Goal: Information Seeking & Learning: Compare options

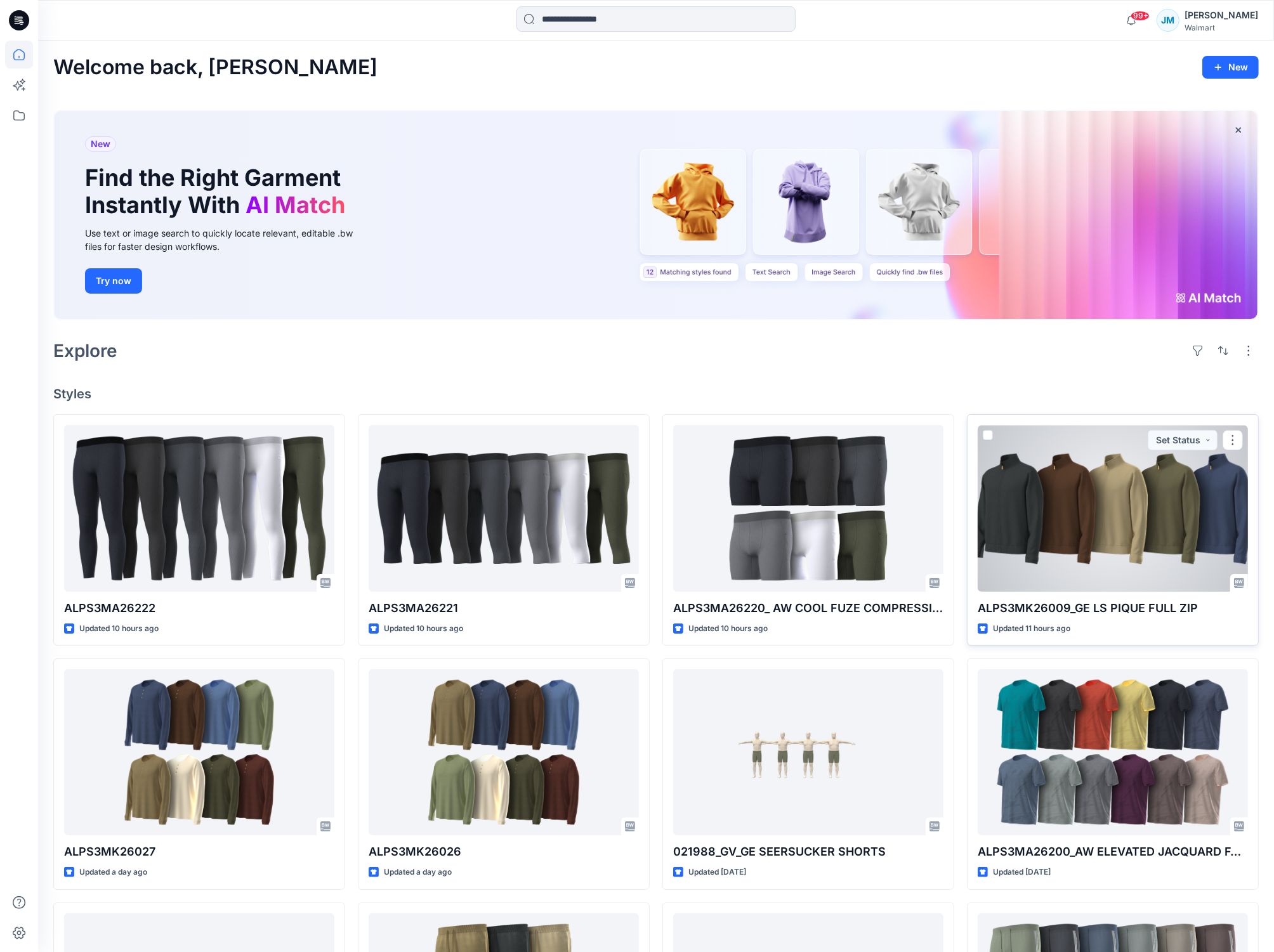
click at [1074, 491] on div at bounding box center [1112, 507] width 270 height 166
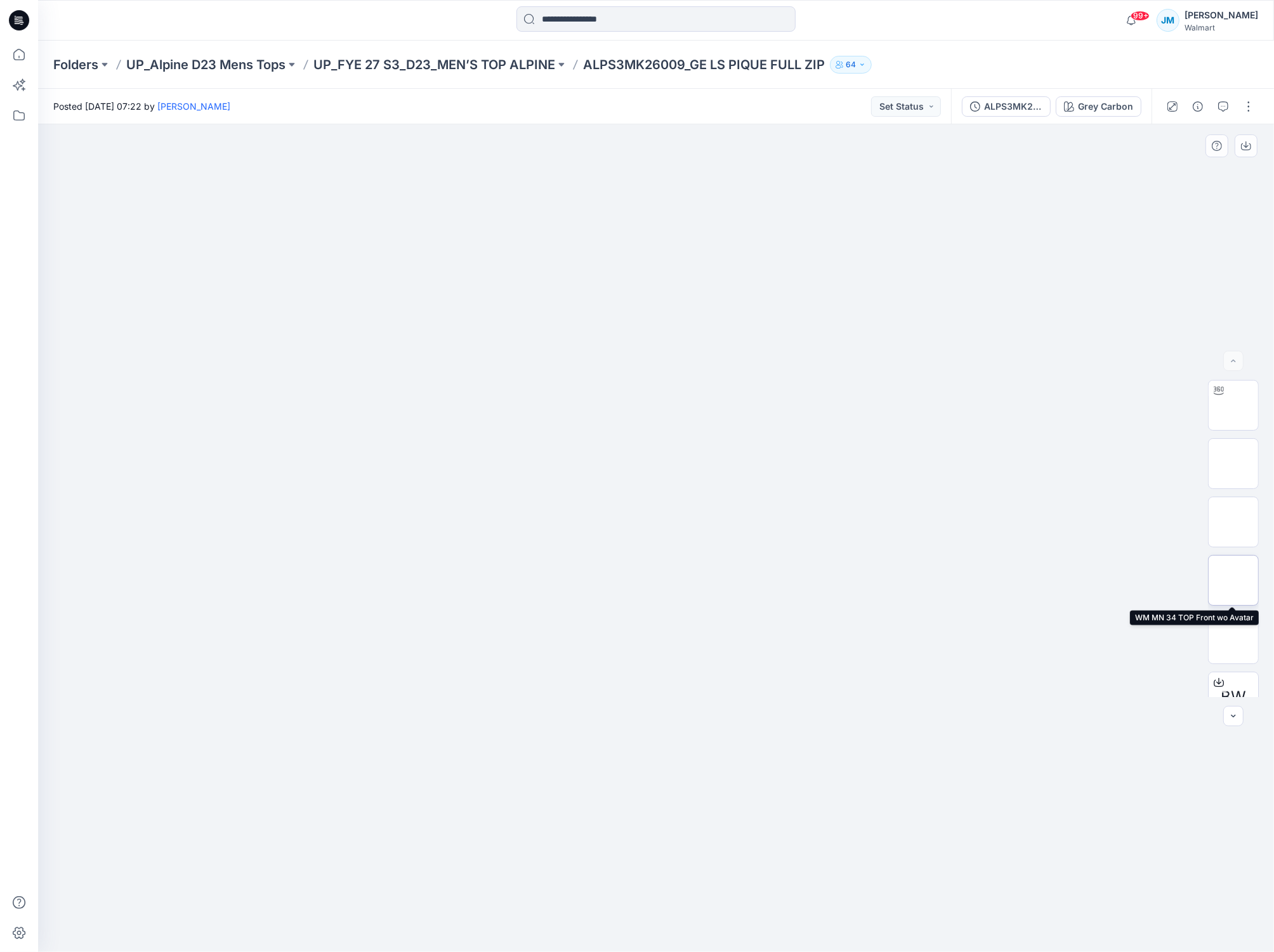
click at [1233, 580] on img at bounding box center [1233, 580] width 0 height 0
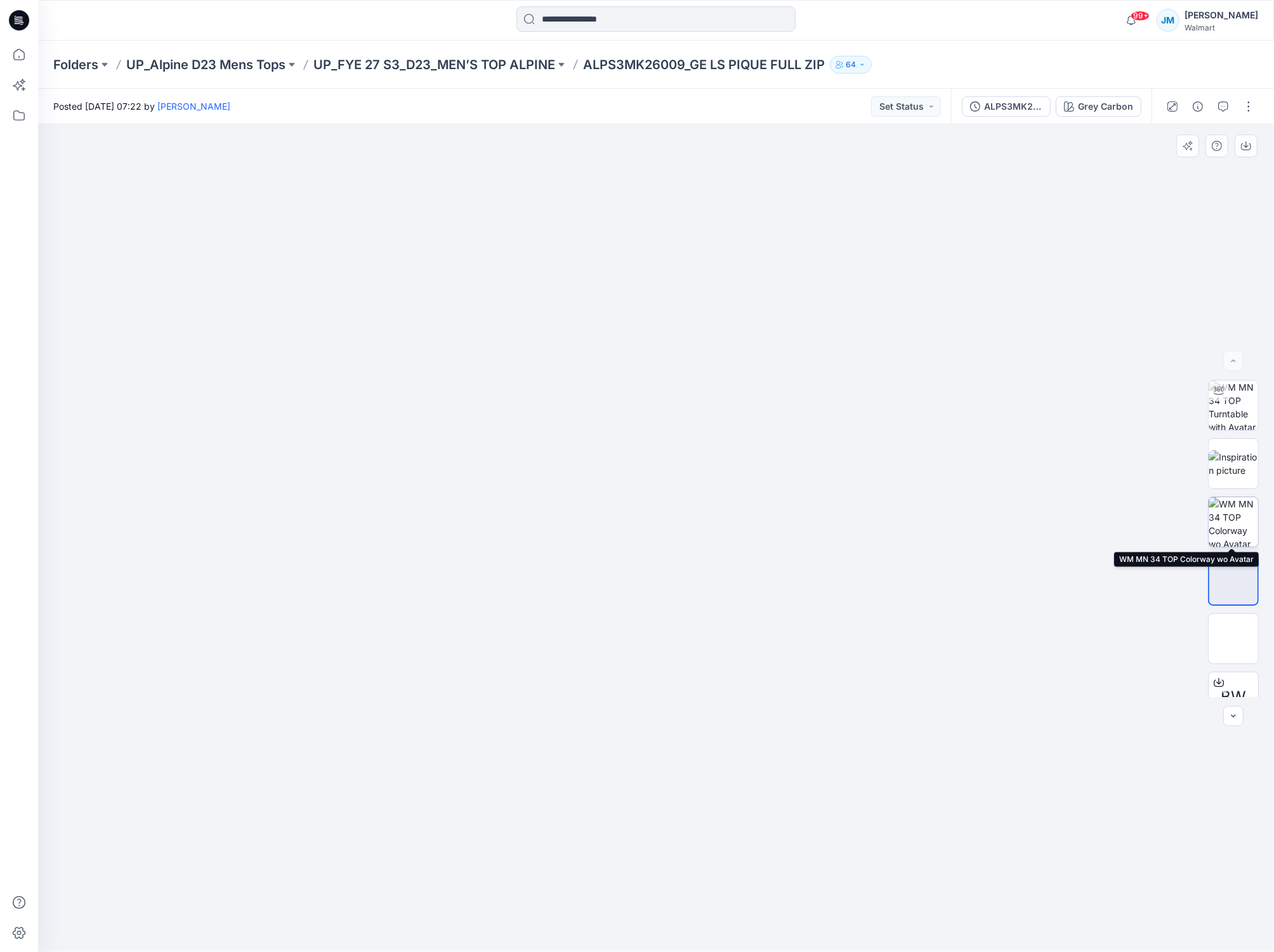
click at [1240, 526] on img at bounding box center [1233, 522] width 50 height 50
click at [848, 221] on img at bounding box center [656, 221] width 634 height 0
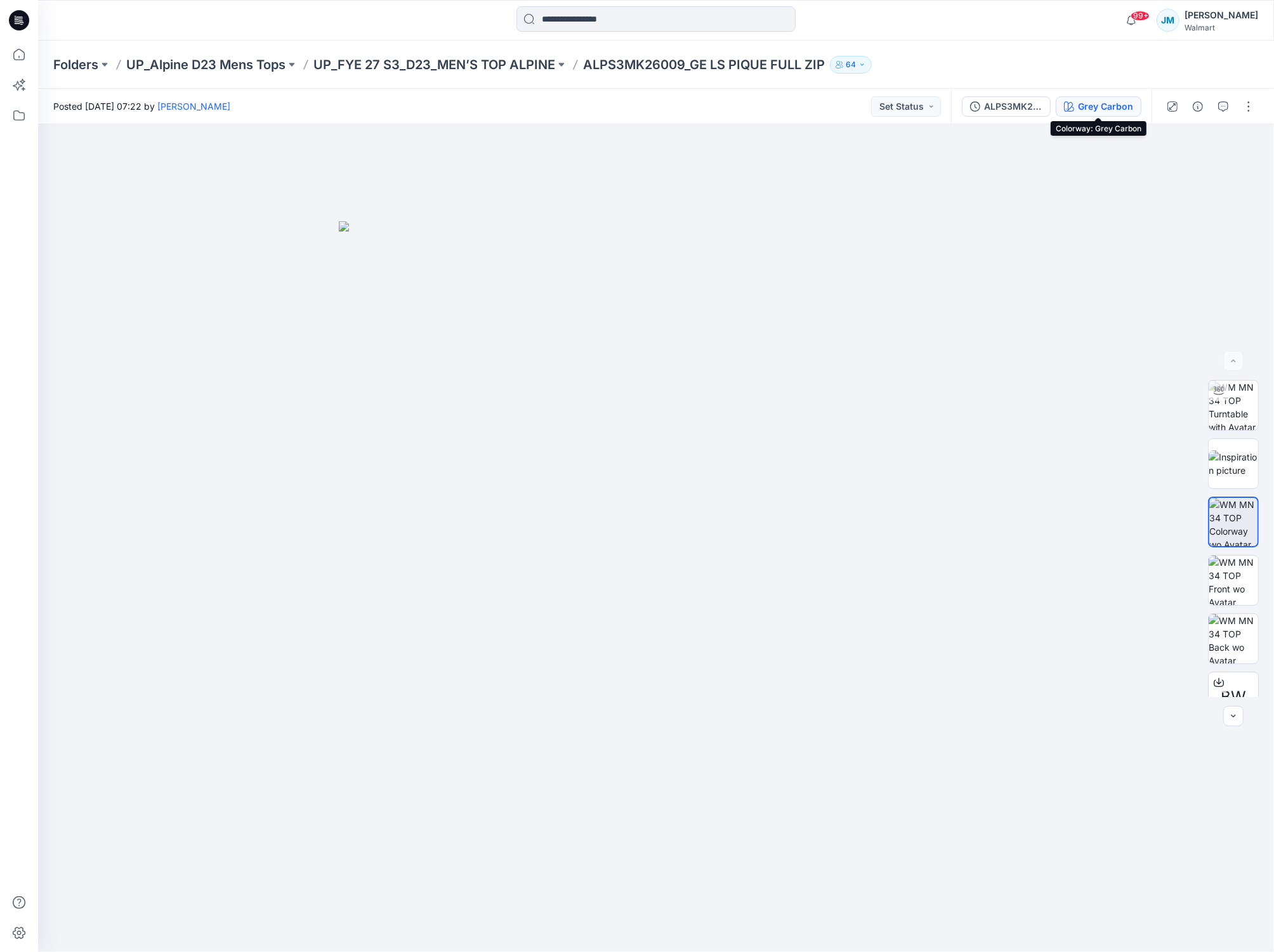
click at [1087, 109] on div "Grey Carbon" at bounding box center [1105, 106] width 55 height 14
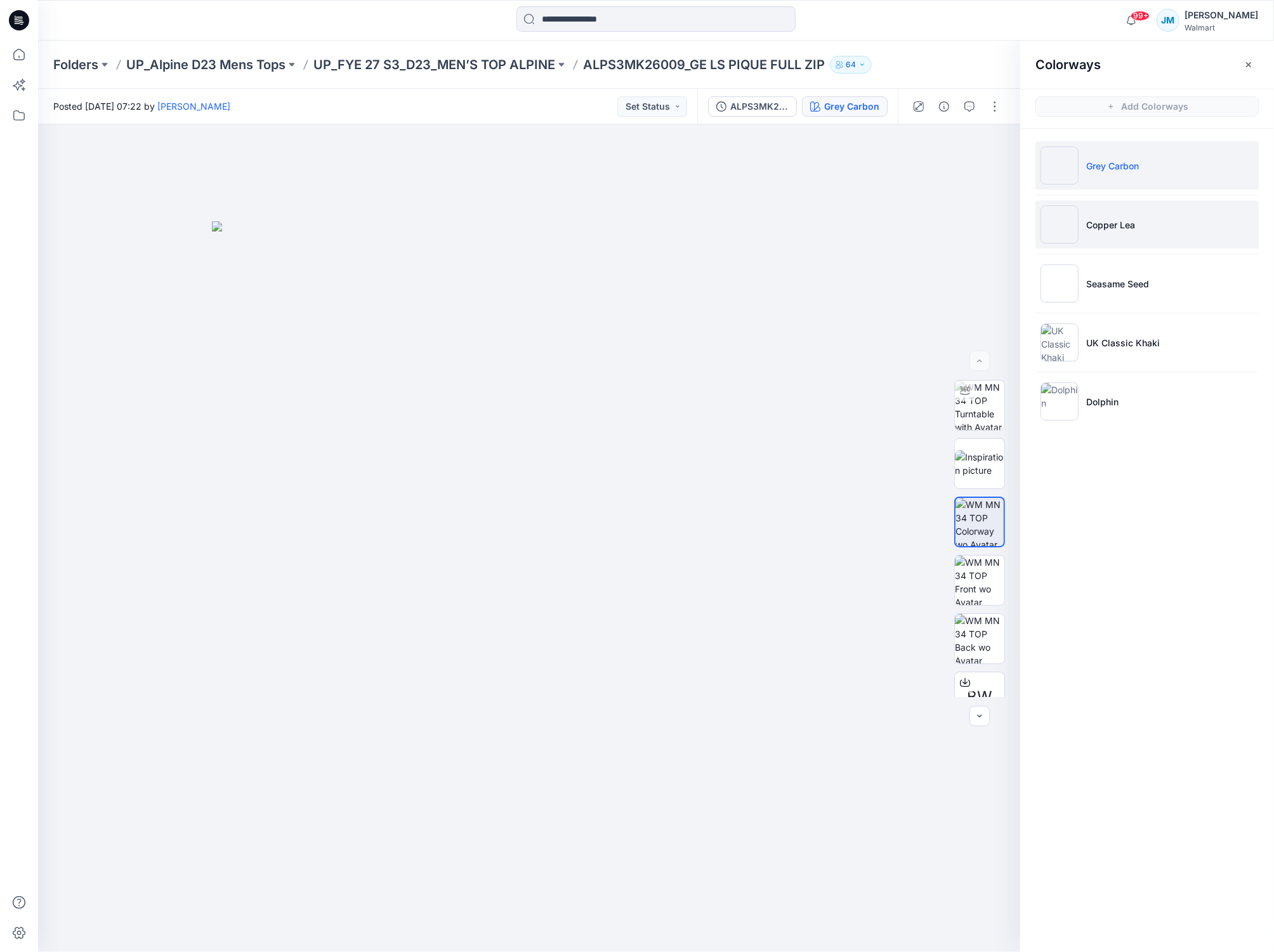
click at [1102, 227] on p "Copper Lea" at bounding box center [1110, 225] width 49 height 13
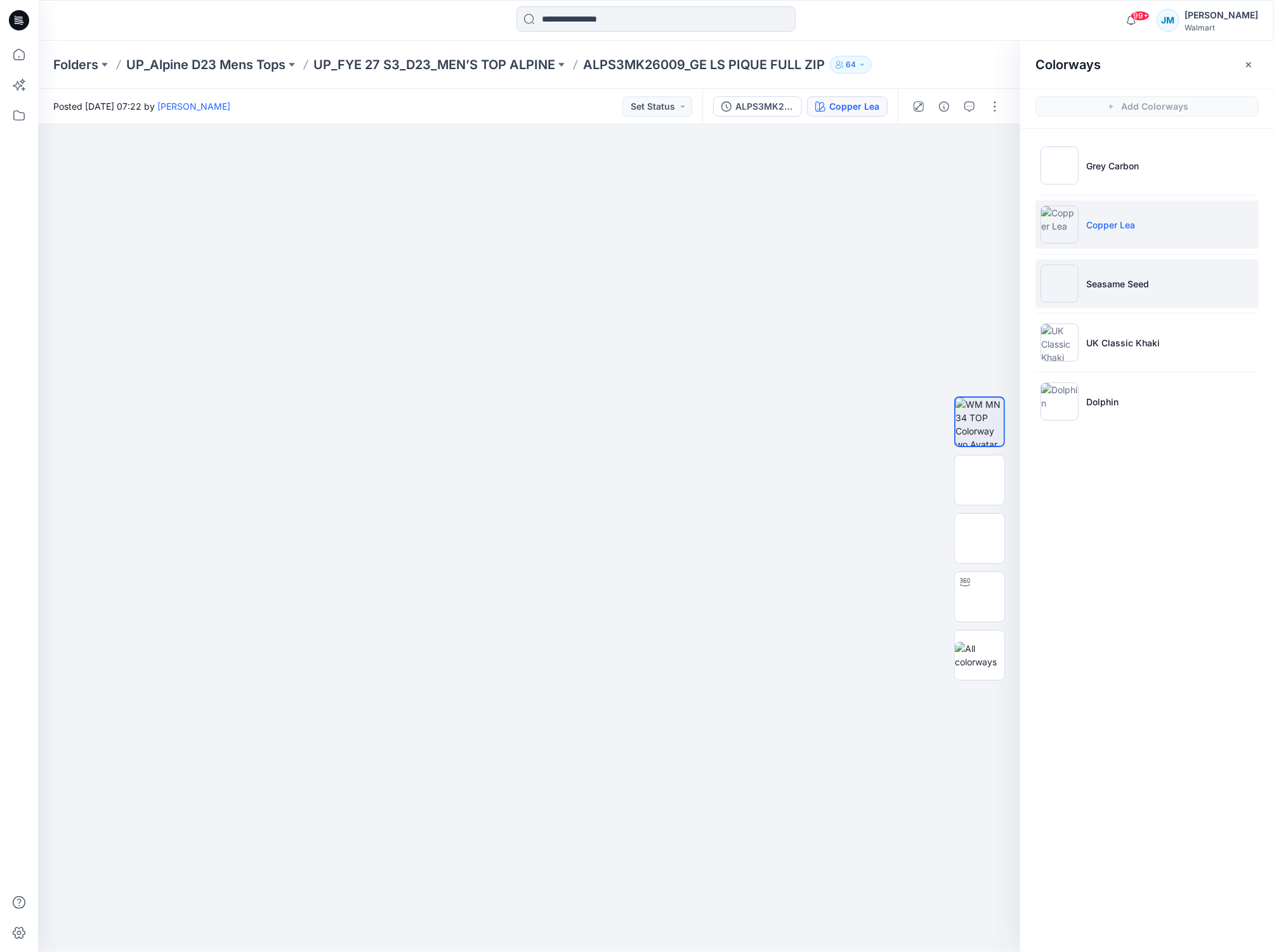
click at [1059, 284] on img at bounding box center [1059, 284] width 38 height 38
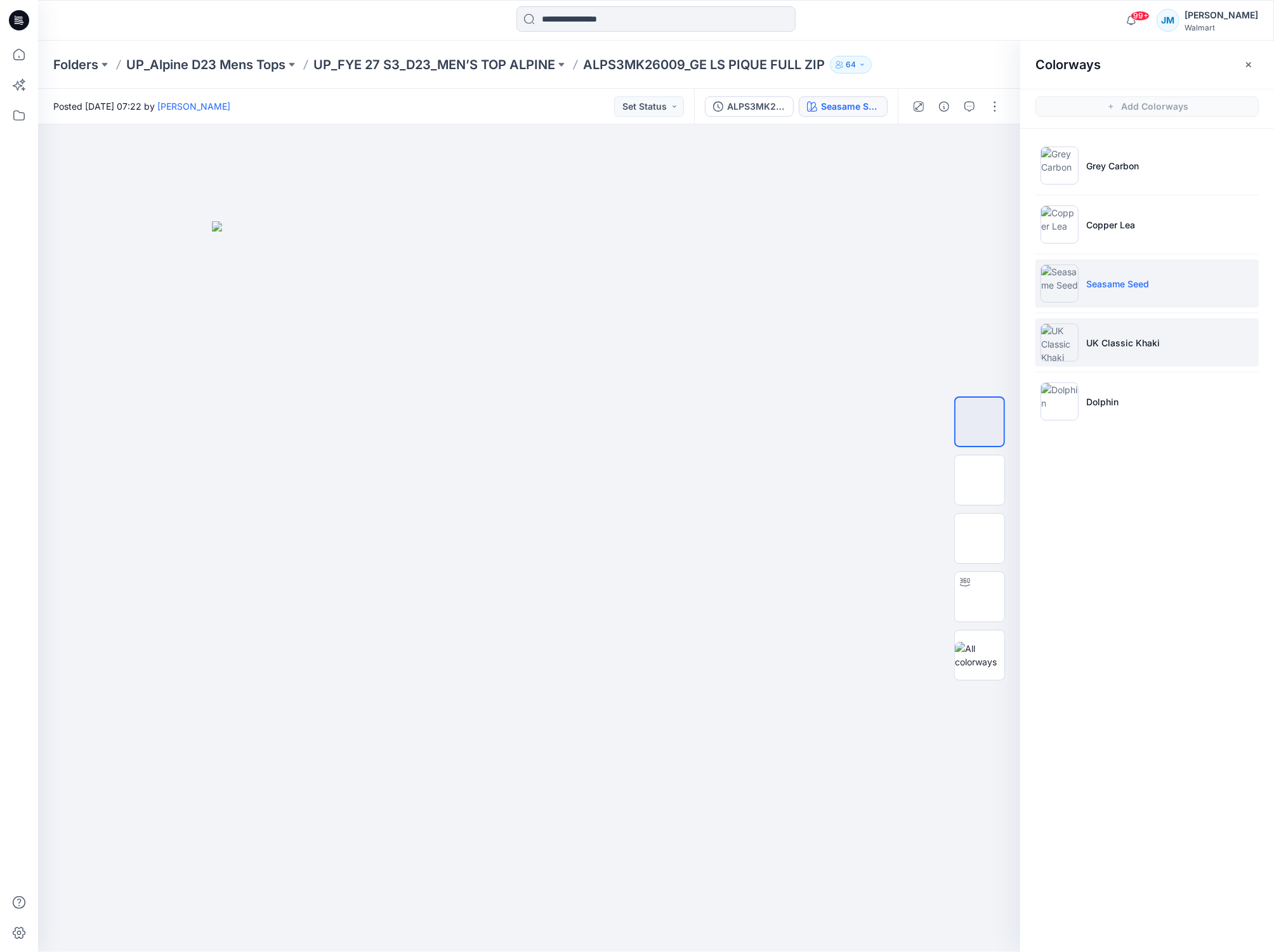
click at [1058, 343] on img at bounding box center [1059, 342] width 38 height 38
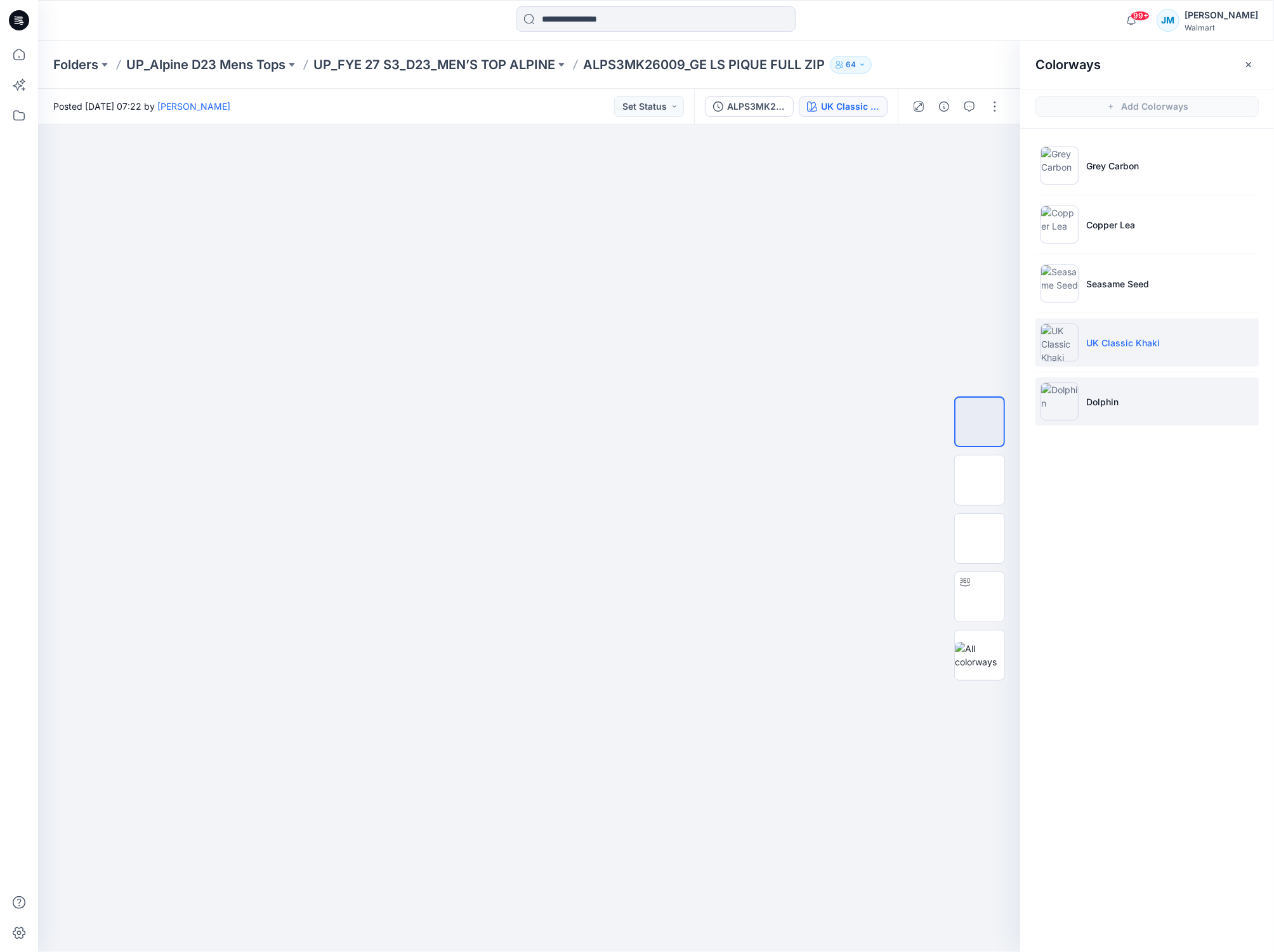
drag, startPoint x: 1056, startPoint y: 405, endPoint x: 1038, endPoint y: 407, distance: 18.1
click at [1056, 405] on img at bounding box center [1059, 401] width 38 height 38
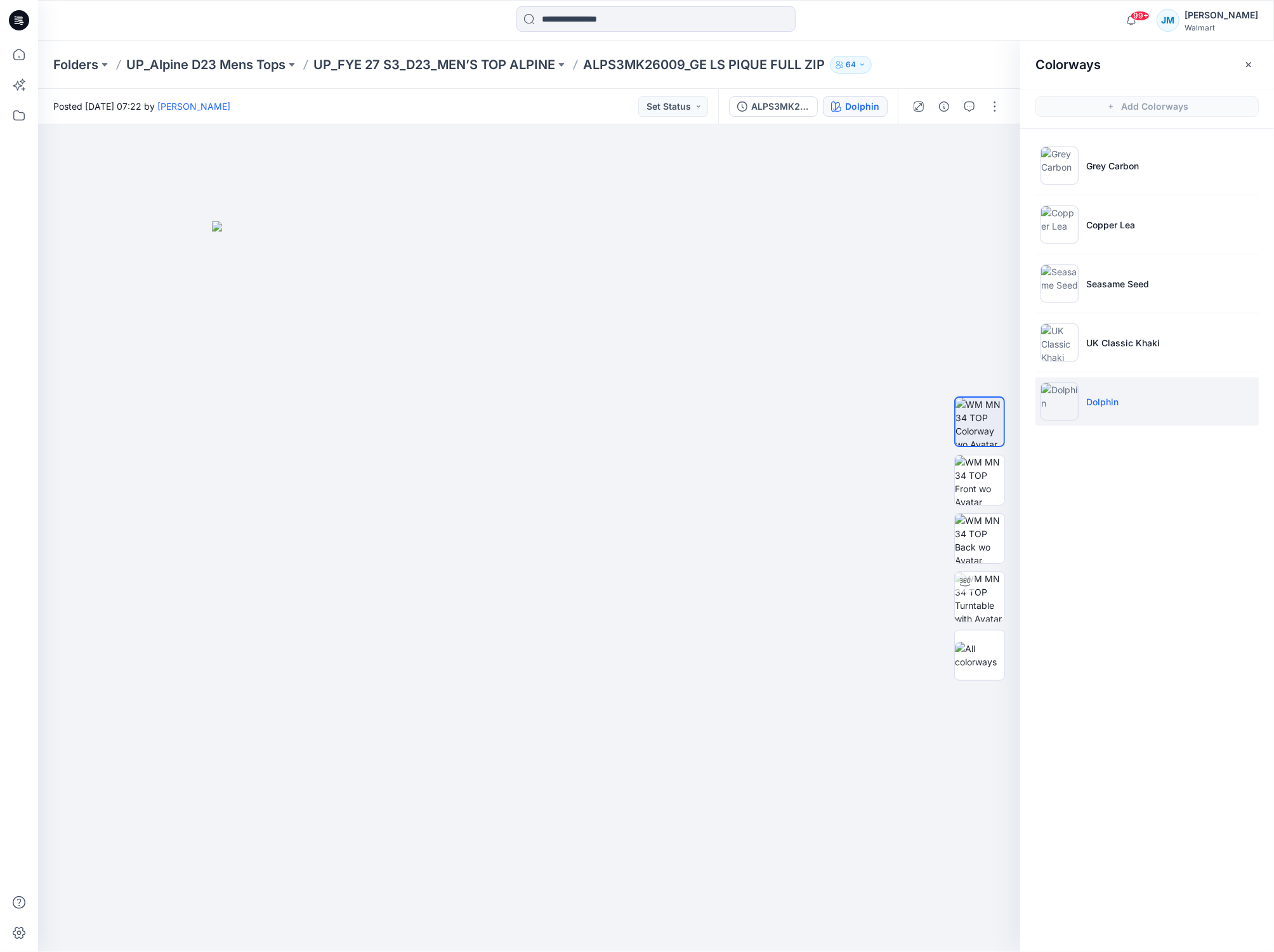
drag, startPoint x: 1204, startPoint y: 666, endPoint x: 1185, endPoint y: 663, distance: 19.2
click at [1203, 666] on div "Colorways Add Colorways Grey Carbon Copper Lea Seasame Seed UK Classic Khaki Do…" at bounding box center [1147, 496] width 253 height 911
click at [503, 66] on p "UP_FYE 27 S3_D23_MEN’S TOP ALPINE" at bounding box center [434, 64] width 241 height 18
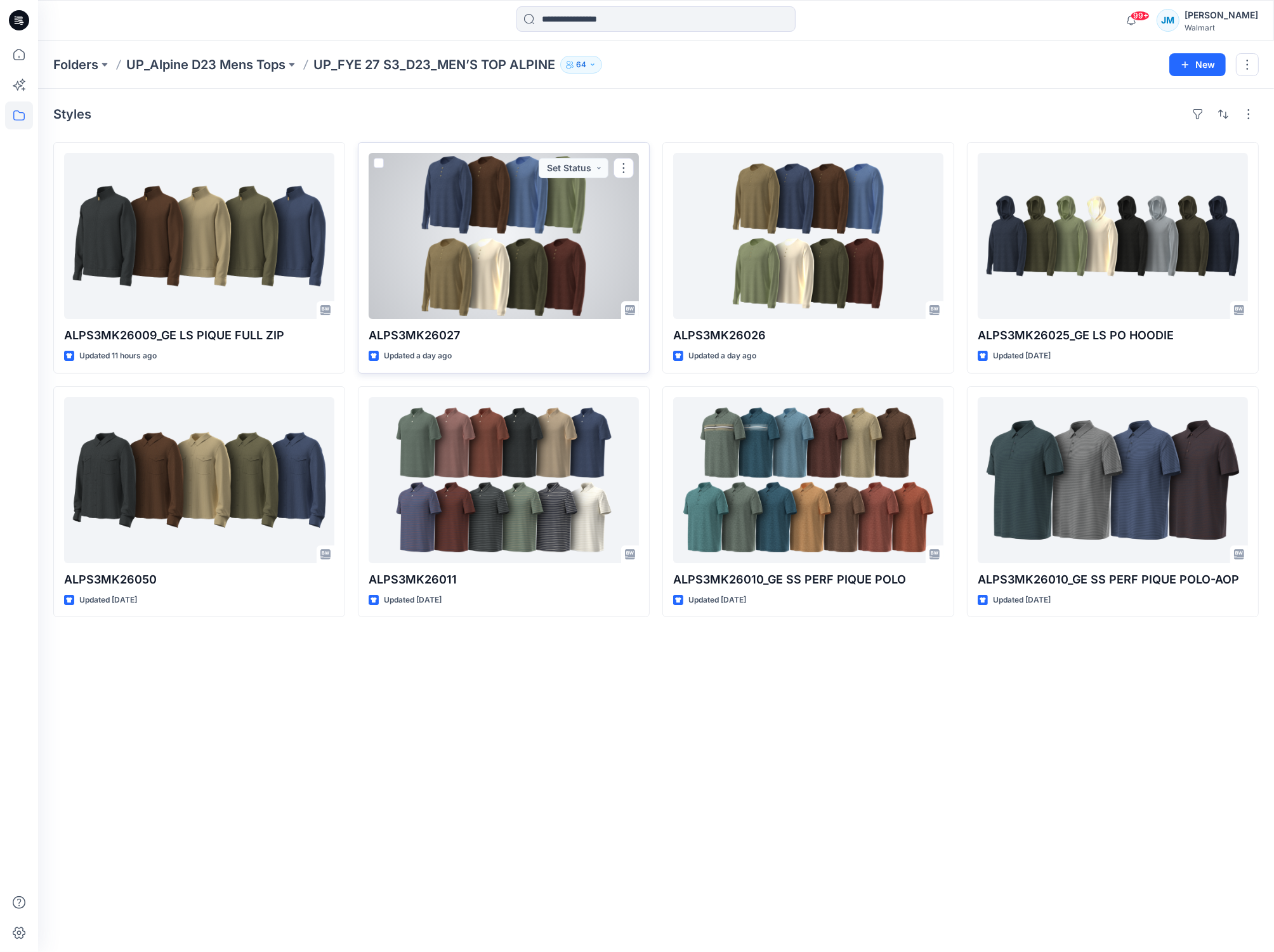
click at [512, 212] on div at bounding box center [503, 235] width 270 height 166
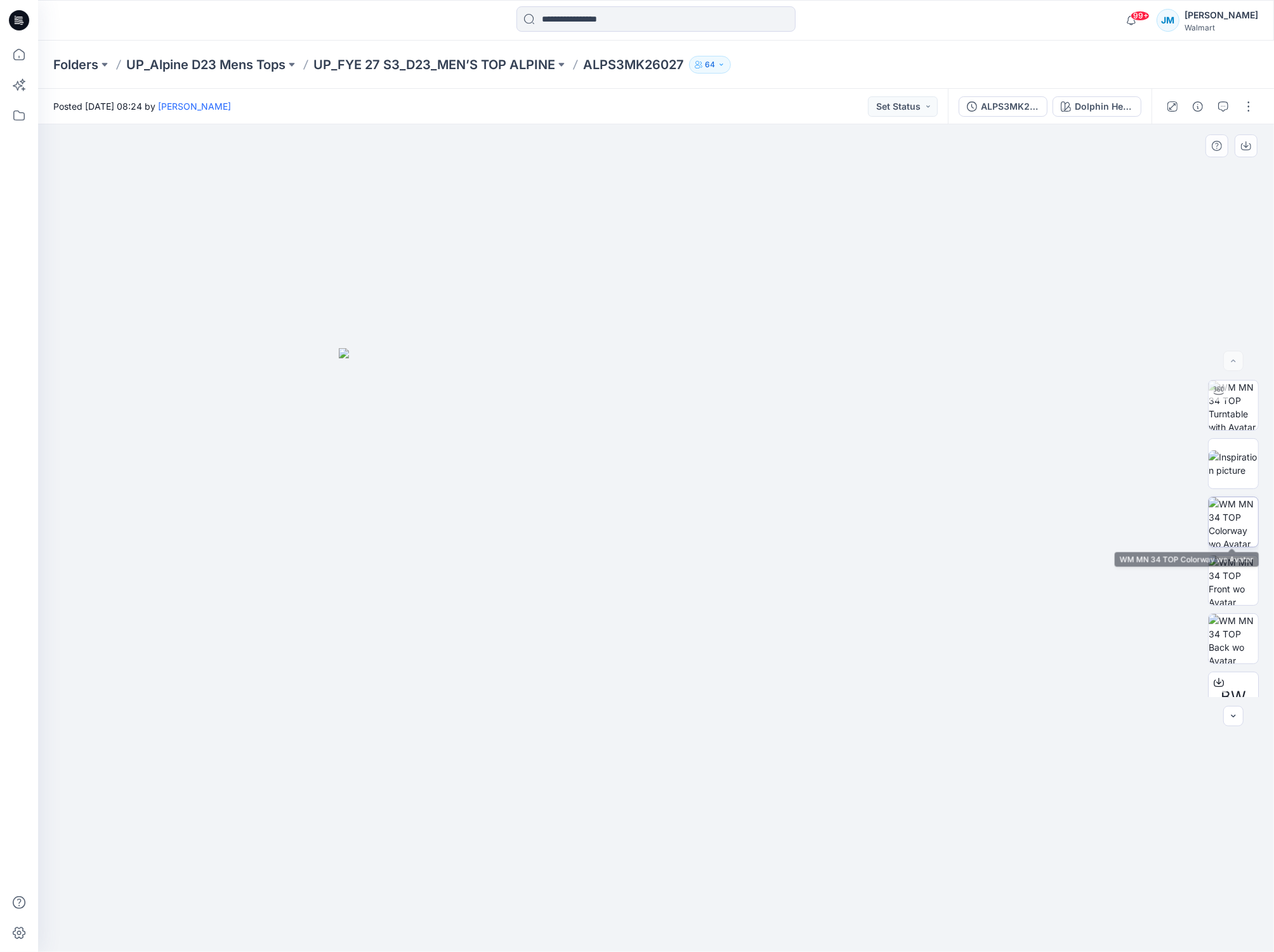
click at [1221, 521] on img at bounding box center [1233, 522] width 50 height 50
click at [1079, 113] on button "Dolphin Heather" at bounding box center [1096, 106] width 89 height 20
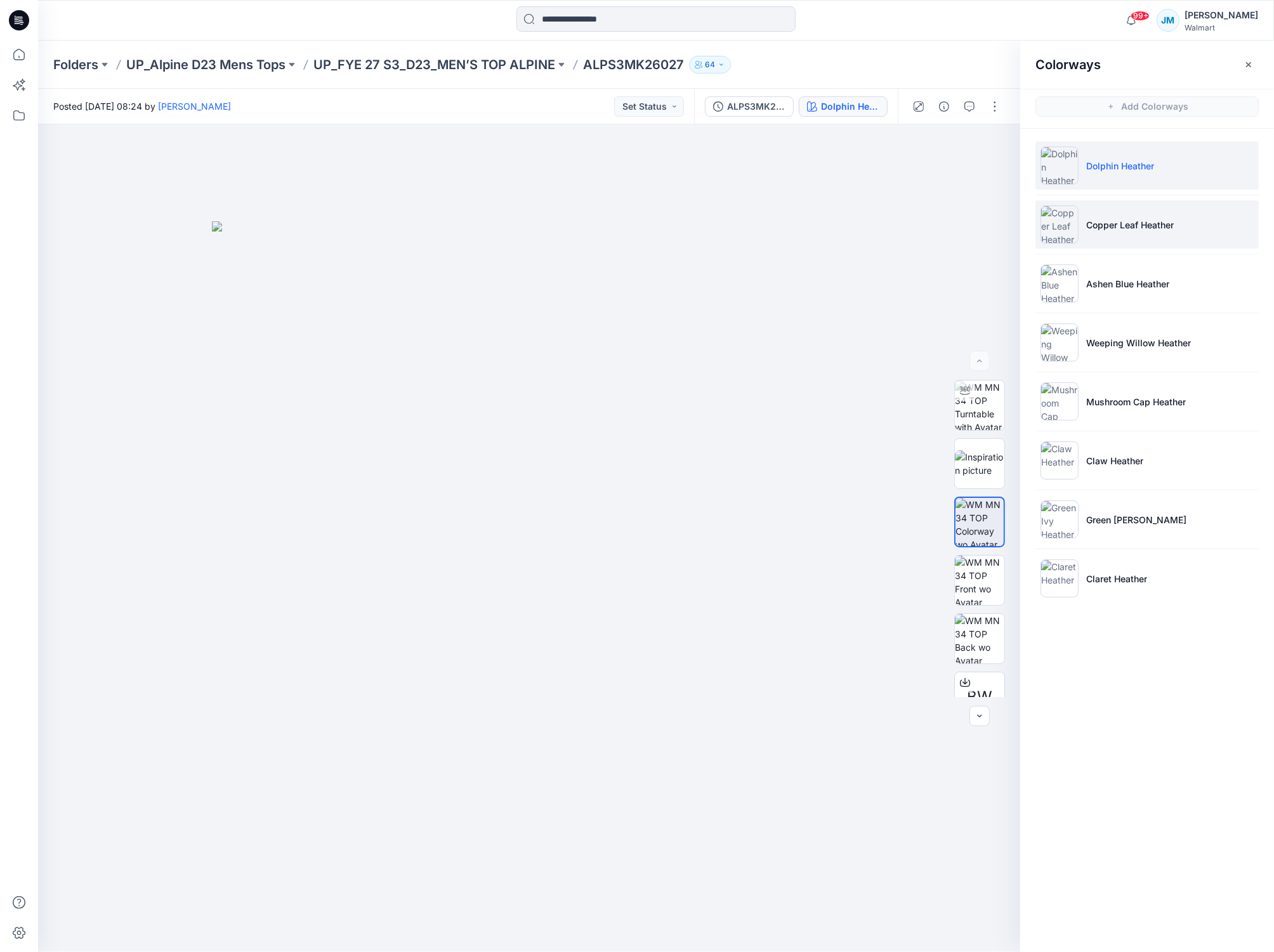
click at [1119, 223] on p "Copper Leaf Heather" at bounding box center [1129, 225] width 88 height 13
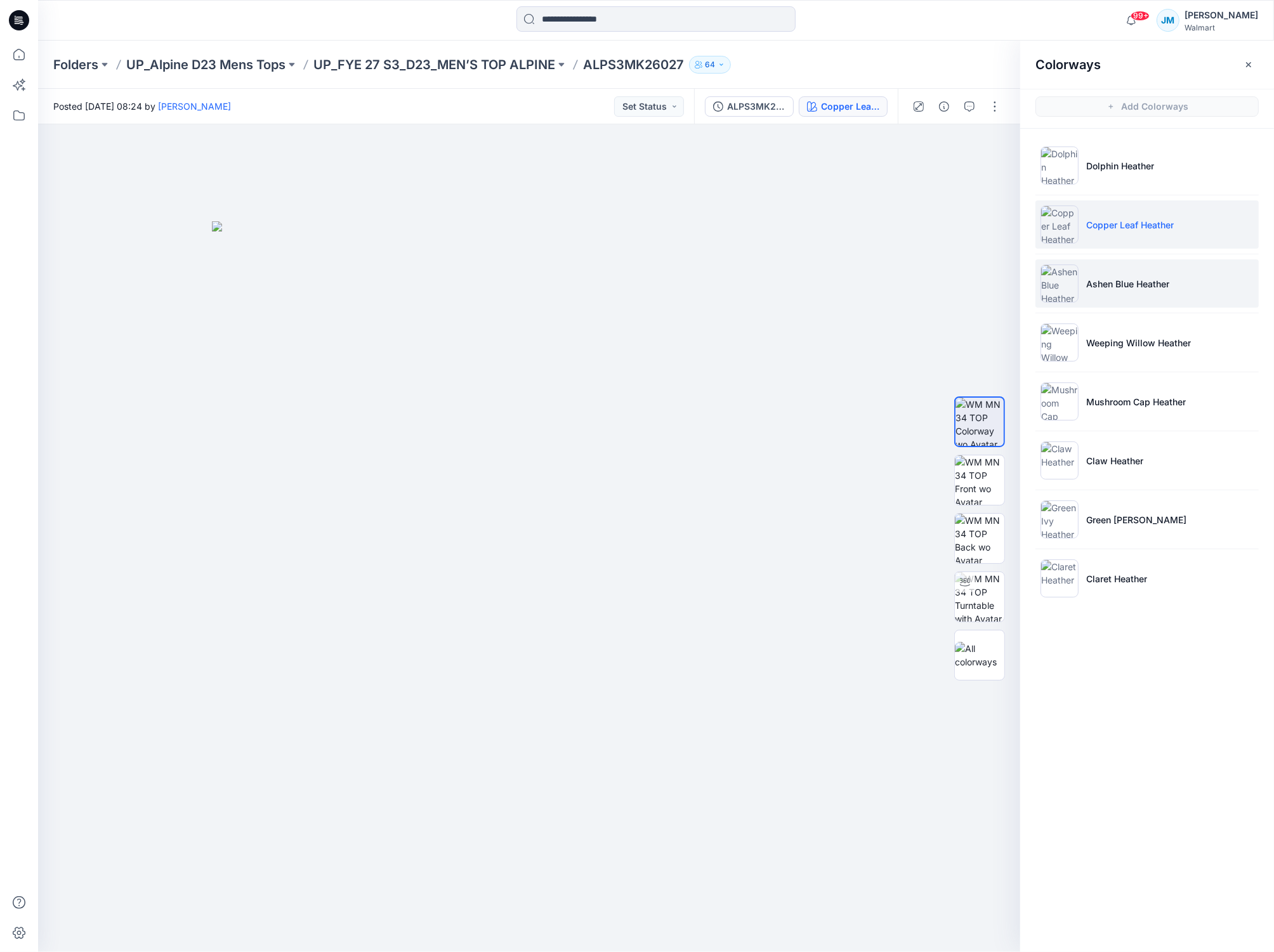
click at [1100, 281] on p "Ashen Blue Heather" at bounding box center [1127, 284] width 83 height 13
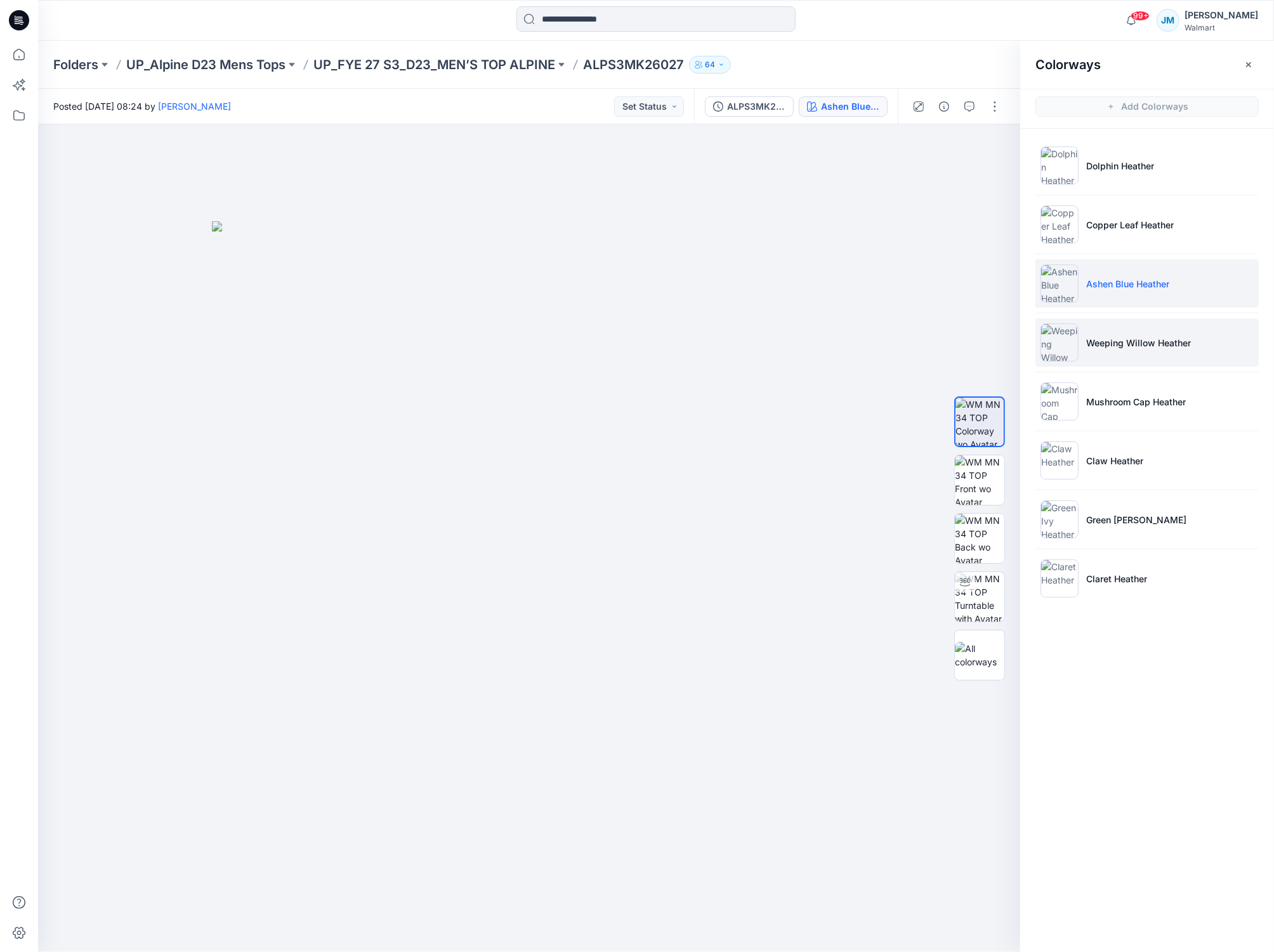
click at [1063, 343] on img at bounding box center [1059, 342] width 38 height 38
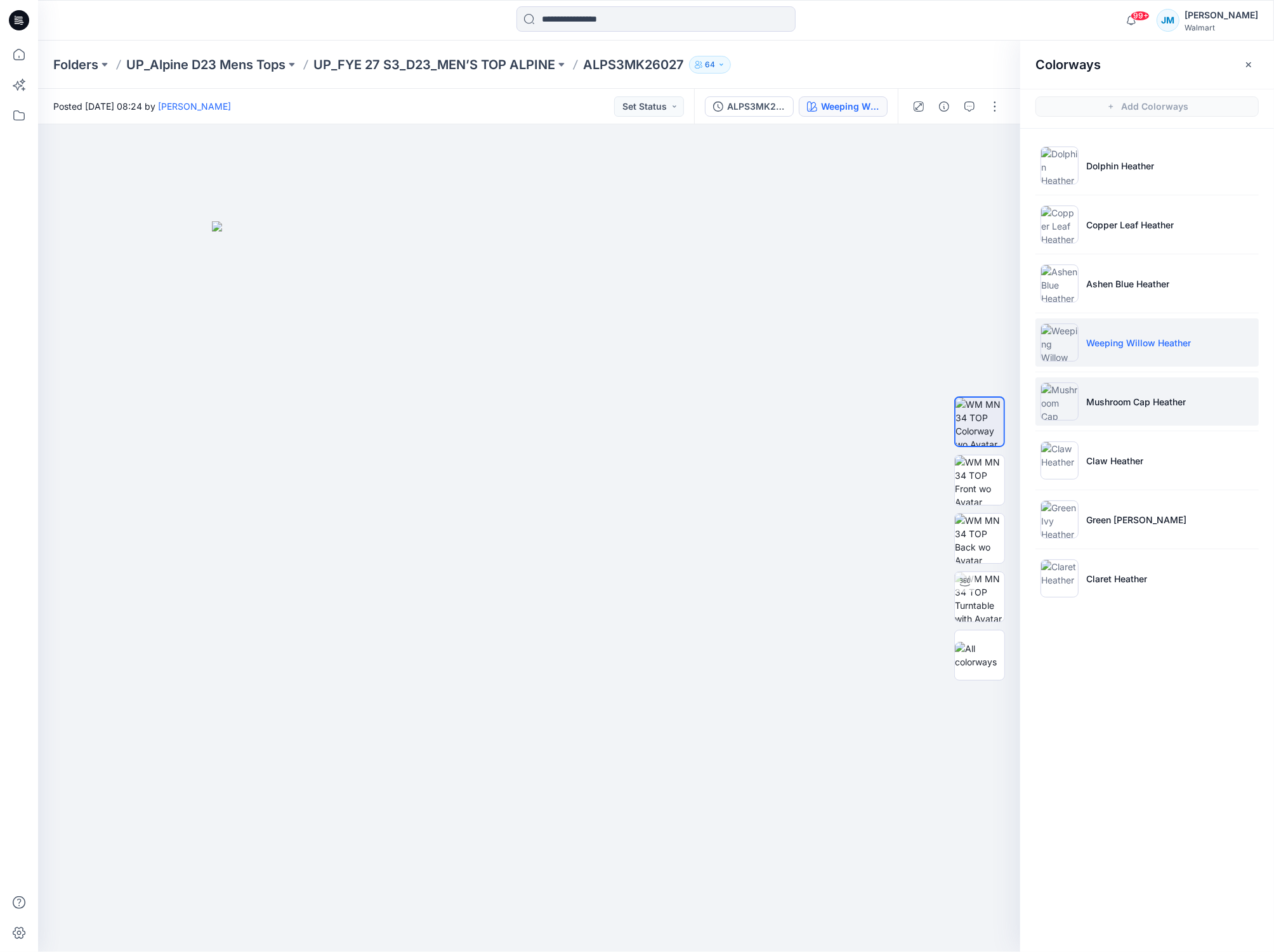
click at [1060, 403] on img at bounding box center [1059, 401] width 38 height 38
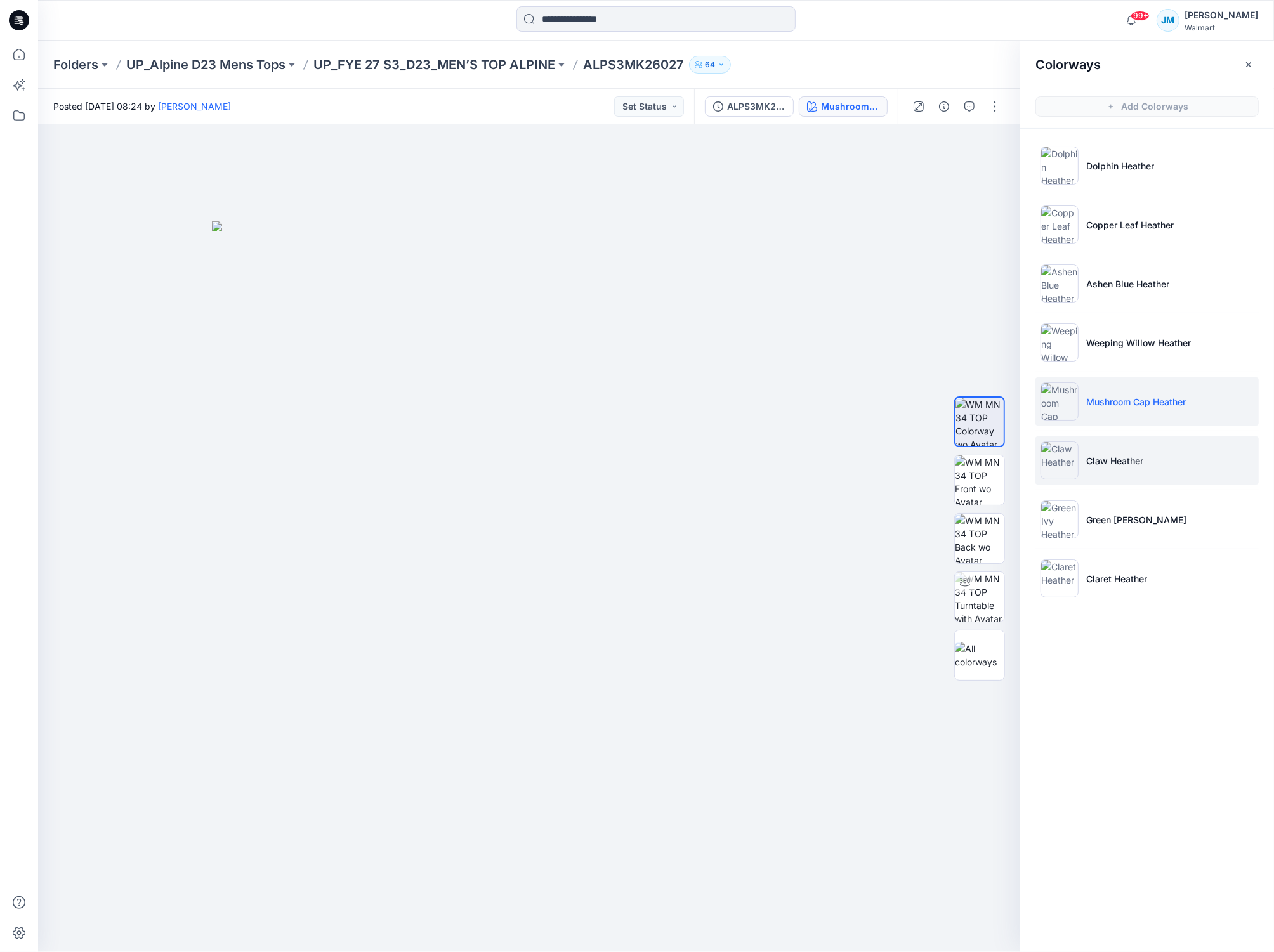
click at [1062, 463] on img at bounding box center [1059, 461] width 38 height 38
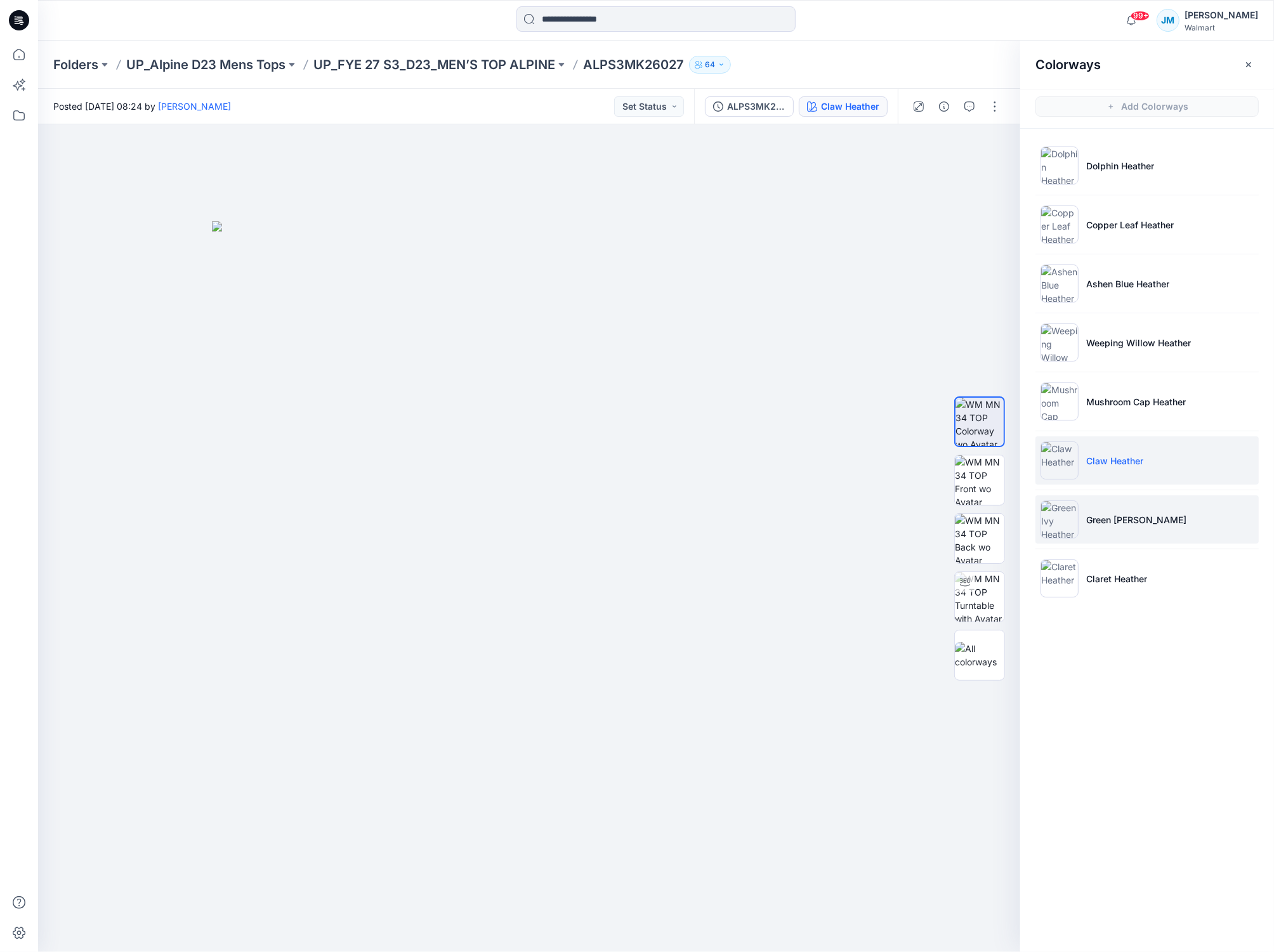
click at [1063, 515] on img at bounding box center [1059, 519] width 38 height 38
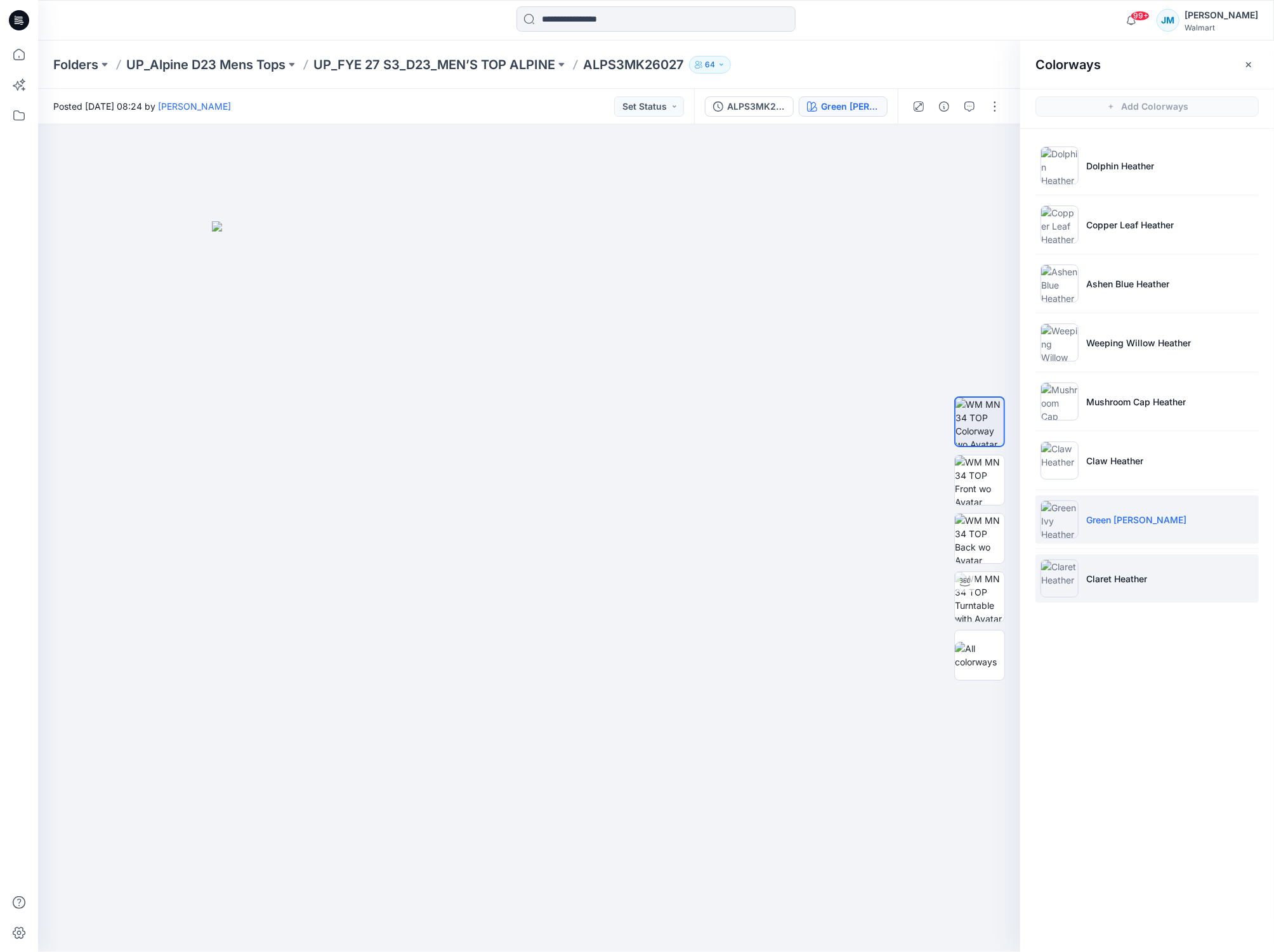
click at [1054, 587] on img at bounding box center [1059, 578] width 38 height 38
click at [494, 56] on p "UP_FYE 27 S3_D23_MEN’S TOP ALPINE" at bounding box center [434, 64] width 241 height 18
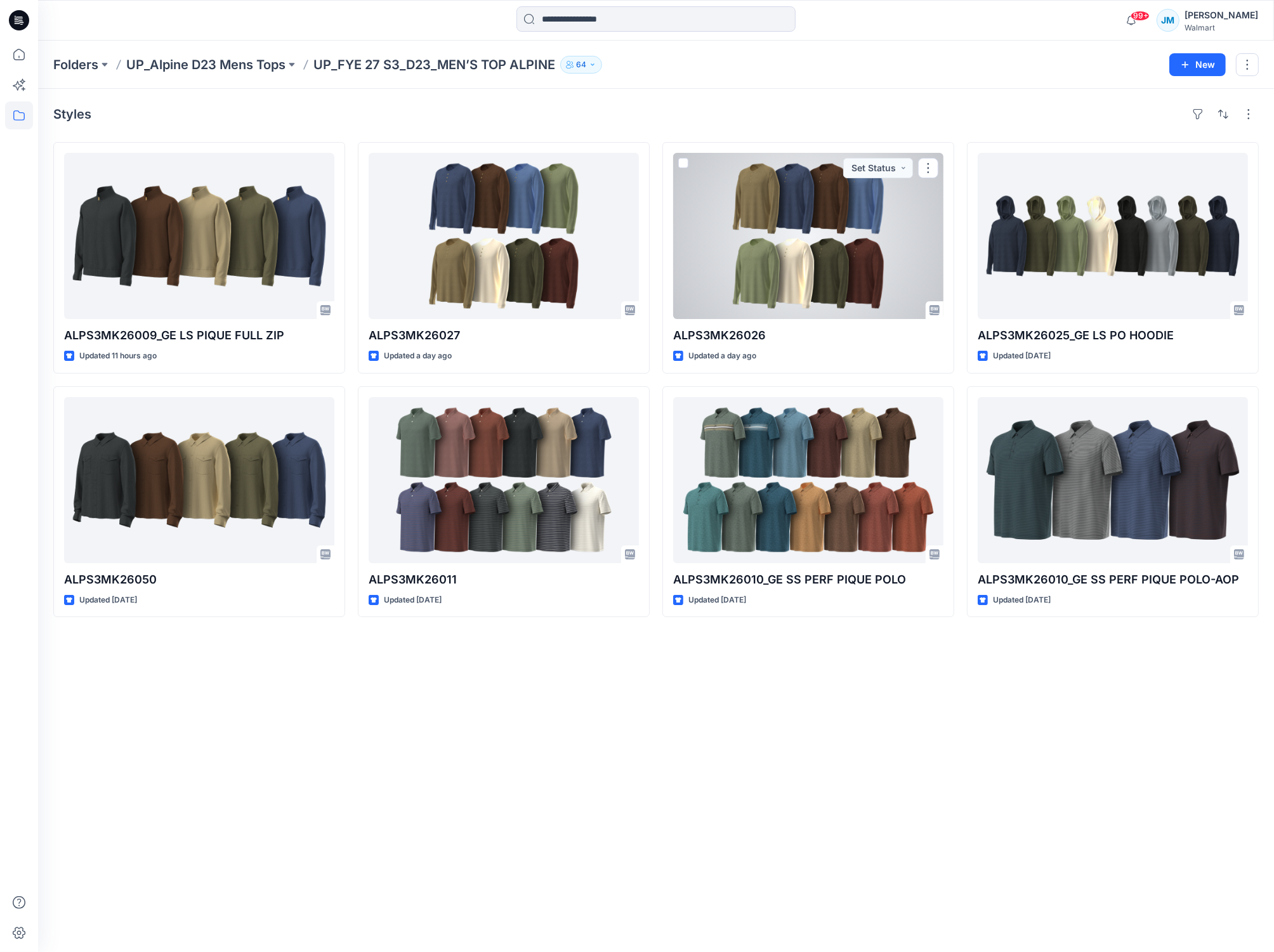
click at [790, 271] on div at bounding box center [808, 235] width 270 height 166
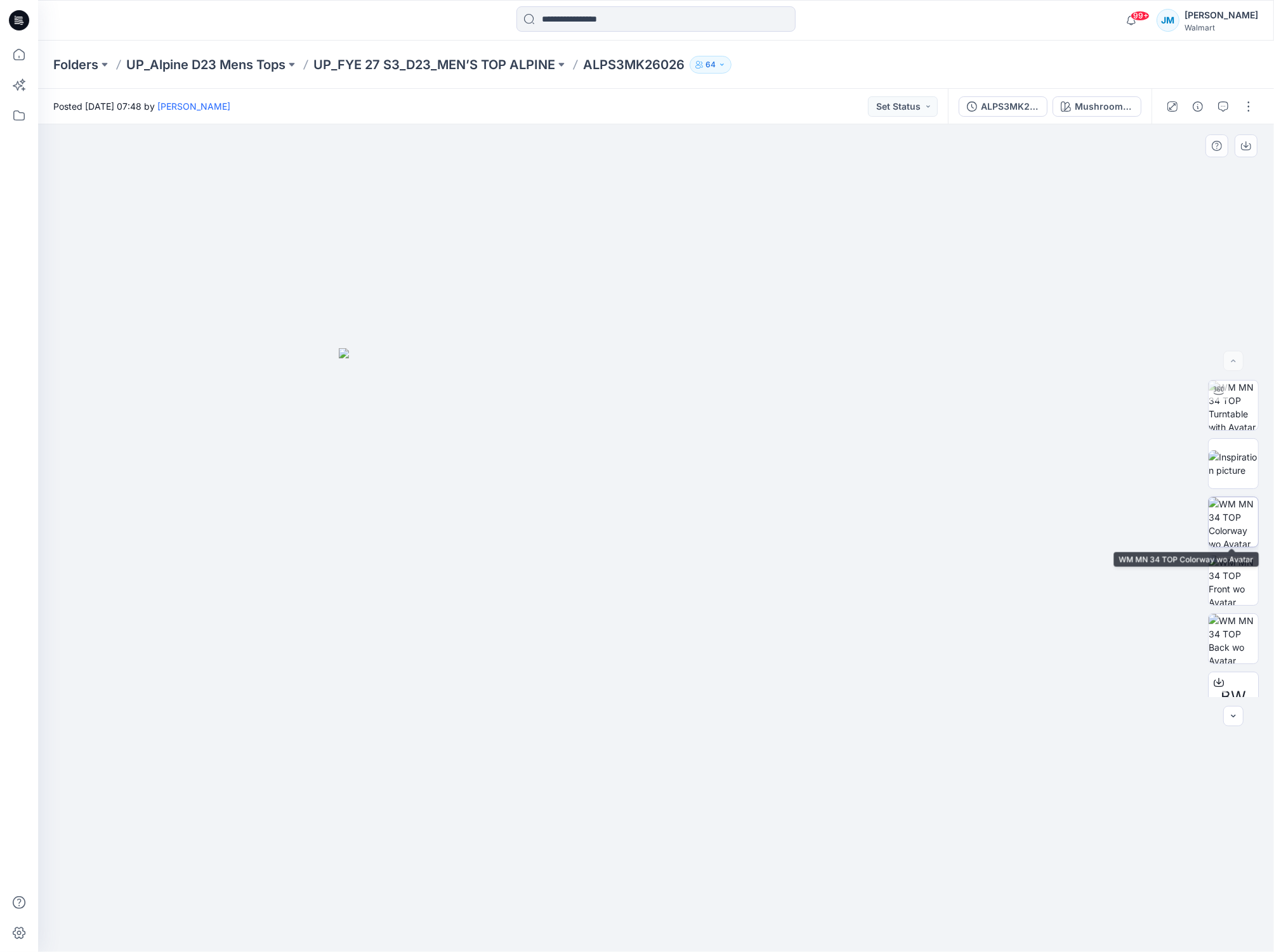
click at [1216, 519] on img at bounding box center [1233, 522] width 50 height 50
click at [1076, 106] on div "Mushroom Cap Heather" at bounding box center [1103, 106] width 58 height 14
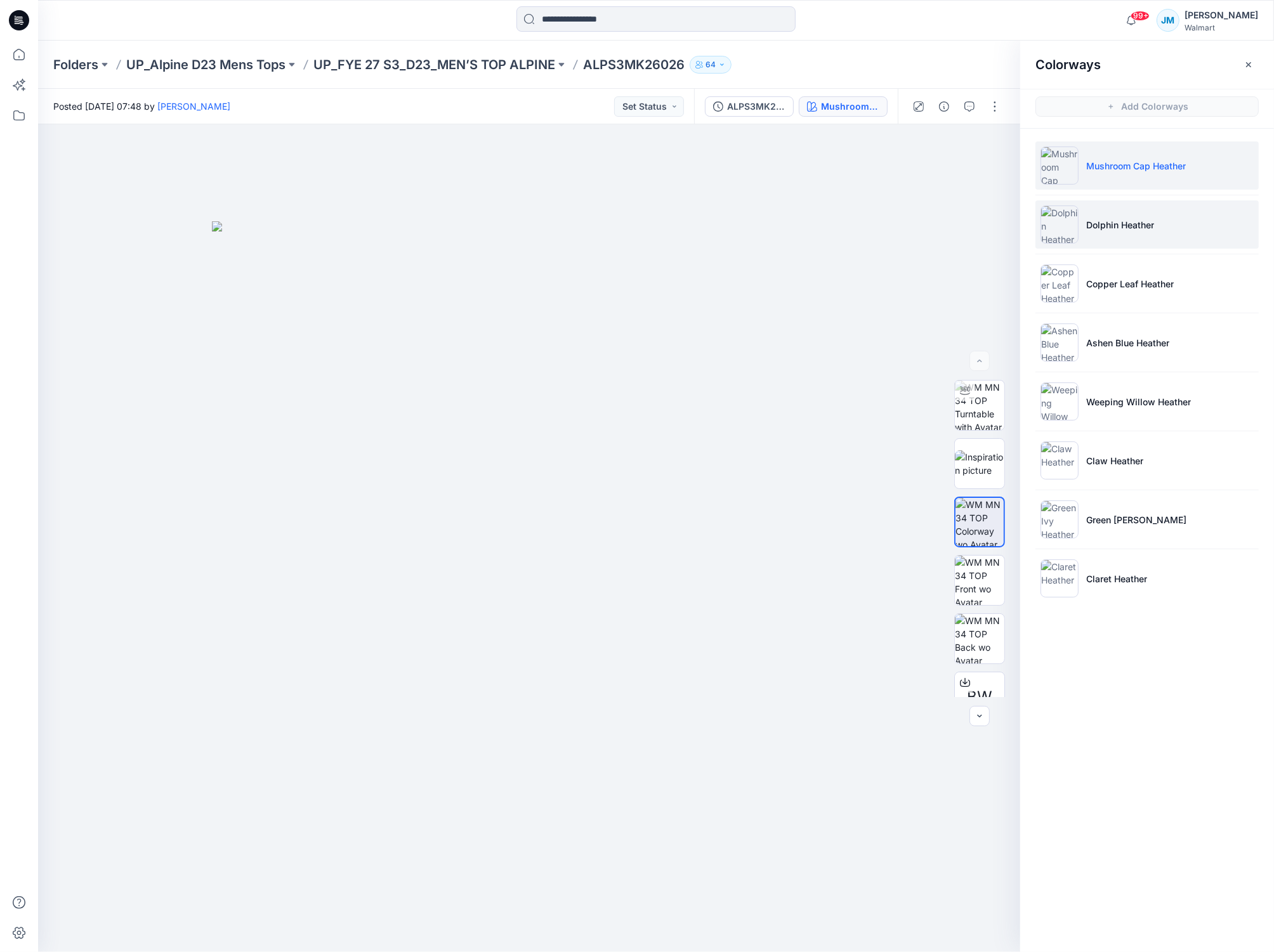
click at [1100, 219] on p "Dolphin Heather" at bounding box center [1119, 225] width 68 height 13
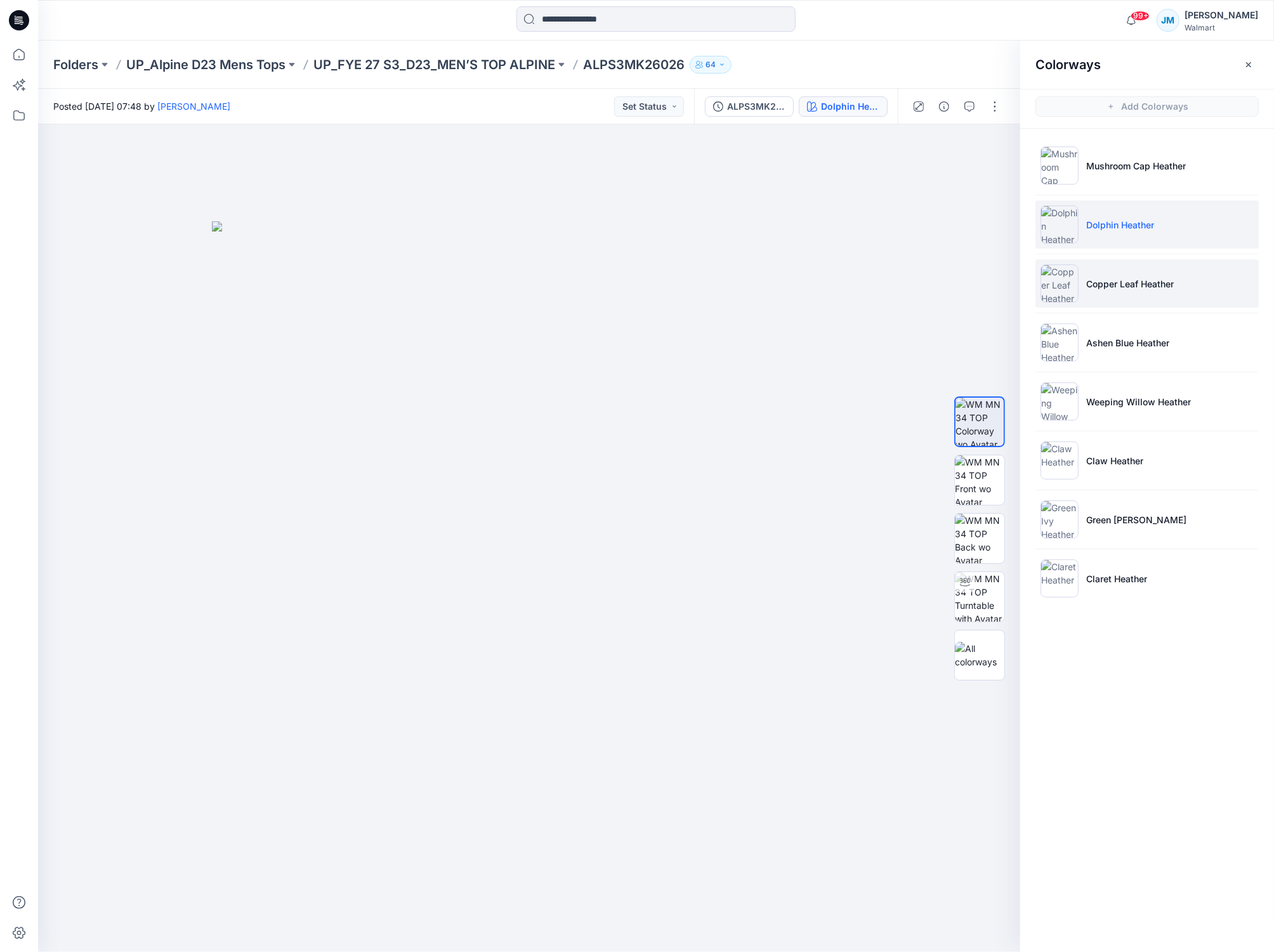
click at [1126, 281] on p "Copper Leaf Heather" at bounding box center [1129, 284] width 88 height 13
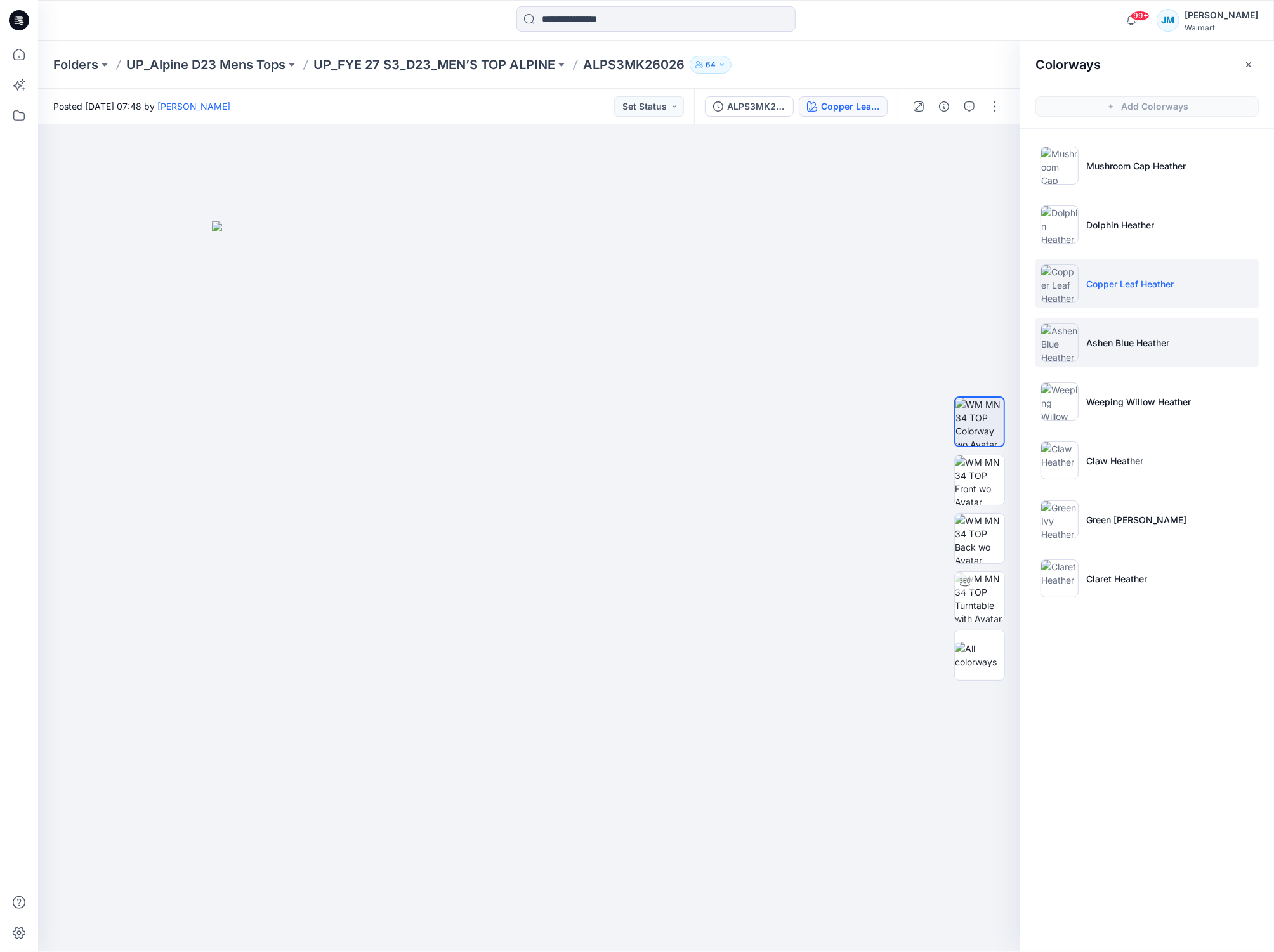
drag, startPoint x: 1058, startPoint y: 349, endPoint x: 1052, endPoint y: 353, distance: 7.2
click at [1058, 349] on img at bounding box center [1059, 342] width 38 height 38
drag, startPoint x: 1064, startPoint y: 401, endPoint x: 1021, endPoint y: 412, distance: 44.4
click at [1064, 401] on img at bounding box center [1059, 401] width 38 height 38
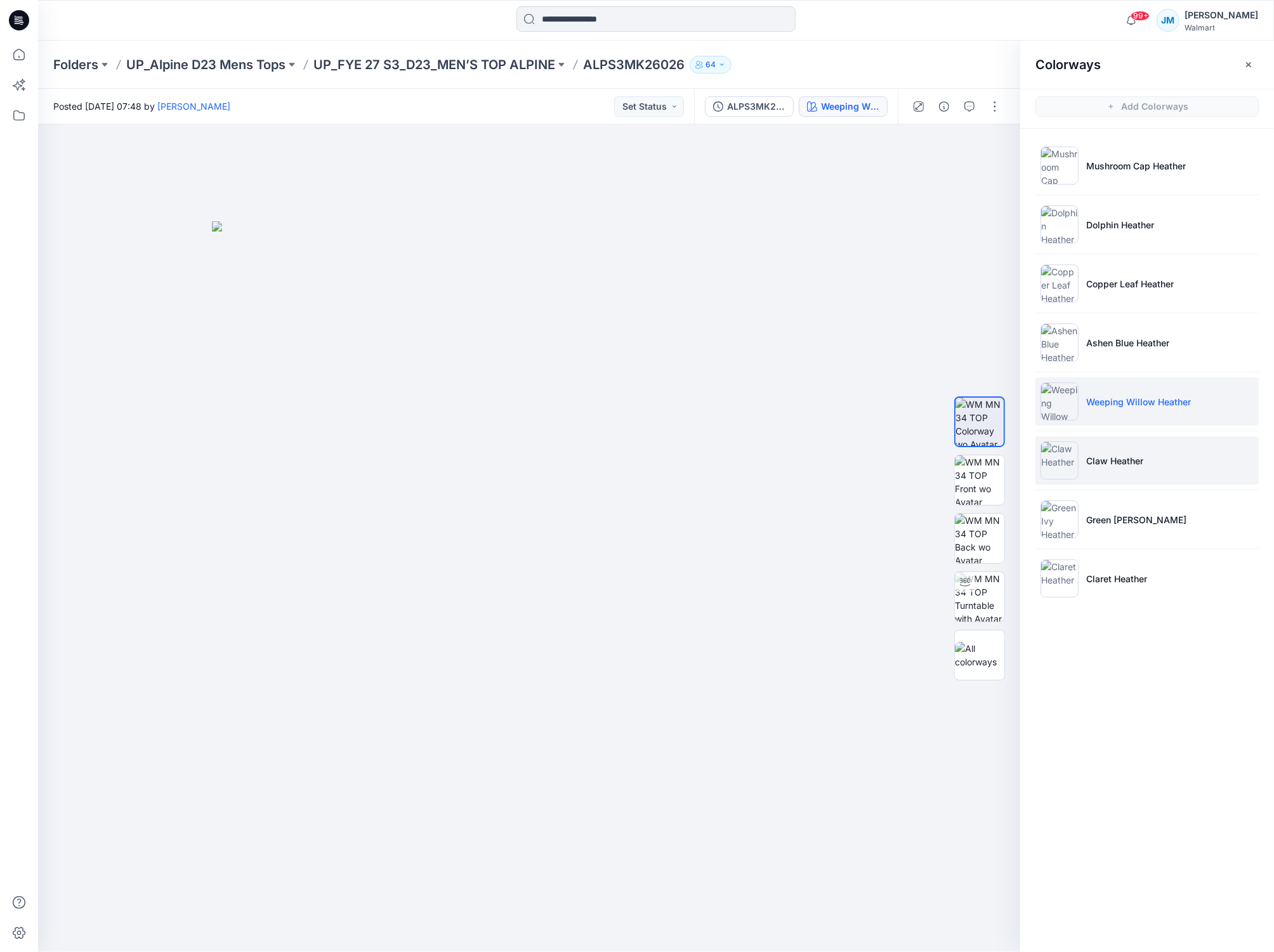
click at [1056, 461] on img at bounding box center [1059, 461] width 38 height 38
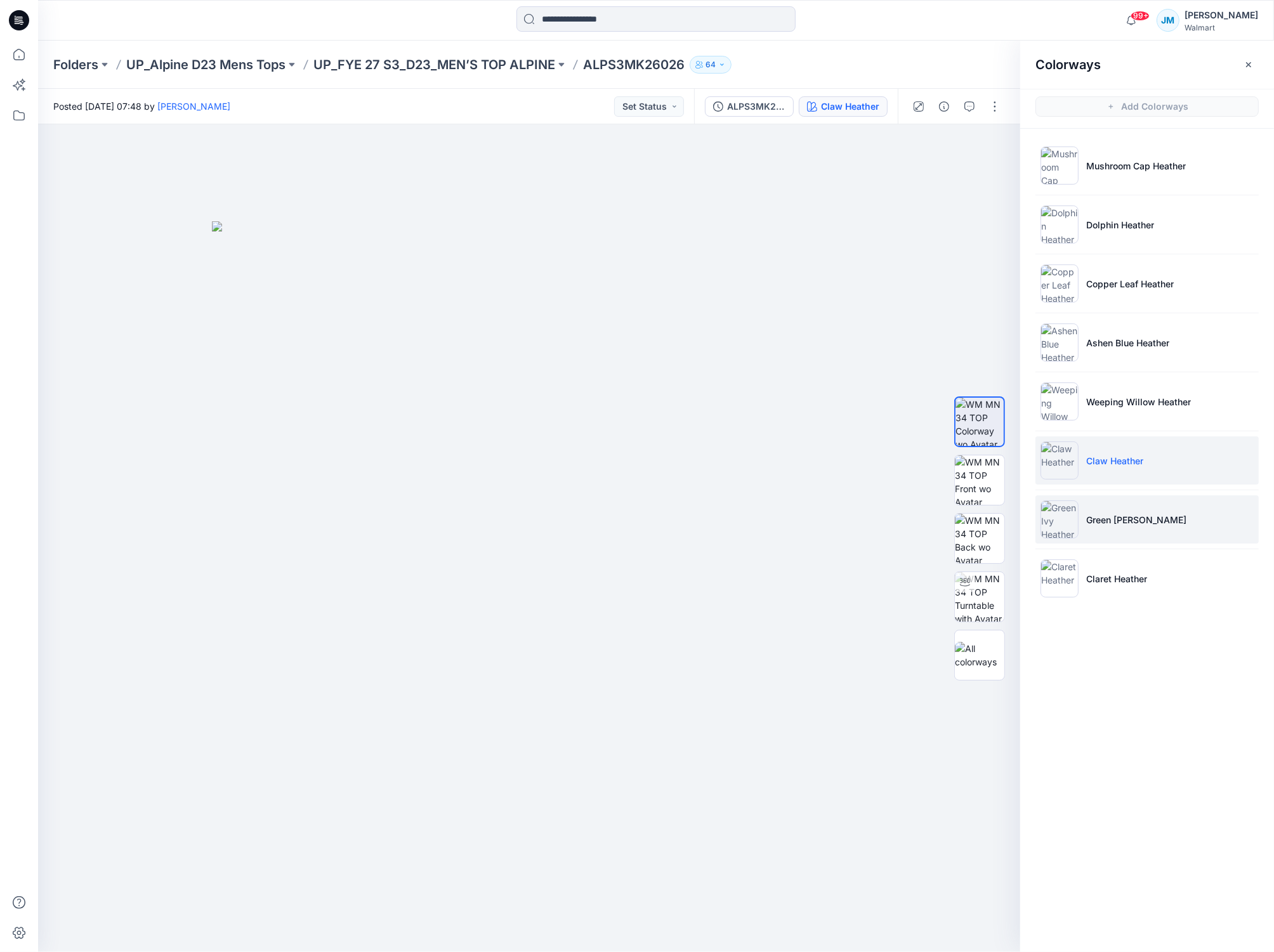
click at [1062, 525] on img at bounding box center [1059, 519] width 38 height 38
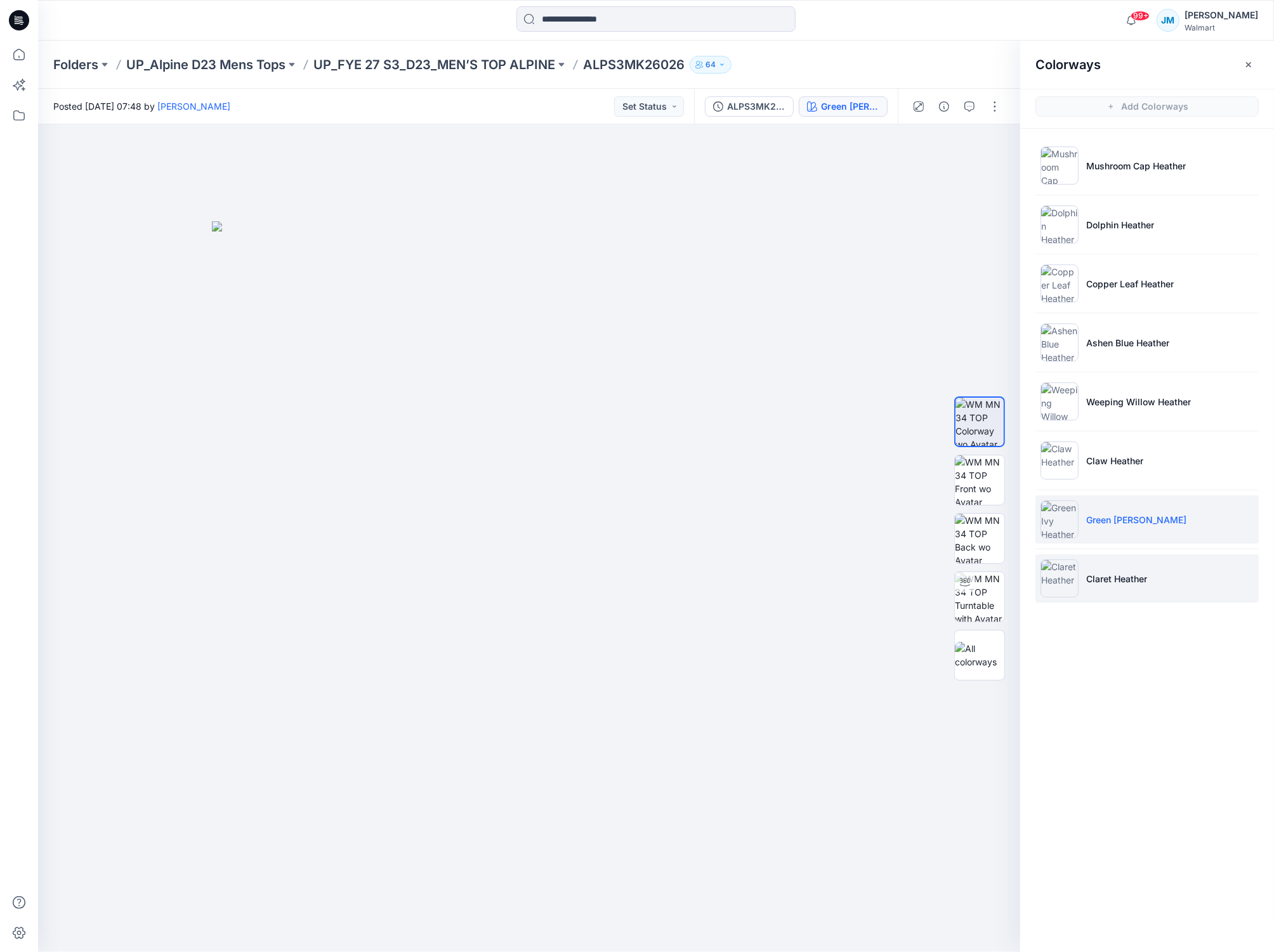
click at [1068, 577] on img at bounding box center [1059, 578] width 38 height 38
click at [421, 64] on p "UP_FYE 27 S3_D23_MEN’S TOP ALPINE" at bounding box center [434, 64] width 241 height 18
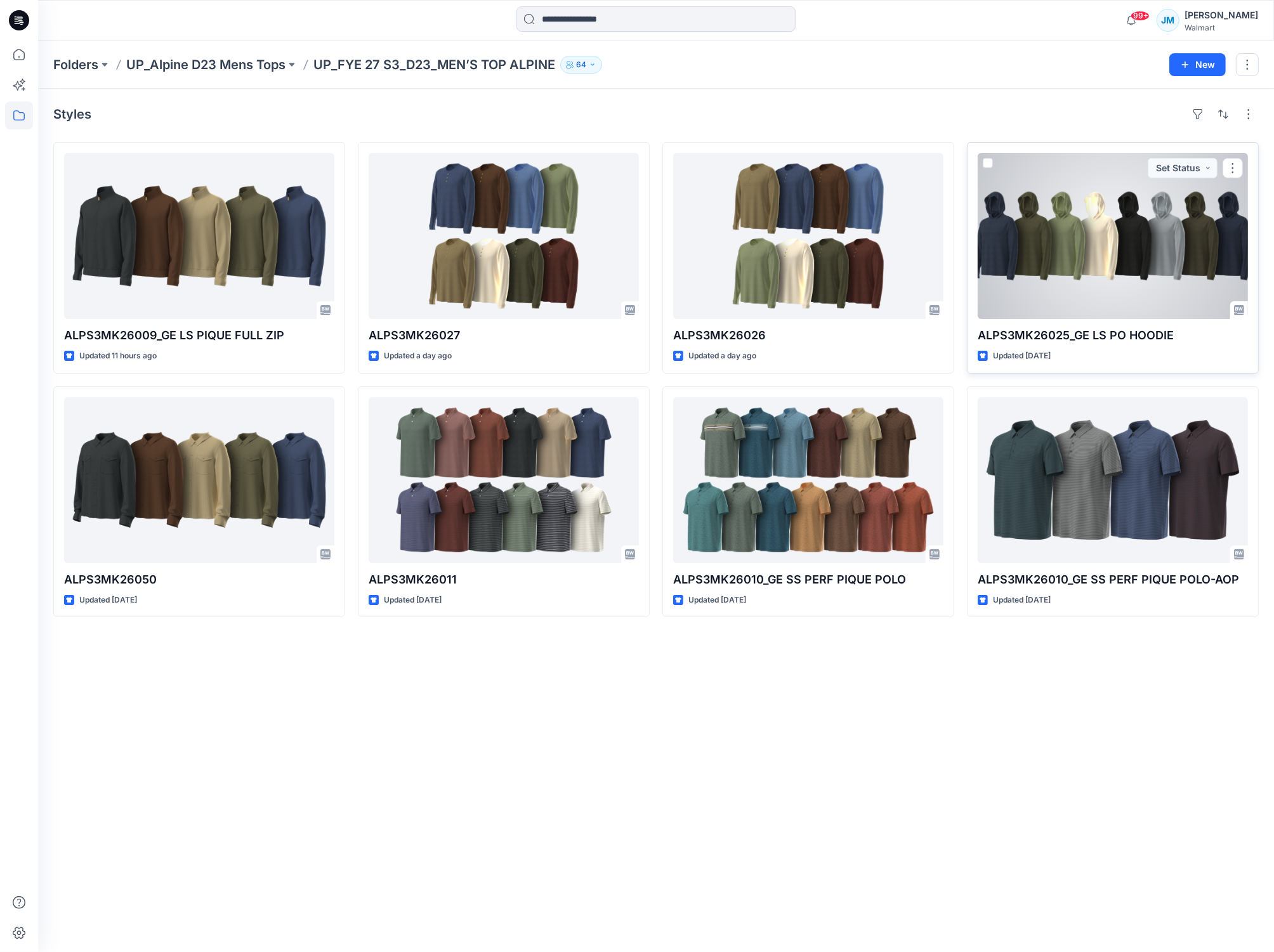
click at [1176, 280] on div at bounding box center [1112, 235] width 270 height 166
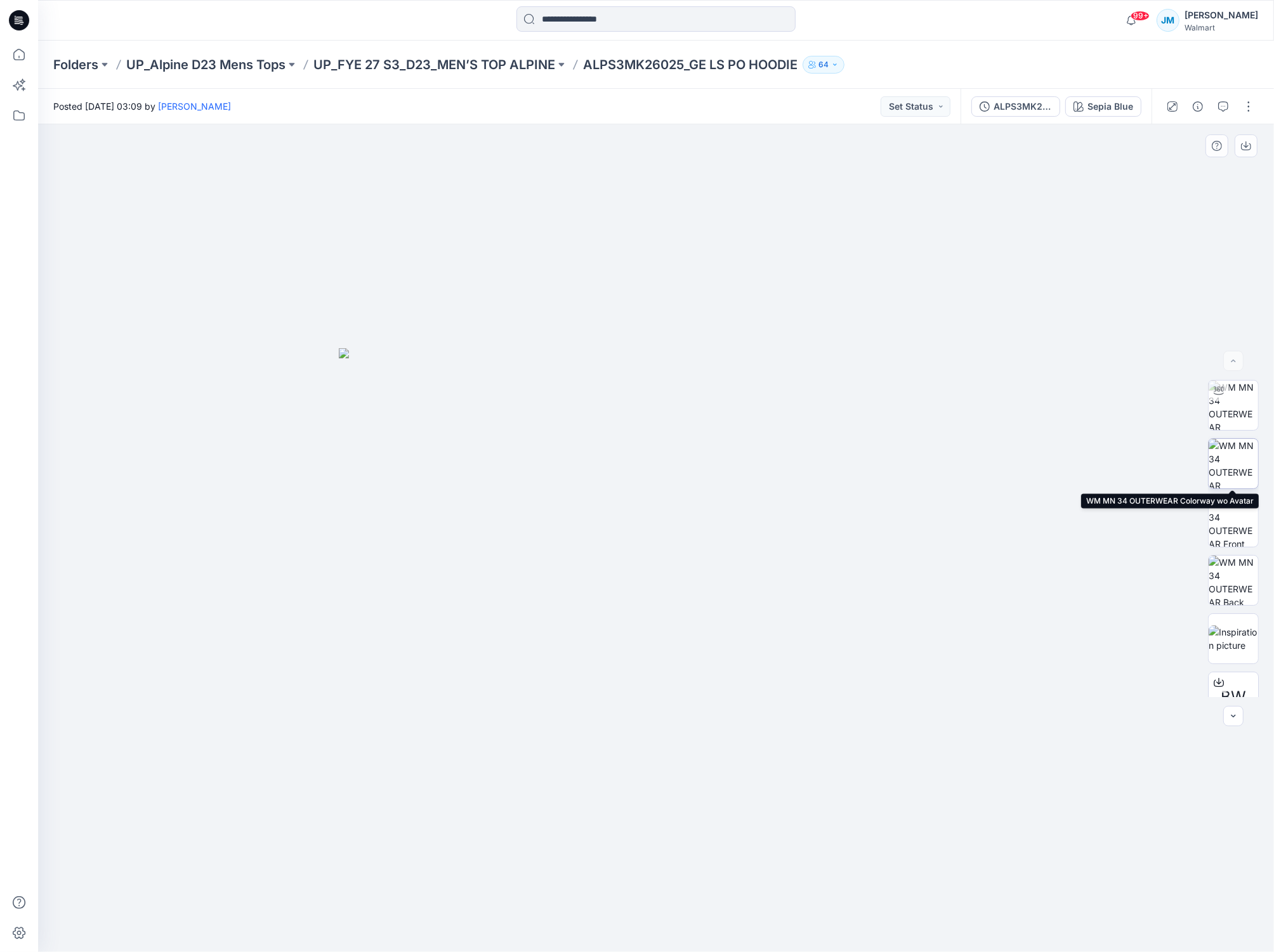
click at [1238, 465] on img at bounding box center [1233, 463] width 50 height 50
click at [1105, 108] on div "Sepia Blue" at bounding box center [1110, 106] width 46 height 14
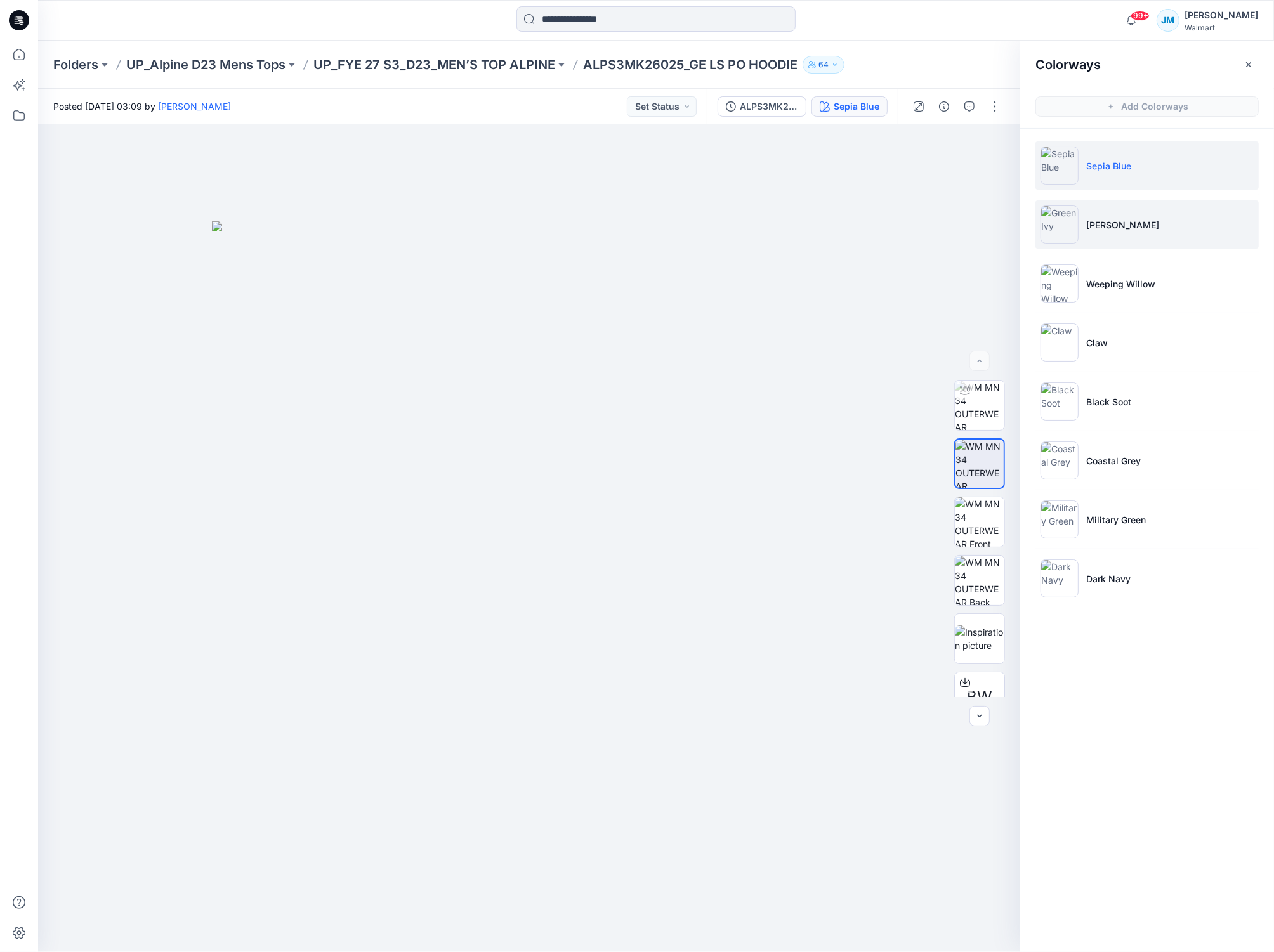
drag, startPoint x: 1094, startPoint y: 227, endPoint x: 1028, endPoint y: 286, distance: 88.5
click at [1094, 227] on p "[PERSON_NAME]" at bounding box center [1122, 225] width 73 height 13
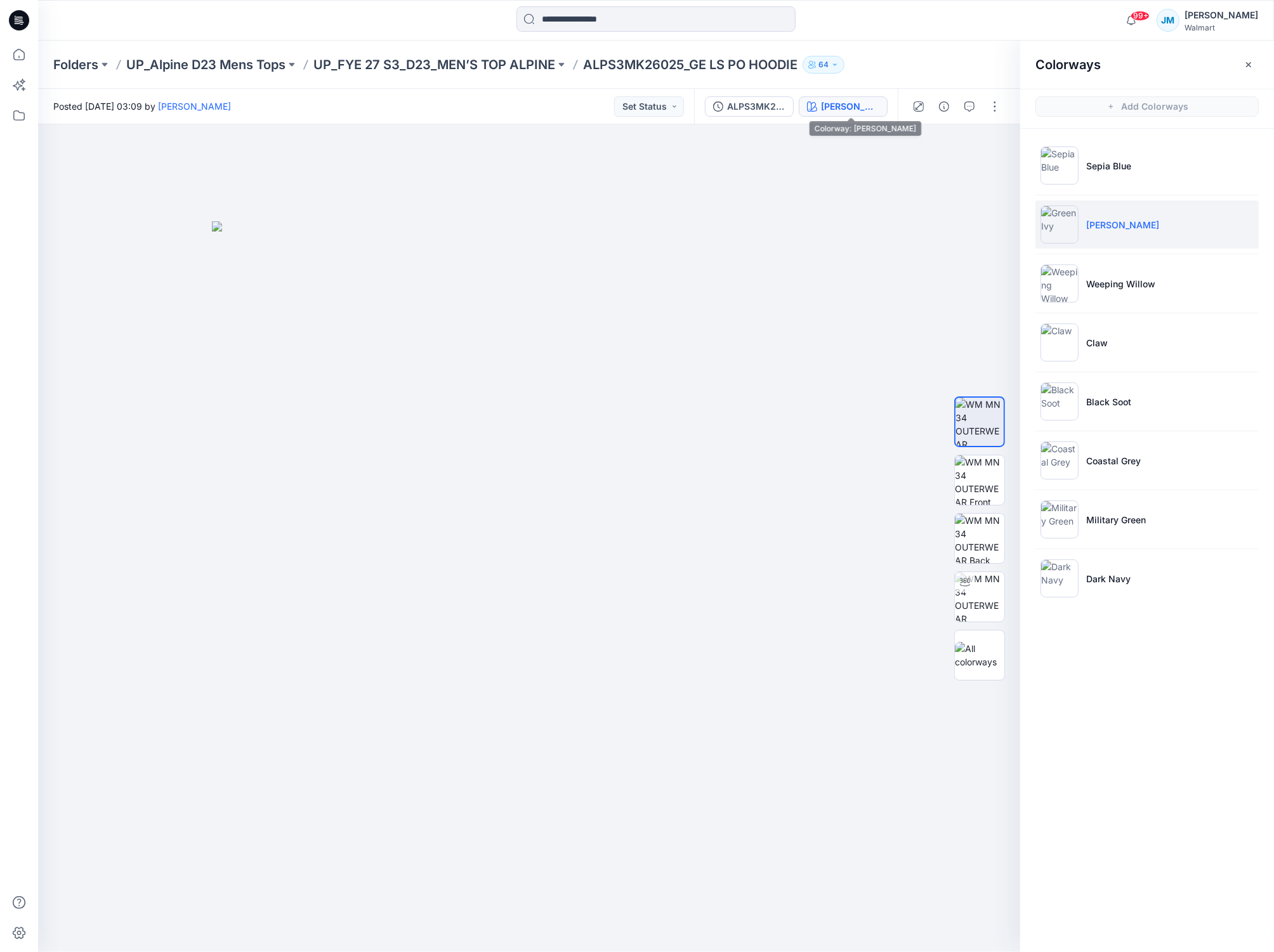
click at [855, 113] on button "[PERSON_NAME]" at bounding box center [843, 106] width 89 height 20
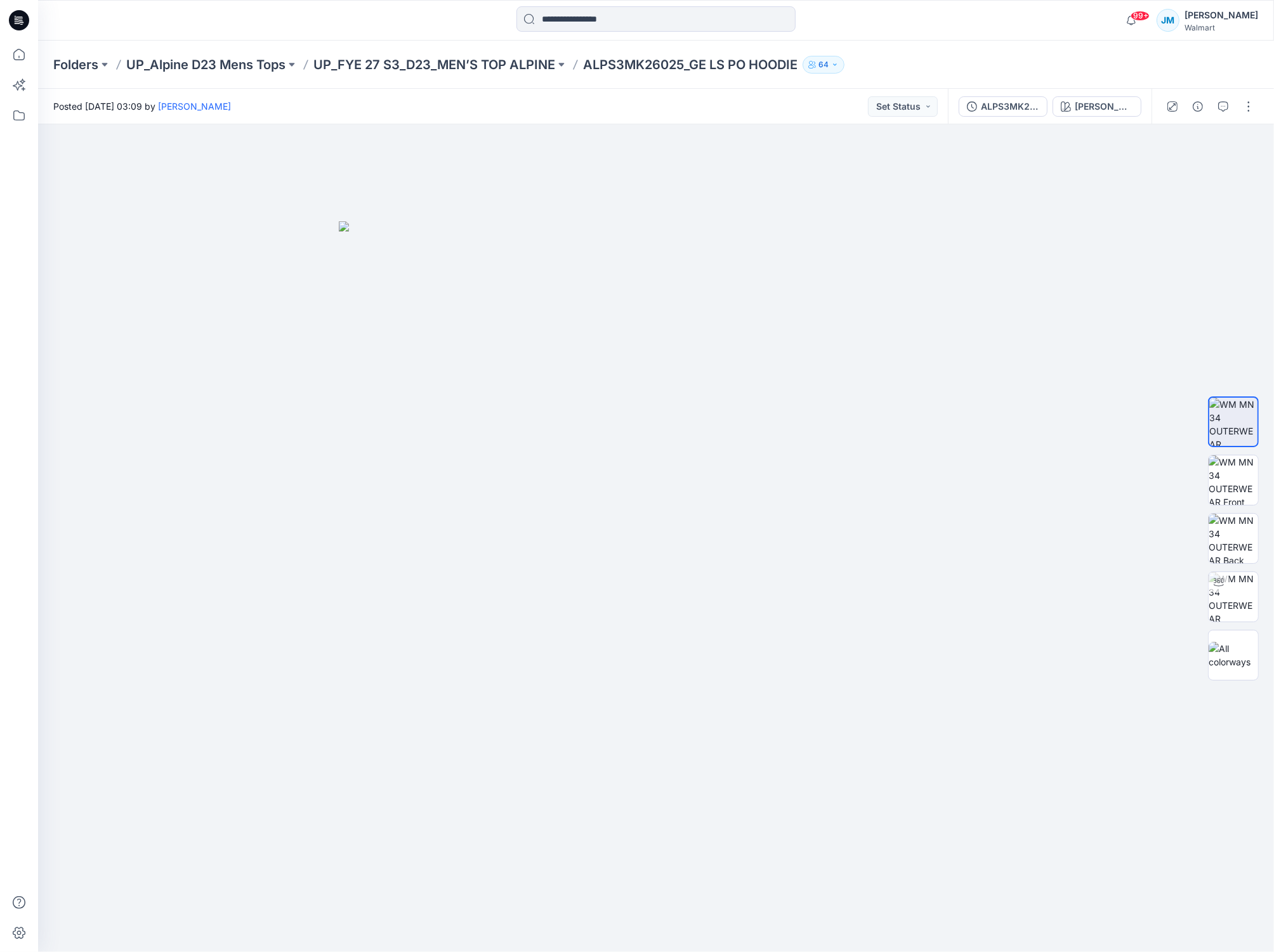
click at [855, 113] on div "Posted [DATE] 03:09 by [PERSON_NAME] Status" at bounding box center [492, 106] width 909 height 35
click at [1088, 108] on button "[PERSON_NAME]" at bounding box center [1096, 106] width 89 height 20
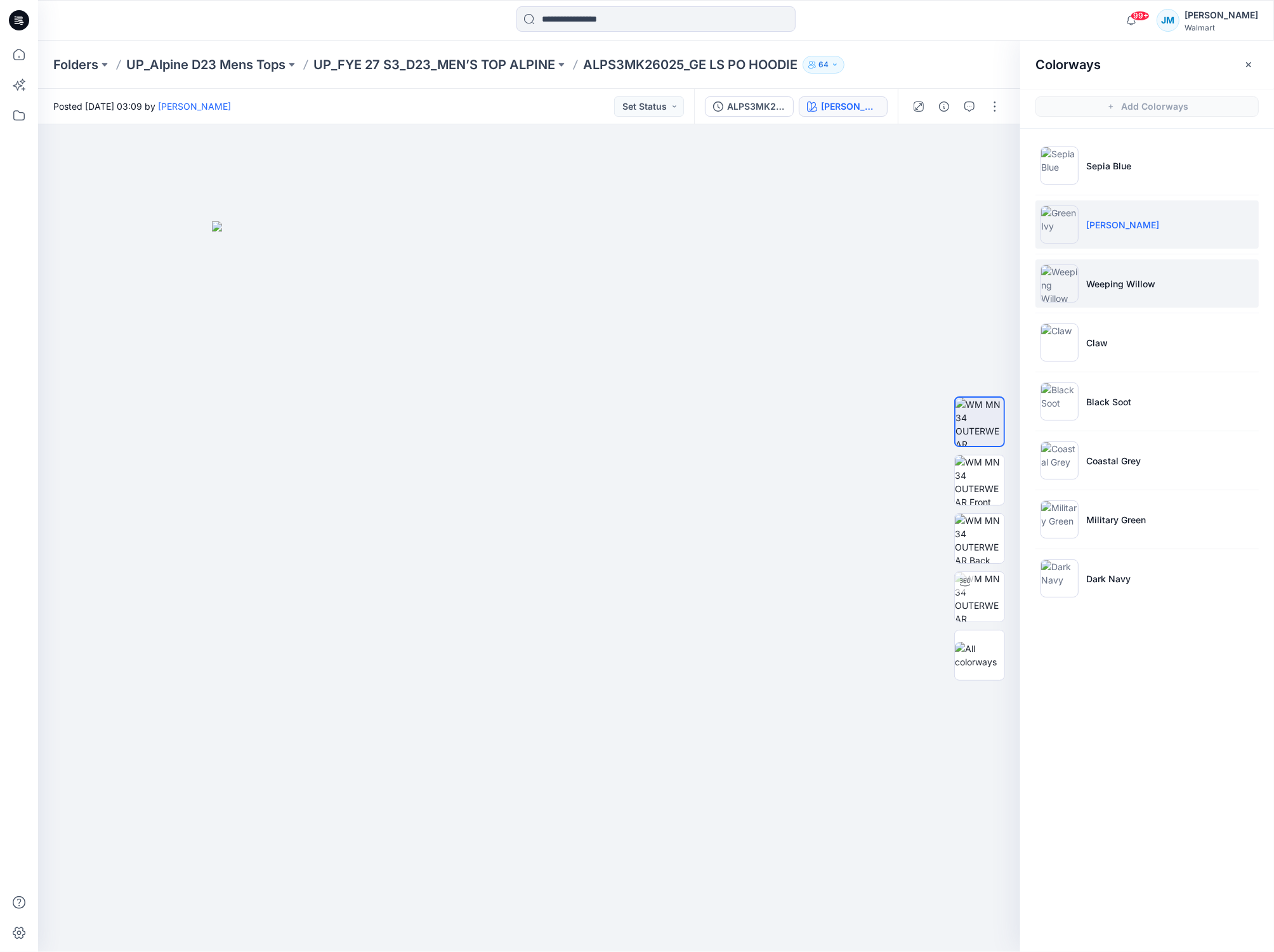
click at [1154, 293] on li "Weeping Willow" at bounding box center [1147, 284] width 223 height 48
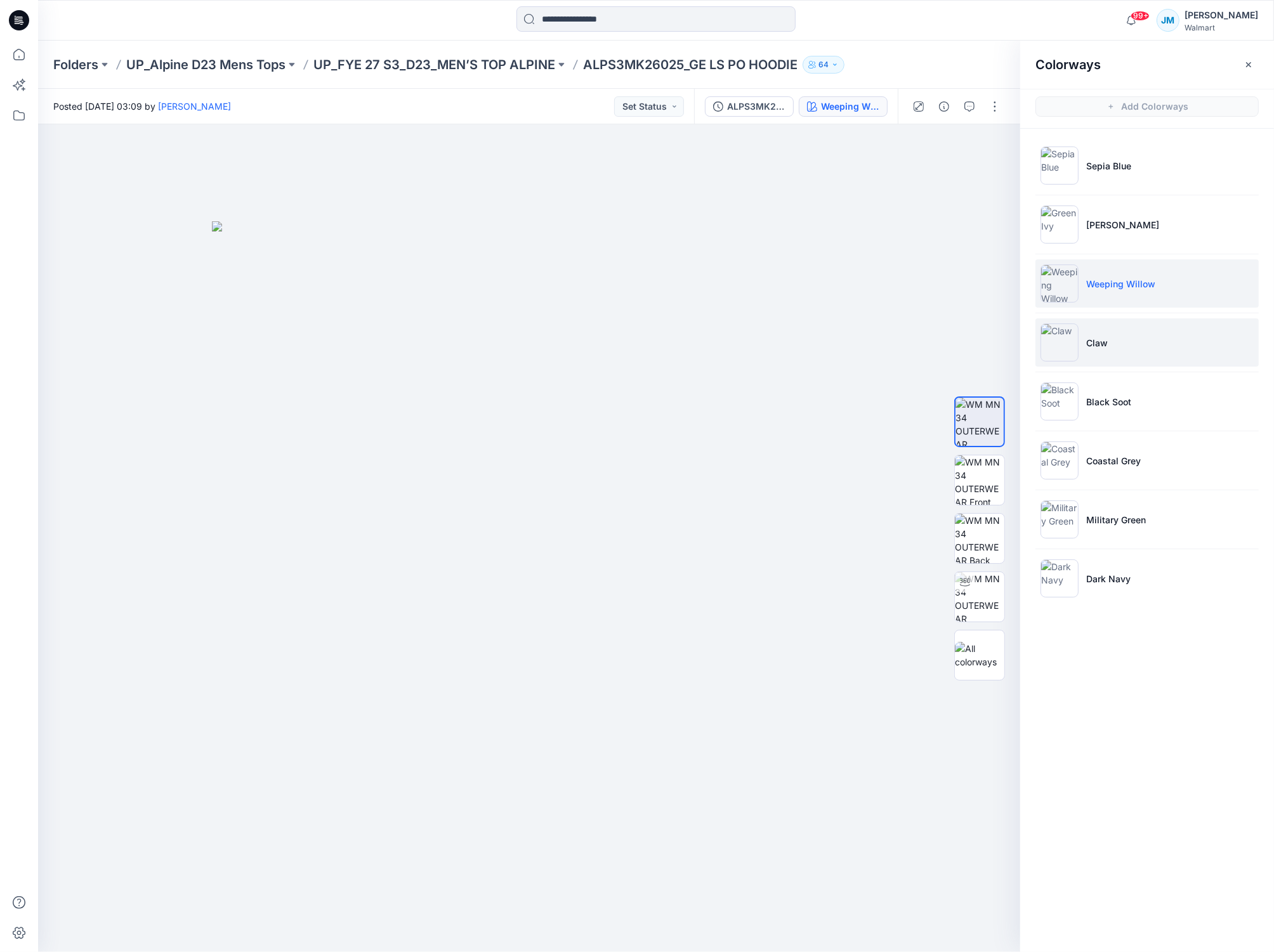
click at [1156, 345] on li "Claw" at bounding box center [1147, 342] width 223 height 48
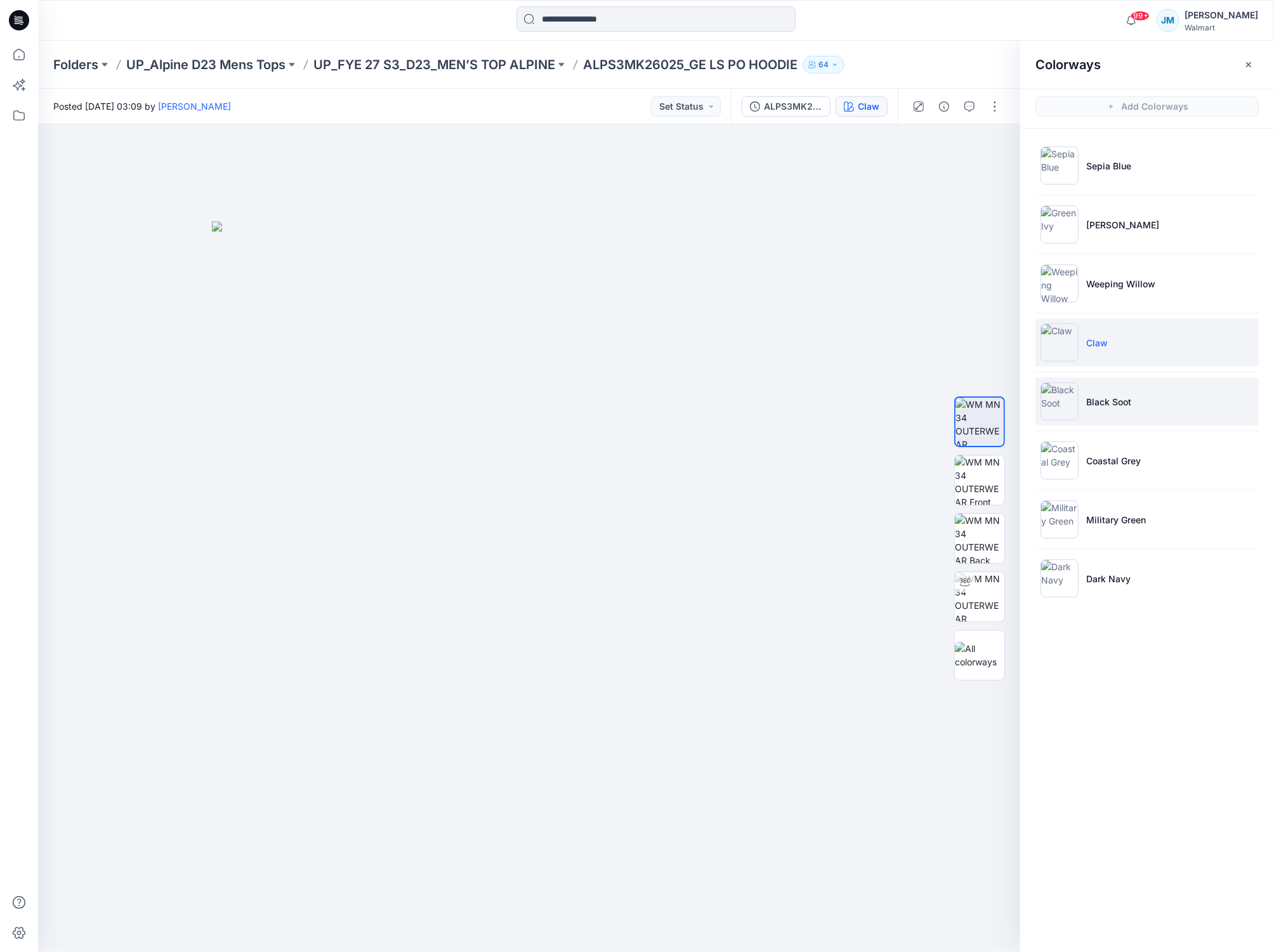
click at [1166, 416] on li "Black Soot" at bounding box center [1147, 401] width 223 height 48
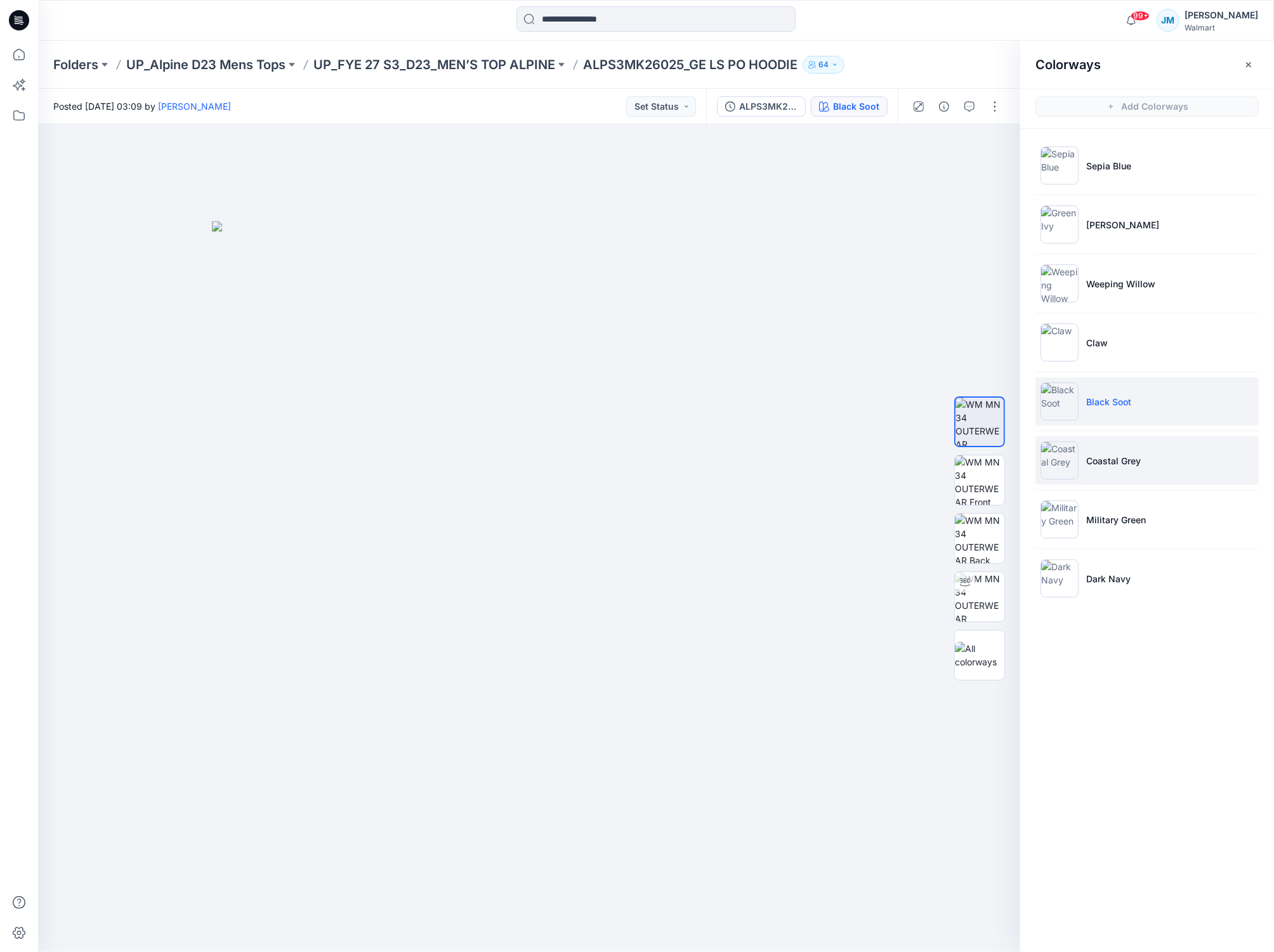
drag, startPoint x: 1191, startPoint y: 449, endPoint x: 1177, endPoint y: 451, distance: 14.1
click at [1191, 449] on li "Coastal Grey" at bounding box center [1147, 460] width 223 height 48
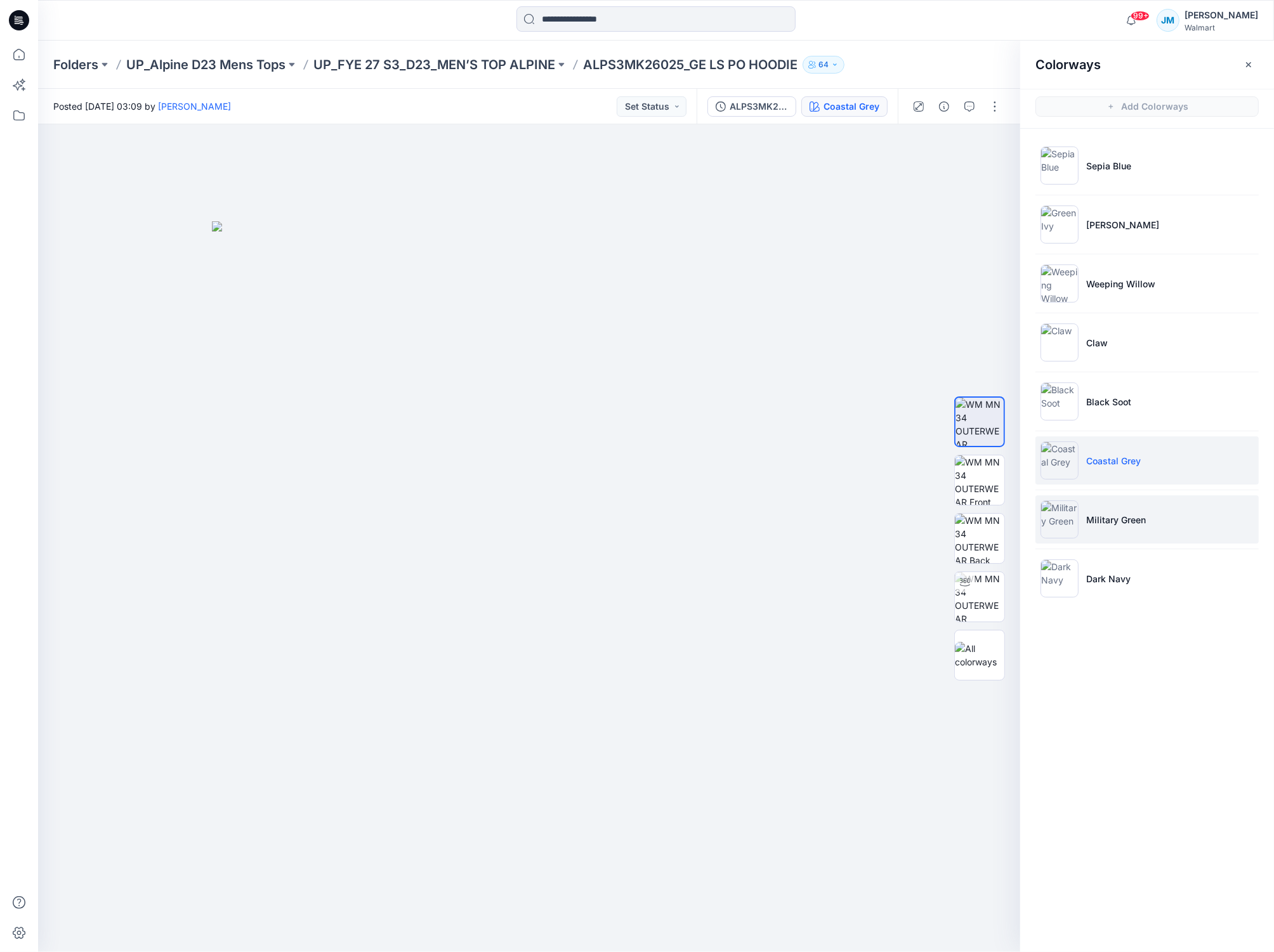
click at [1176, 527] on li "Military Green" at bounding box center [1147, 519] width 223 height 48
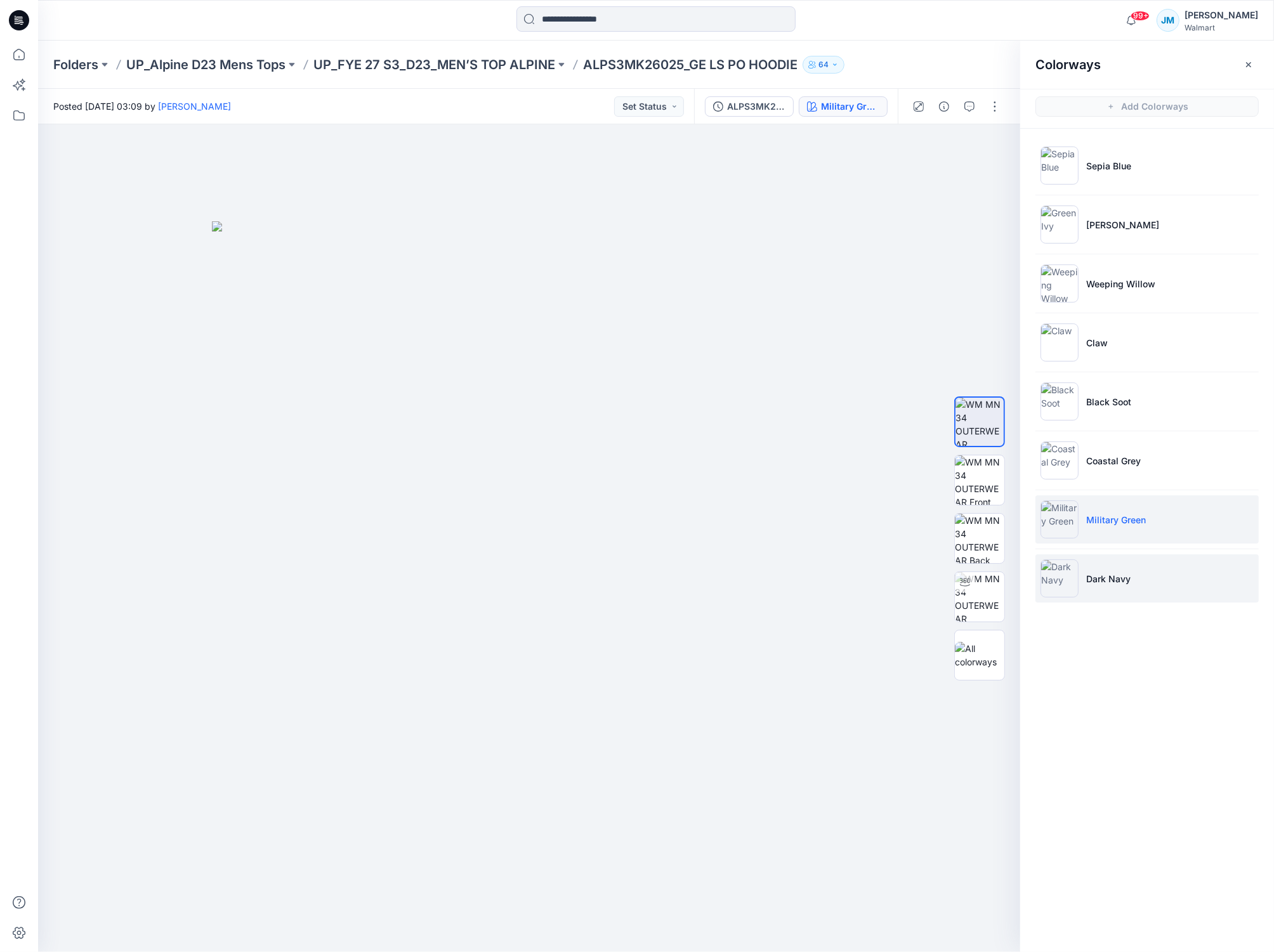
drag, startPoint x: 1163, startPoint y: 585, endPoint x: 1131, endPoint y: 582, distance: 32.1
click at [1162, 585] on li "Dark Navy" at bounding box center [1147, 578] width 223 height 48
click at [465, 68] on p "UP_FYE 27 S3_D23_MEN’S TOP ALPINE" at bounding box center [434, 64] width 241 height 18
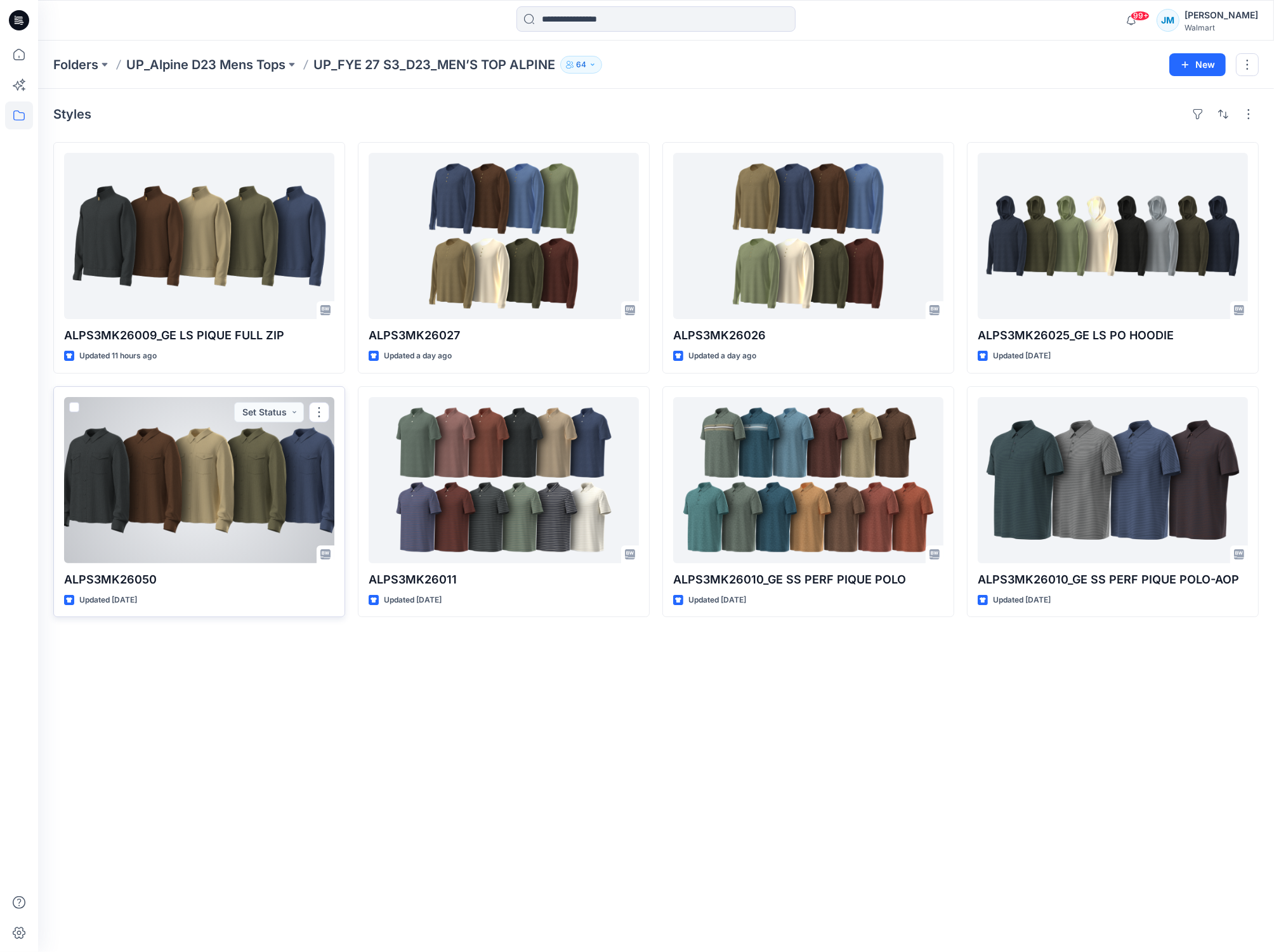
click at [238, 522] on div at bounding box center [200, 479] width 270 height 166
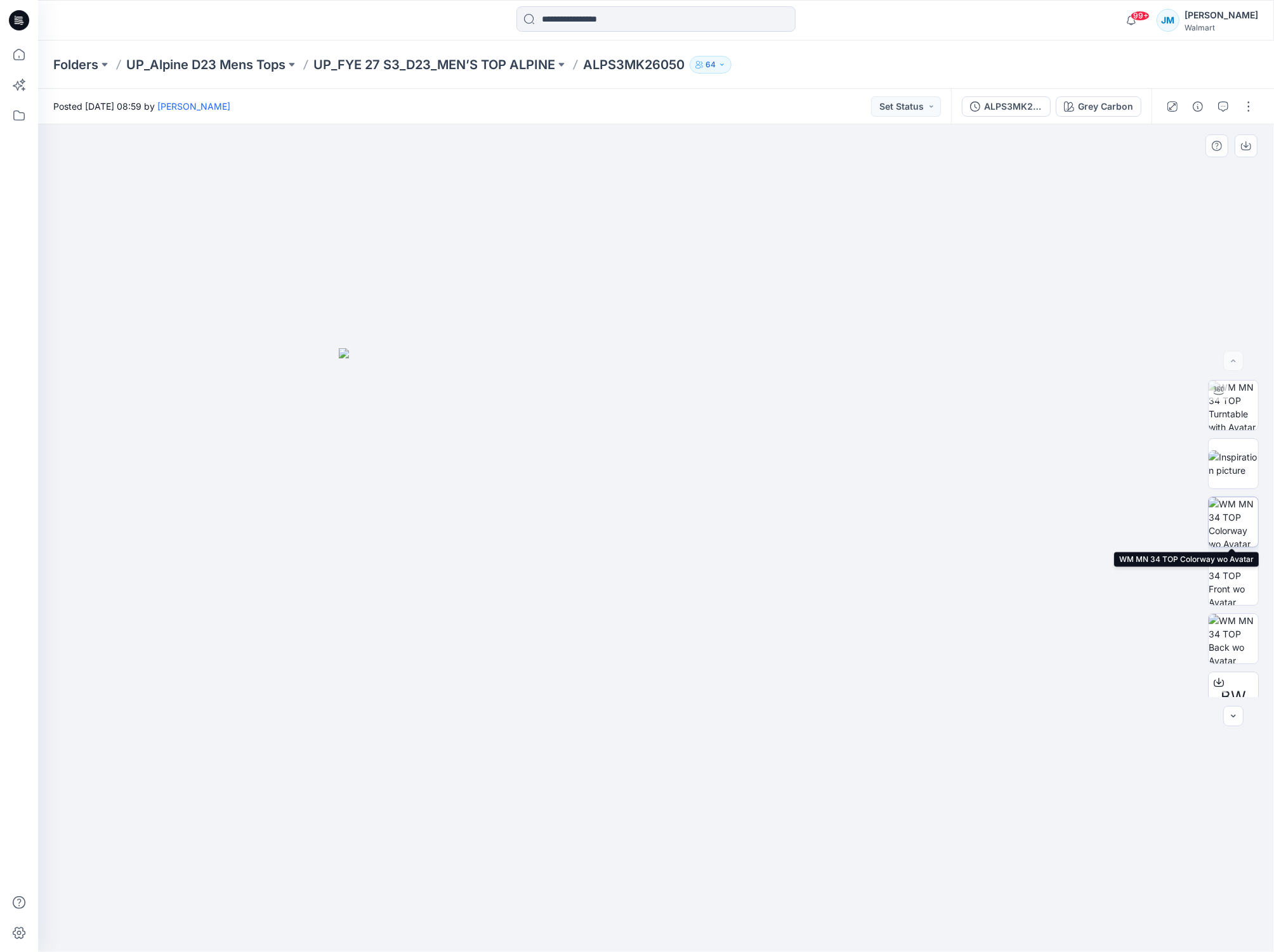
click at [1235, 526] on img at bounding box center [1233, 522] width 50 height 50
click at [1111, 111] on div "Grey Carbon" at bounding box center [1105, 106] width 55 height 14
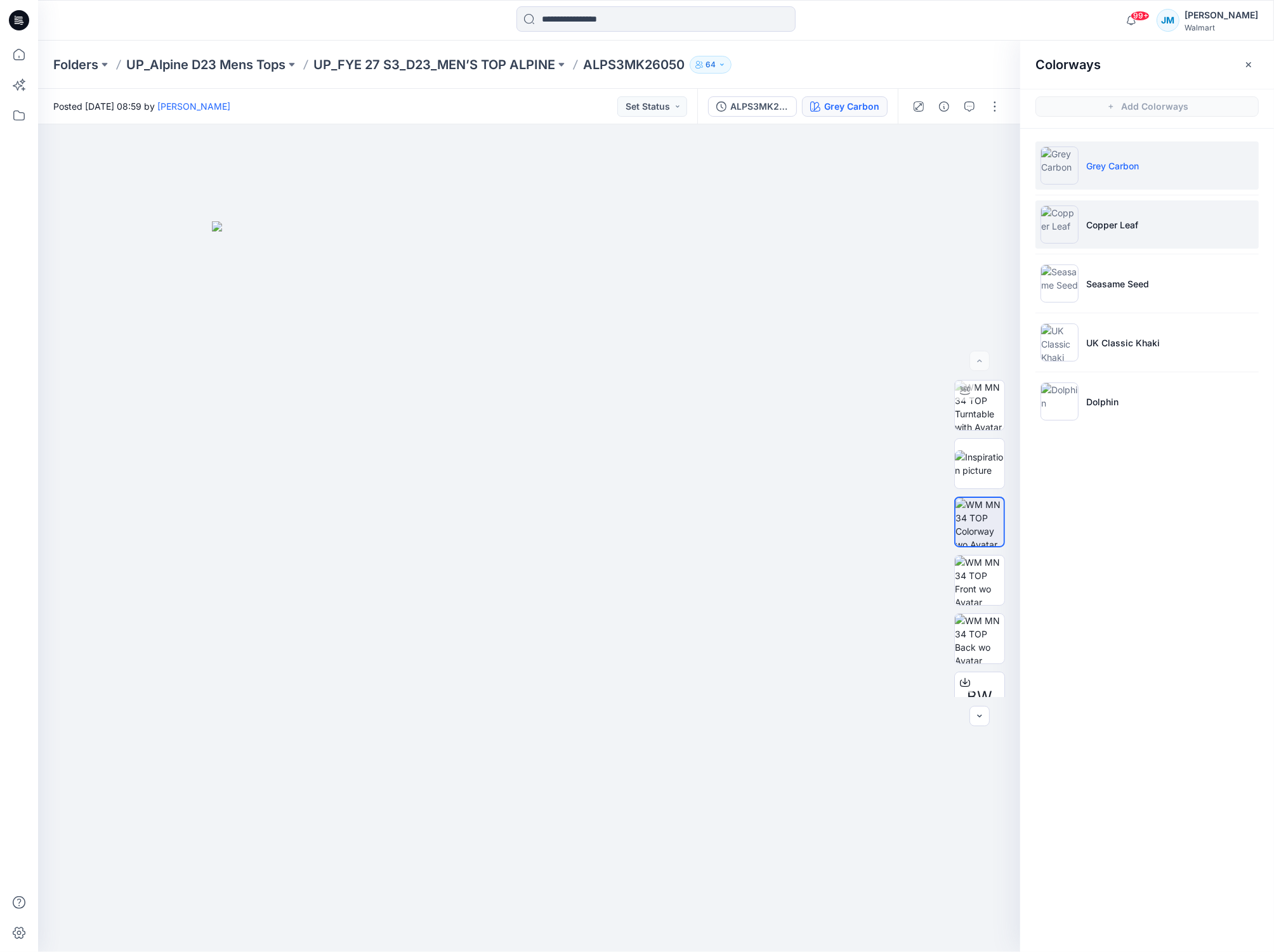
click at [1117, 220] on p "Copper Leaf" at bounding box center [1112, 225] width 52 height 13
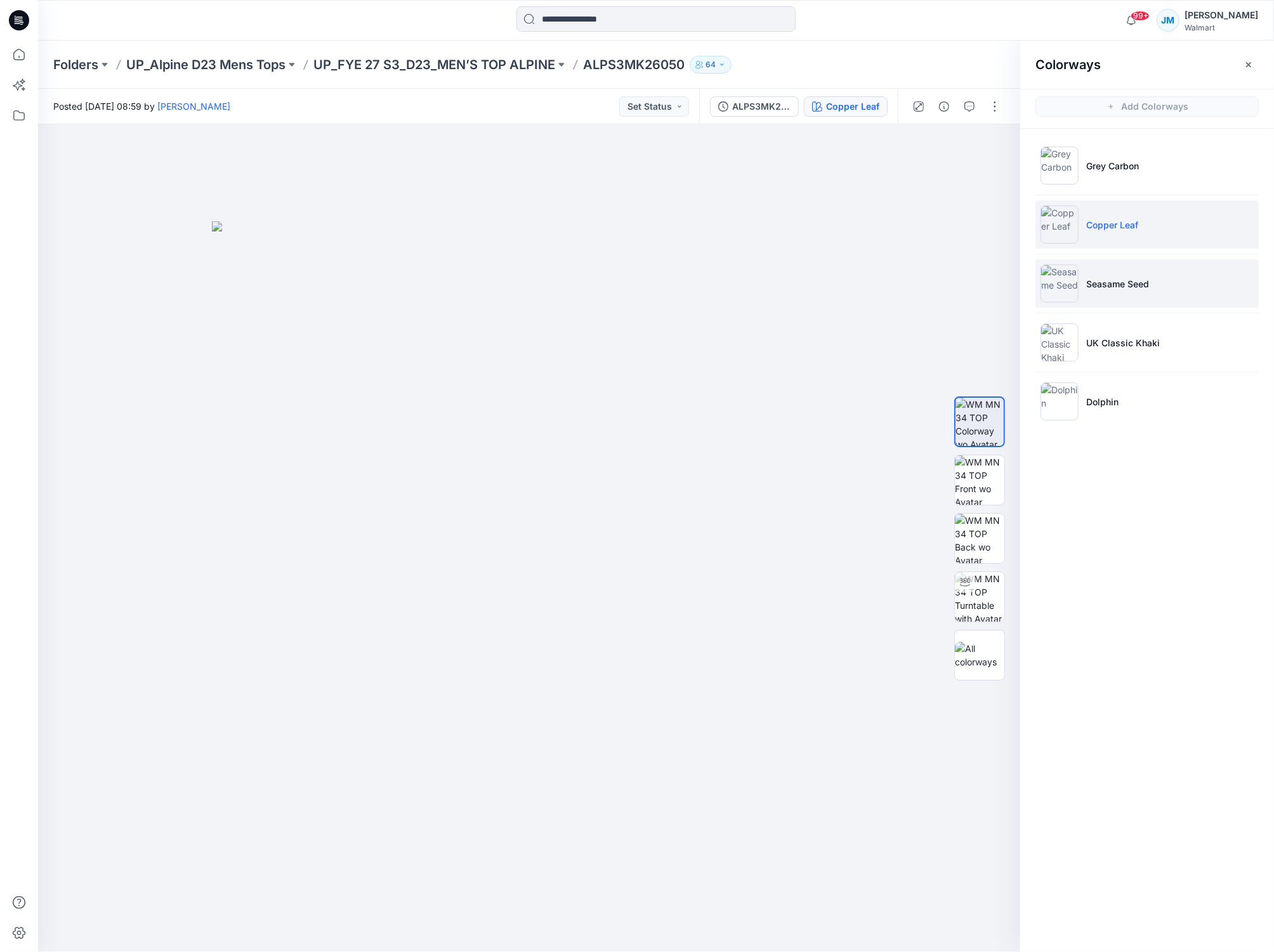
click at [1060, 284] on img at bounding box center [1059, 284] width 38 height 38
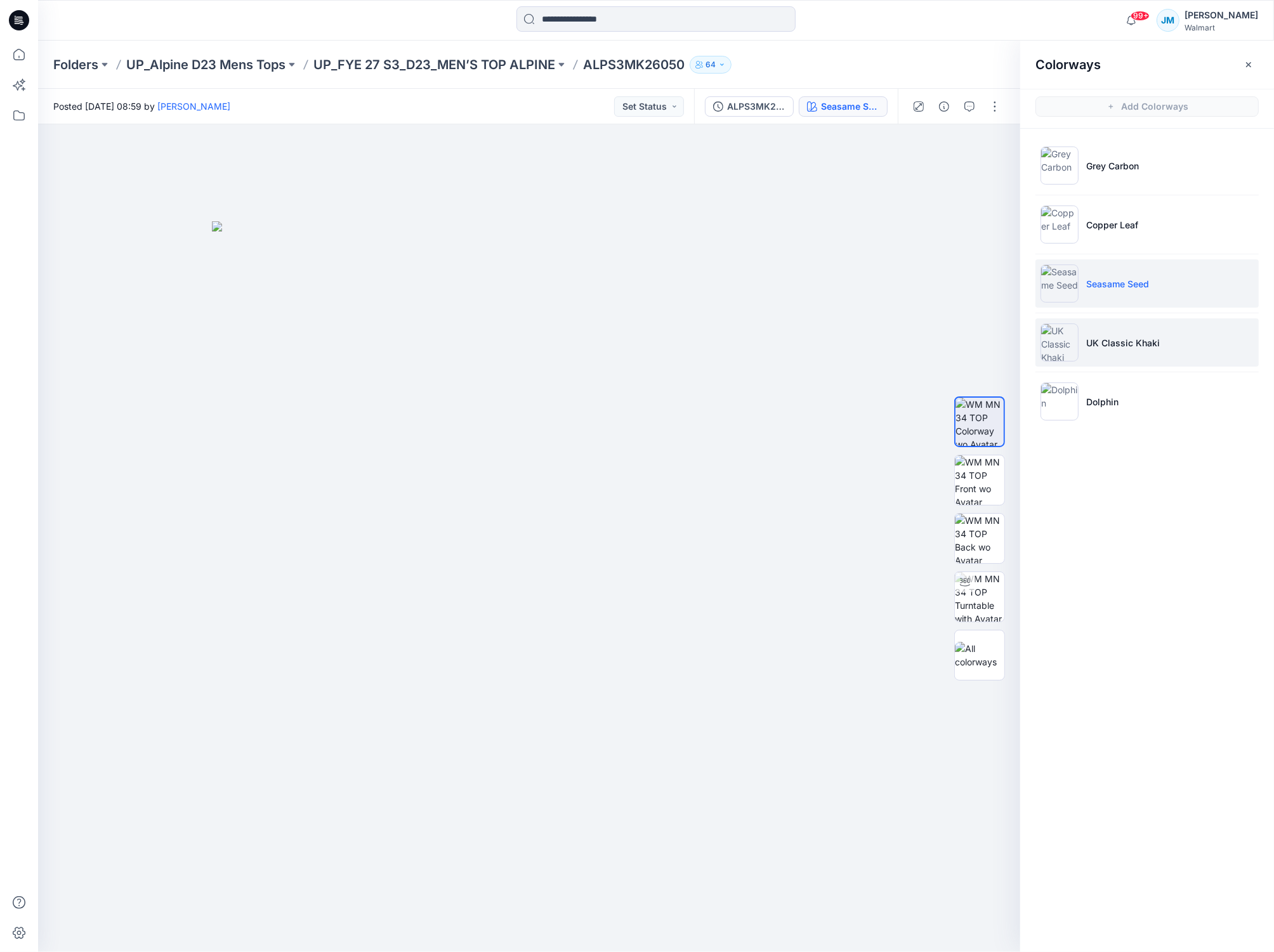
click at [1069, 340] on img at bounding box center [1059, 342] width 38 height 38
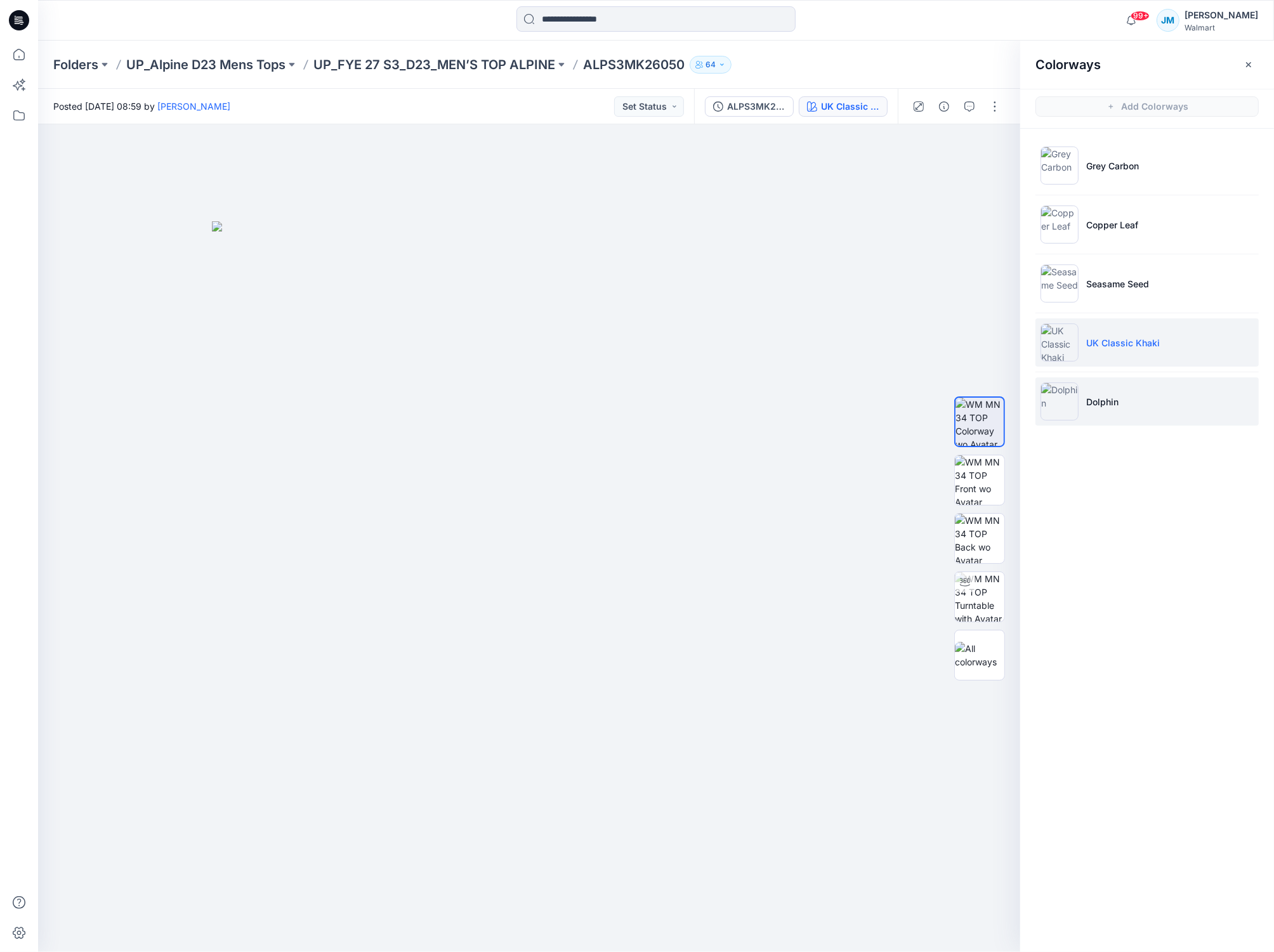
drag, startPoint x: 1051, startPoint y: 404, endPoint x: 1040, endPoint y: 407, distance: 11.4
click at [1051, 404] on img at bounding box center [1059, 401] width 38 height 38
click at [356, 66] on p "UP_FYE 27 S3_D23_MEN’S TOP ALPINE" at bounding box center [434, 64] width 241 height 18
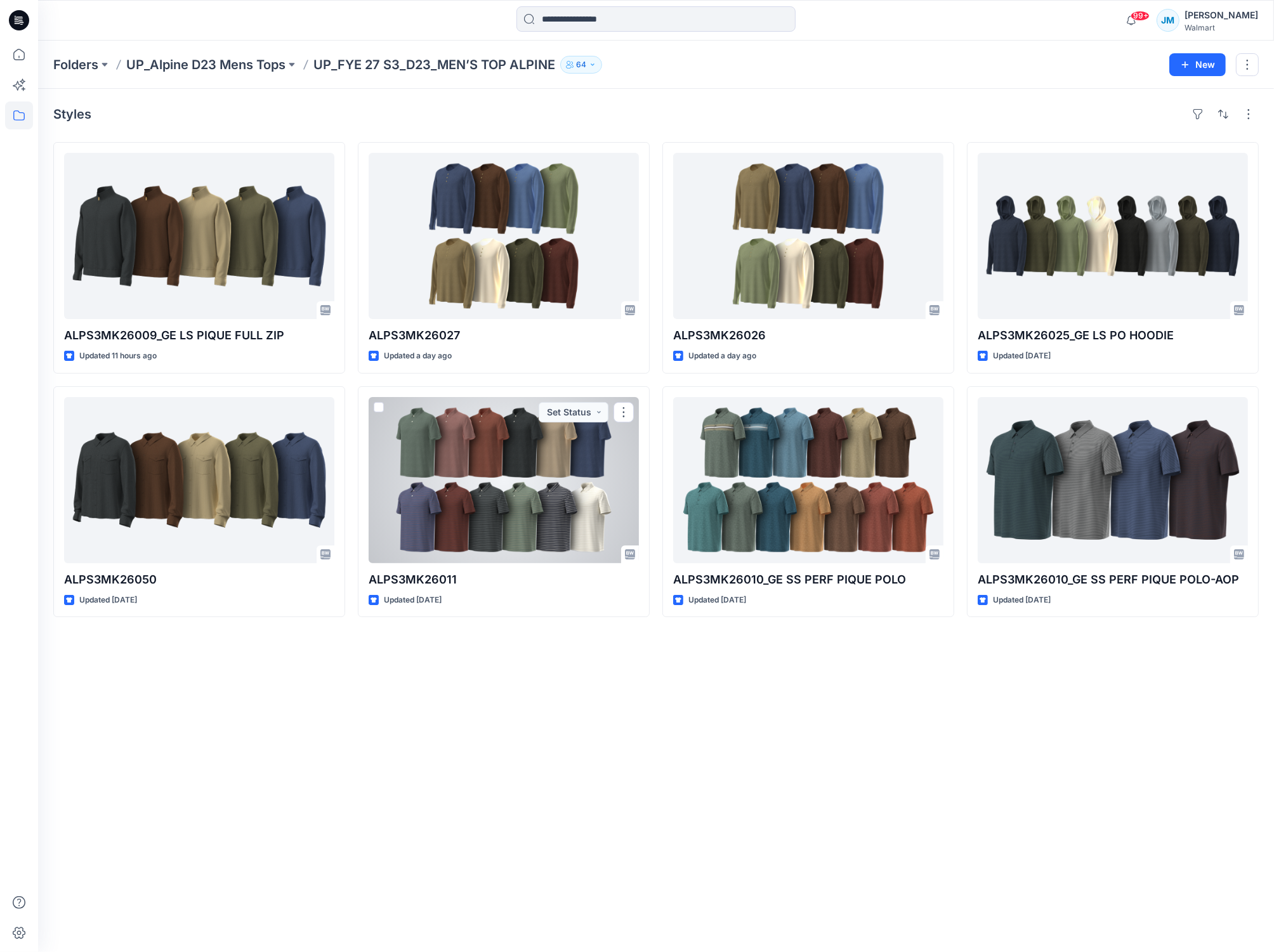
click at [463, 494] on div at bounding box center [503, 479] width 270 height 166
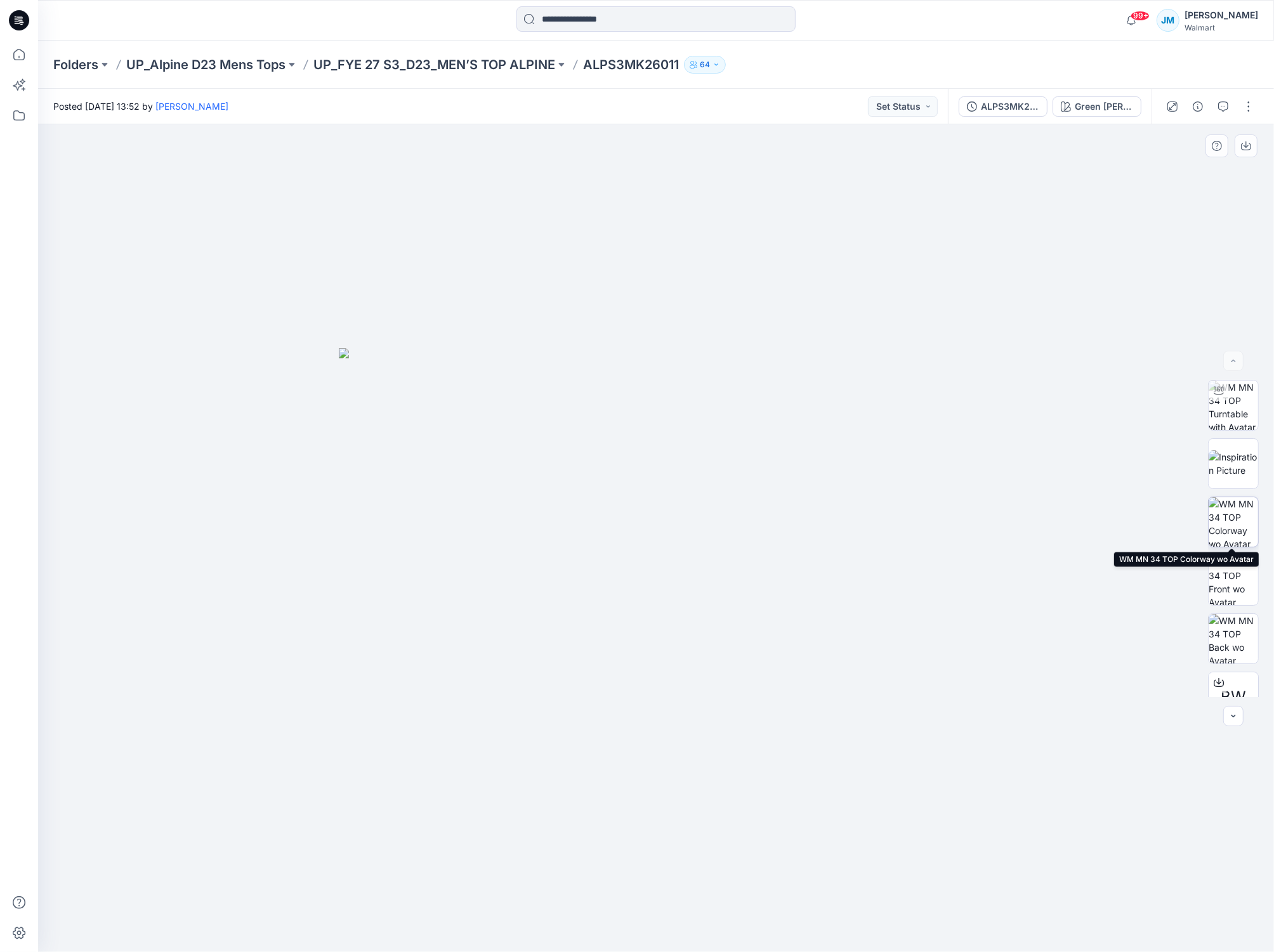
click at [1235, 524] on img at bounding box center [1233, 522] width 50 height 50
click at [1089, 108] on div "Green [PERSON_NAME]" at bounding box center [1103, 106] width 58 height 14
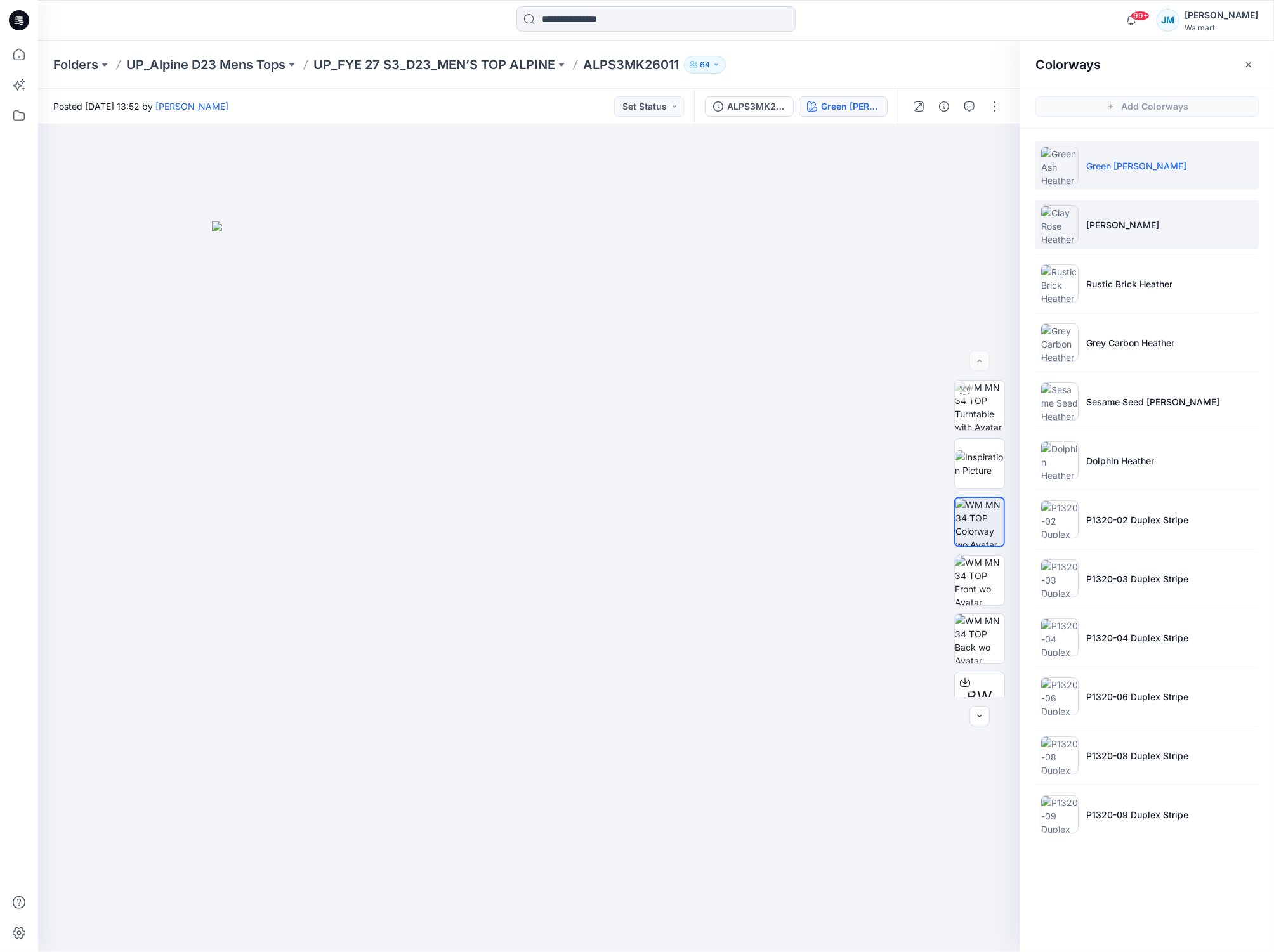
click at [1068, 227] on img at bounding box center [1059, 225] width 38 height 38
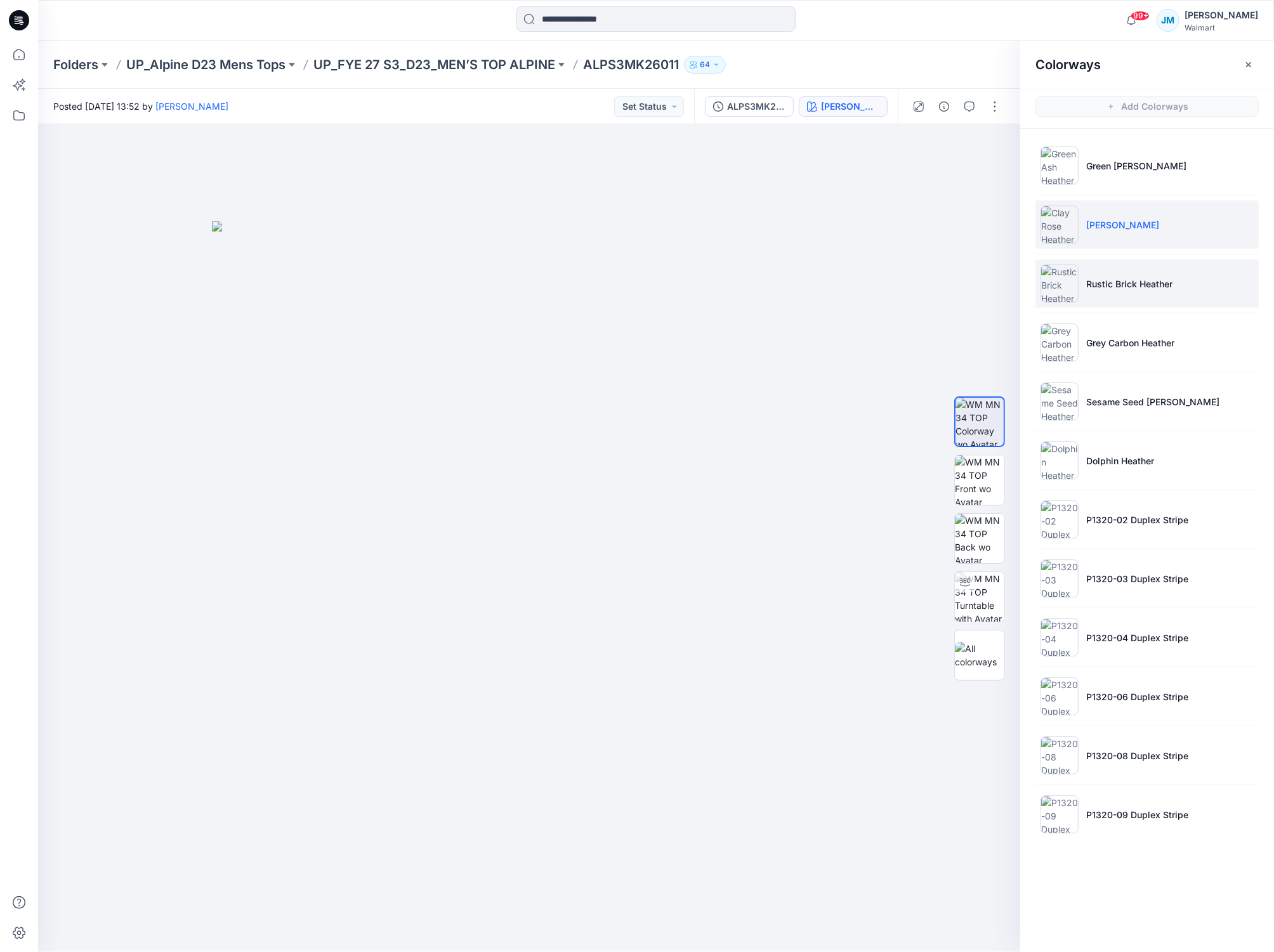
click at [1163, 281] on p "Rustic Brick Heather" at bounding box center [1128, 284] width 86 height 13
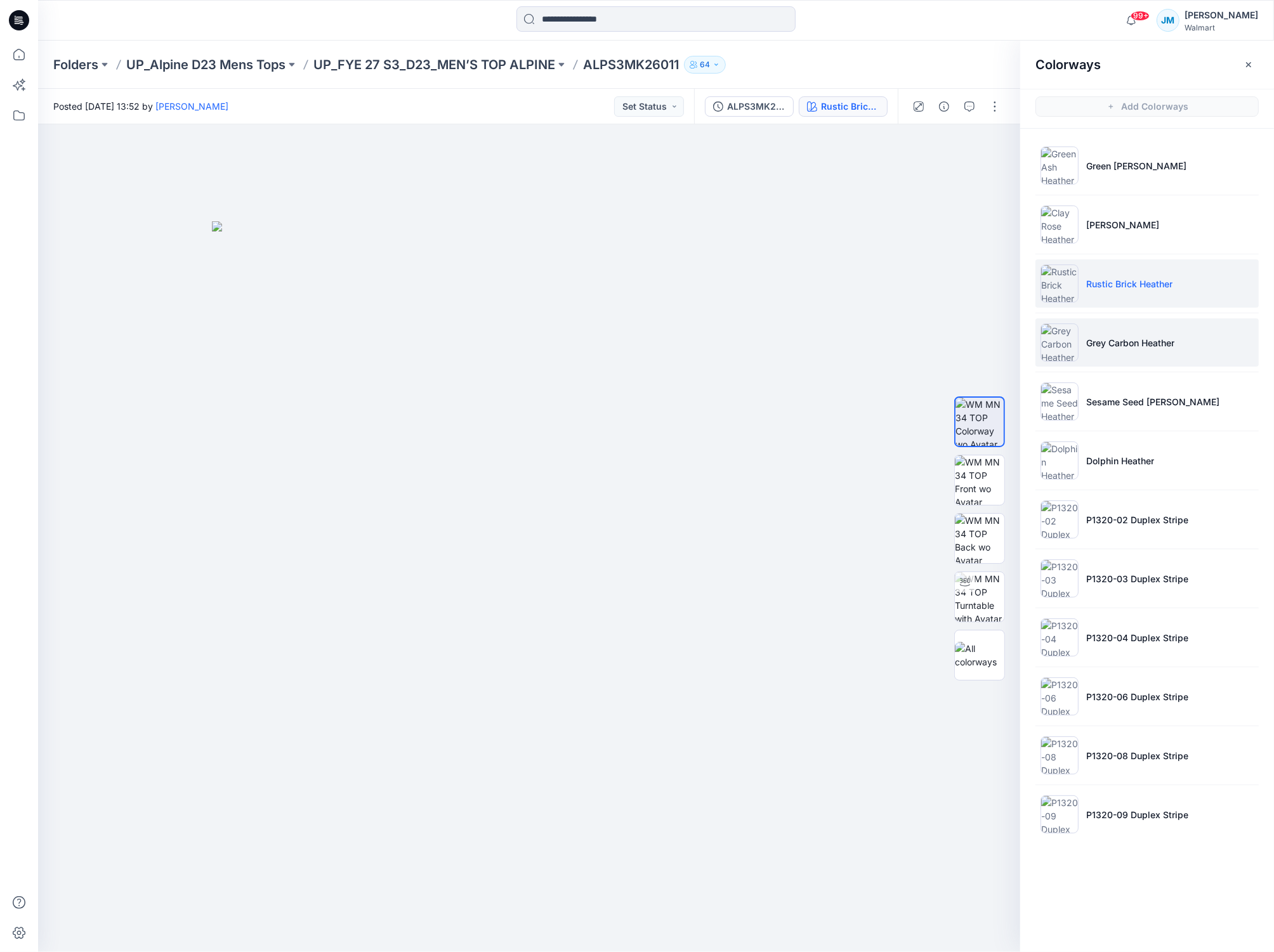
click at [1063, 340] on img at bounding box center [1059, 342] width 38 height 38
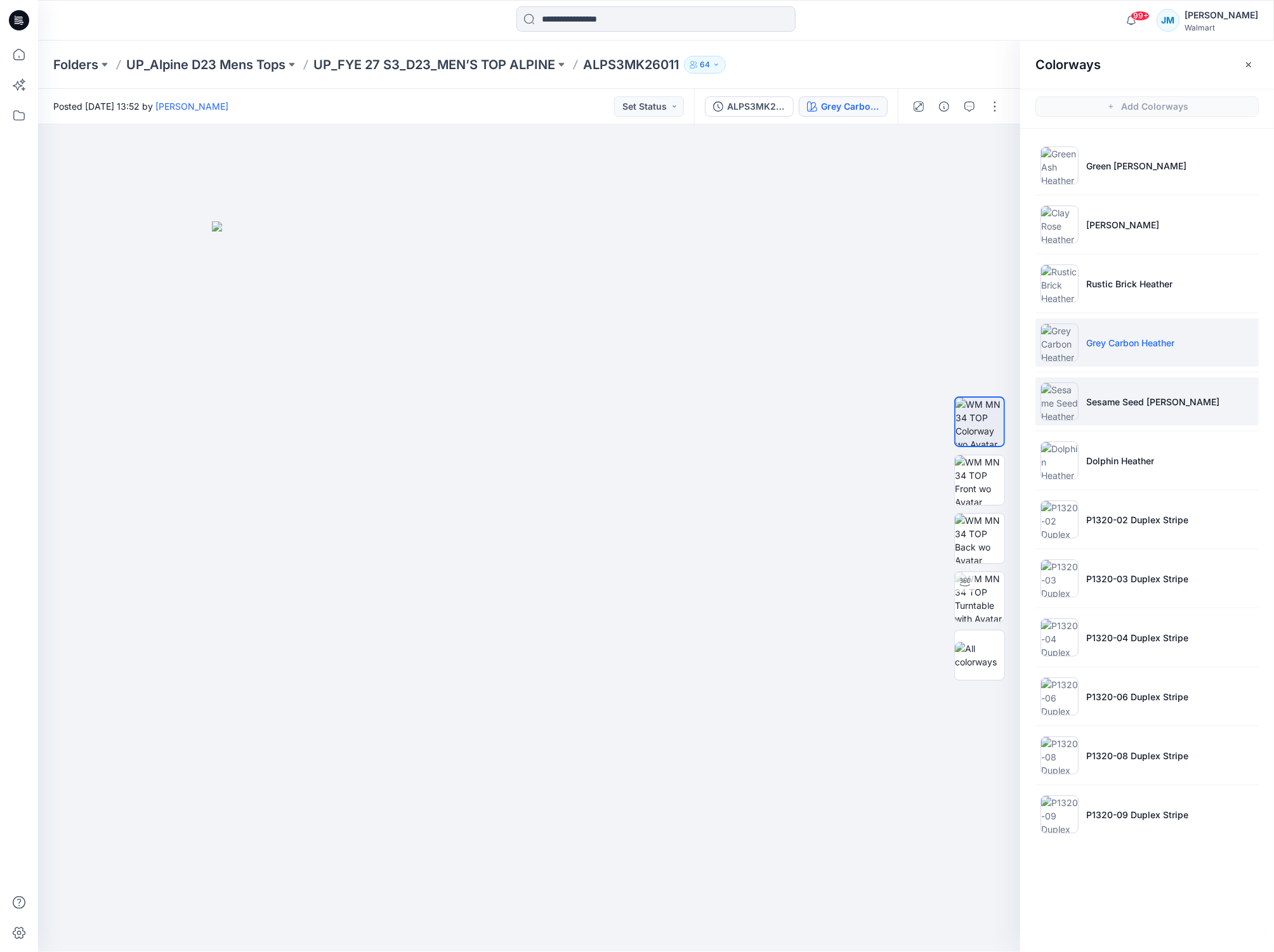
click at [1065, 407] on img at bounding box center [1059, 401] width 38 height 38
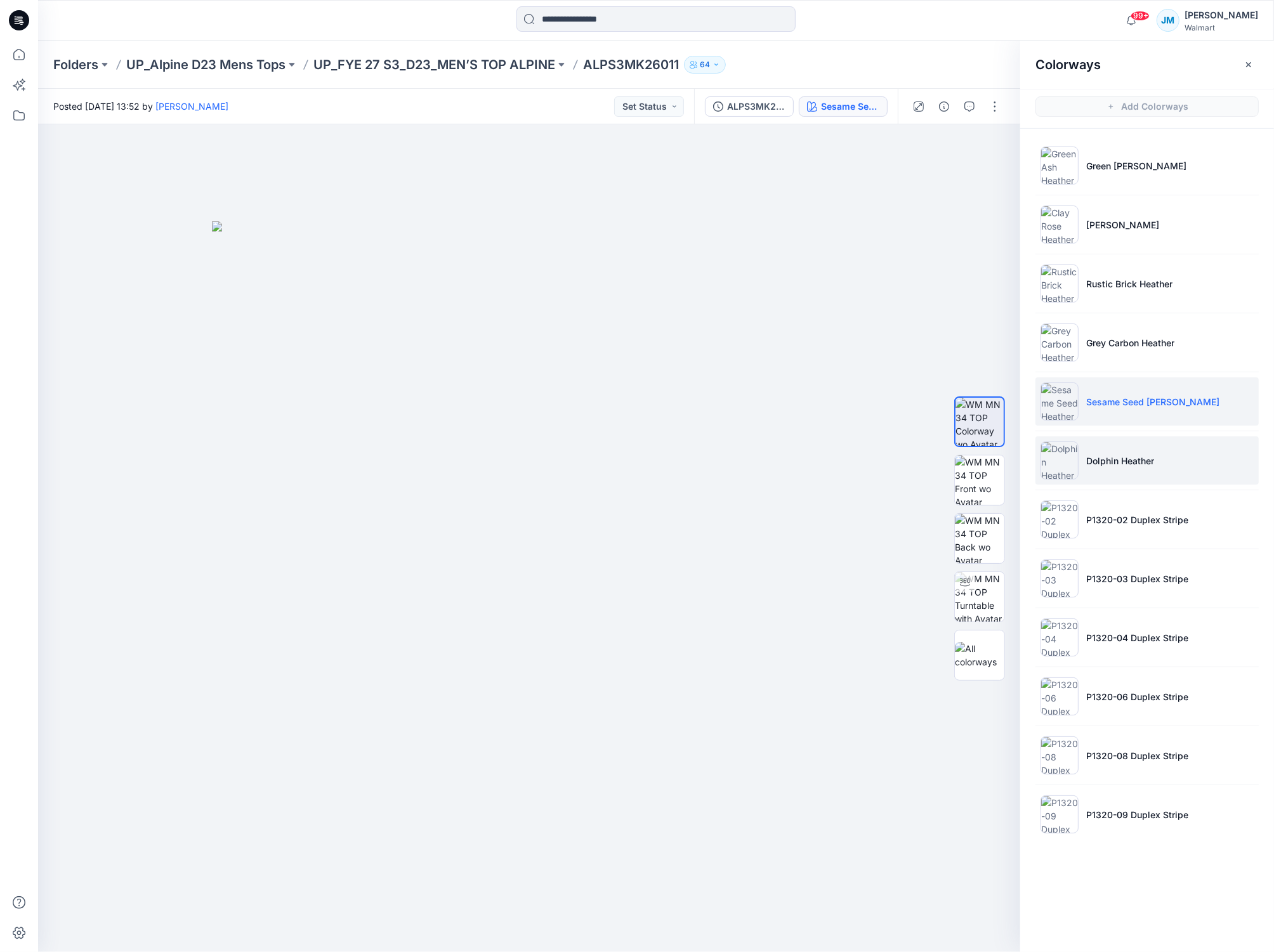
click at [1096, 463] on p "Dolphin Heather" at bounding box center [1119, 461] width 68 height 13
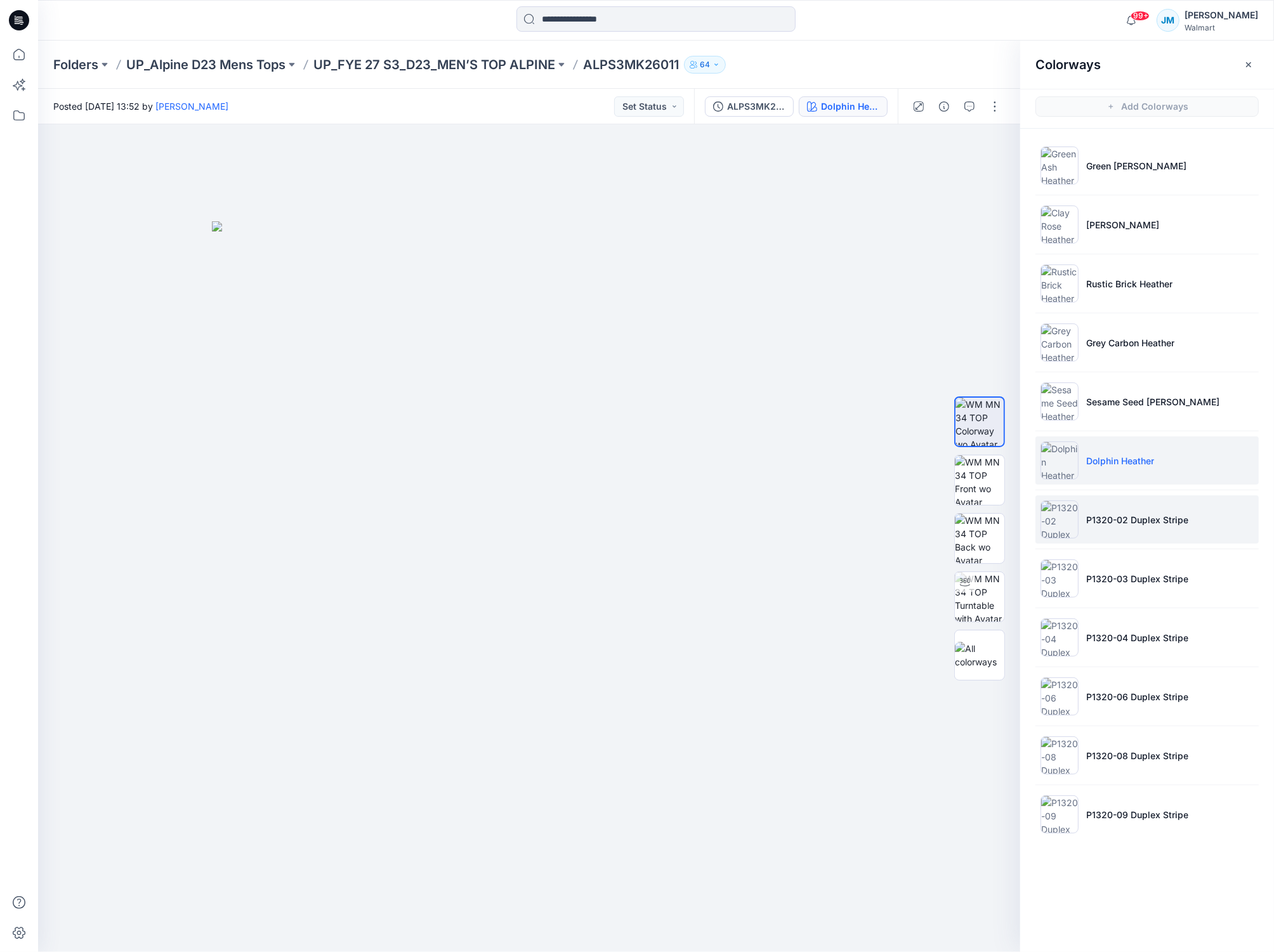
click at [1074, 521] on img at bounding box center [1059, 519] width 38 height 38
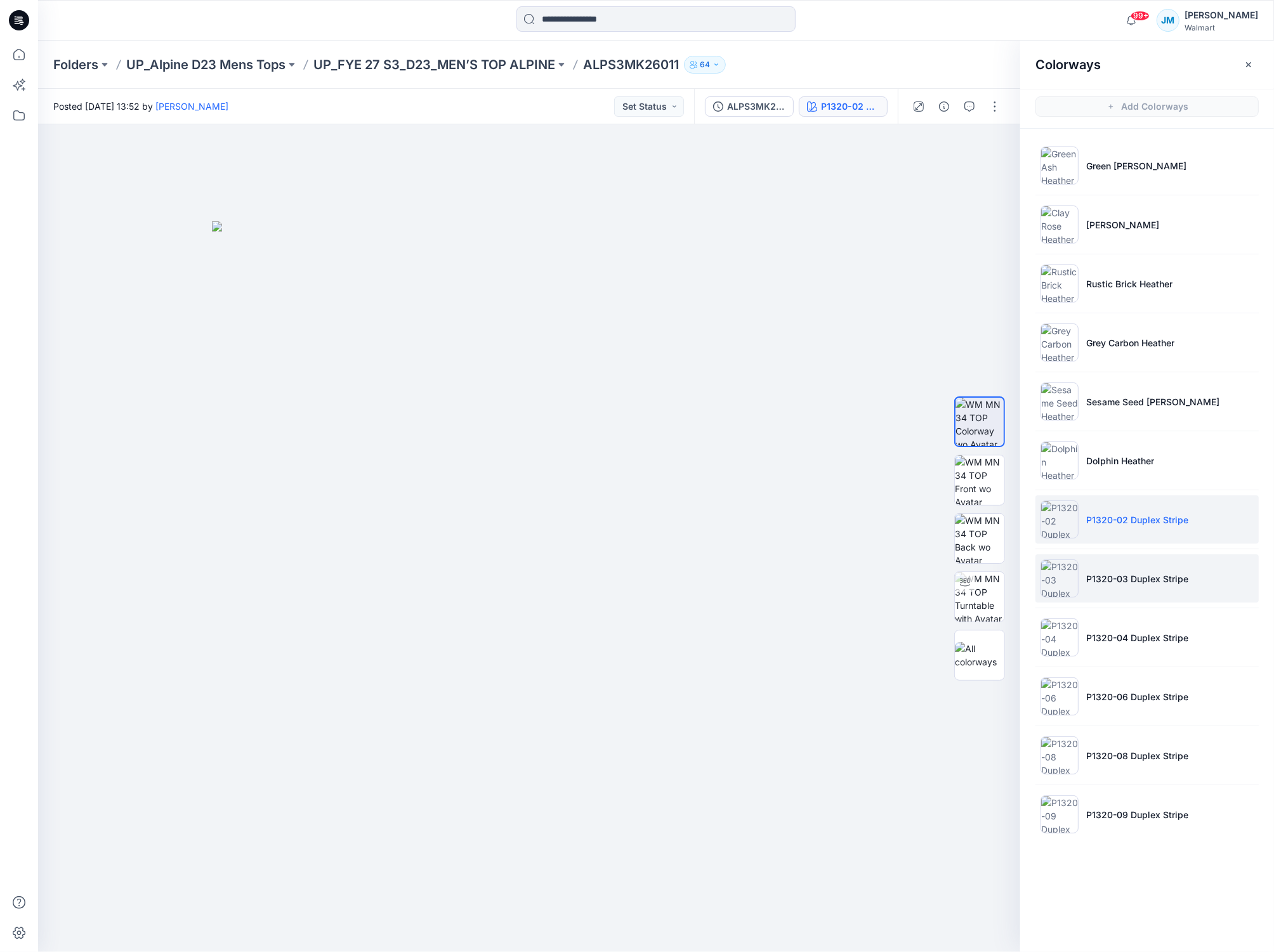
click at [1059, 578] on img at bounding box center [1059, 578] width 38 height 38
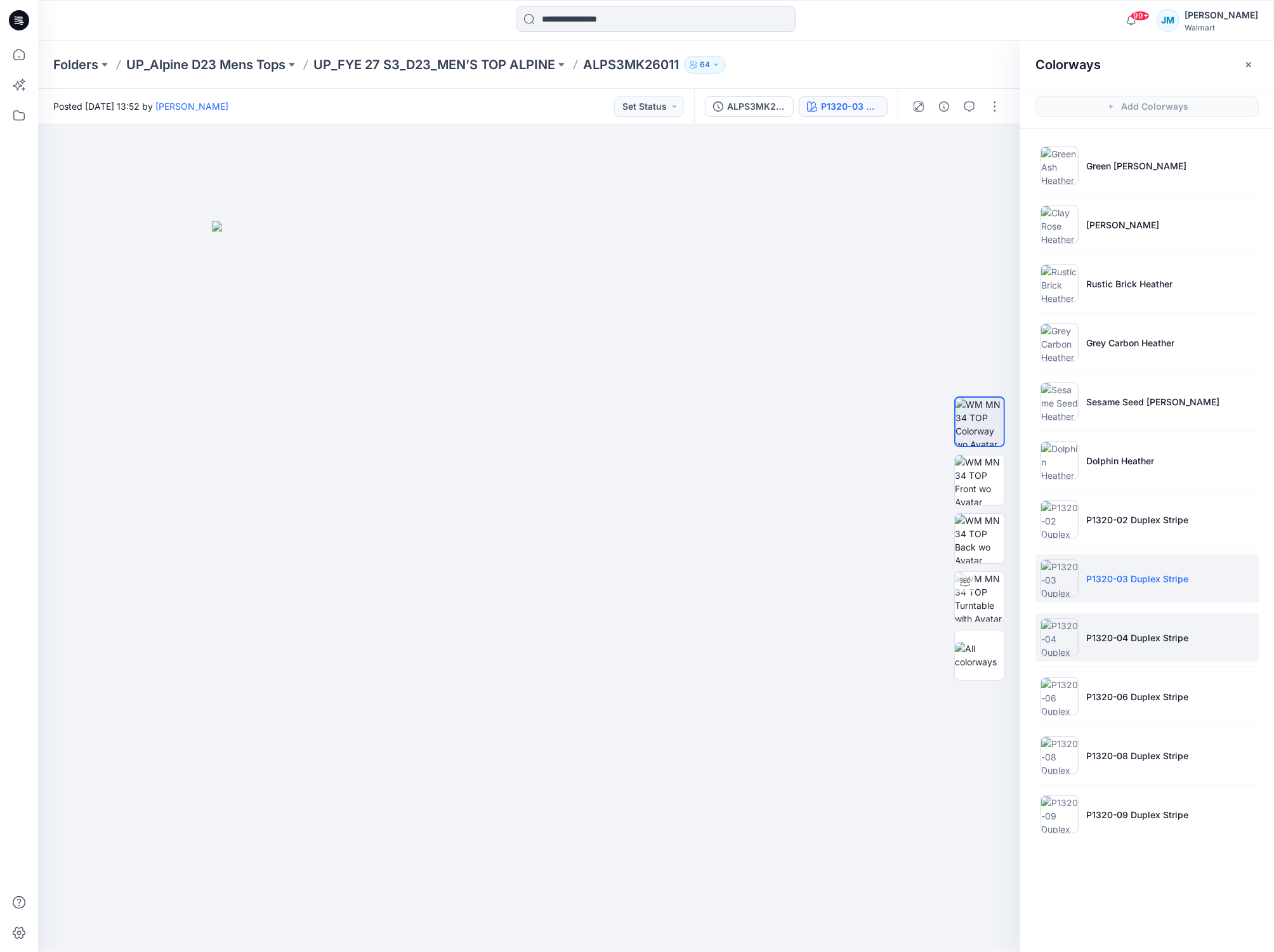
drag, startPoint x: 1058, startPoint y: 634, endPoint x: 1051, endPoint y: 635, distance: 7.1
click at [1058, 634] on img at bounding box center [1059, 638] width 38 height 38
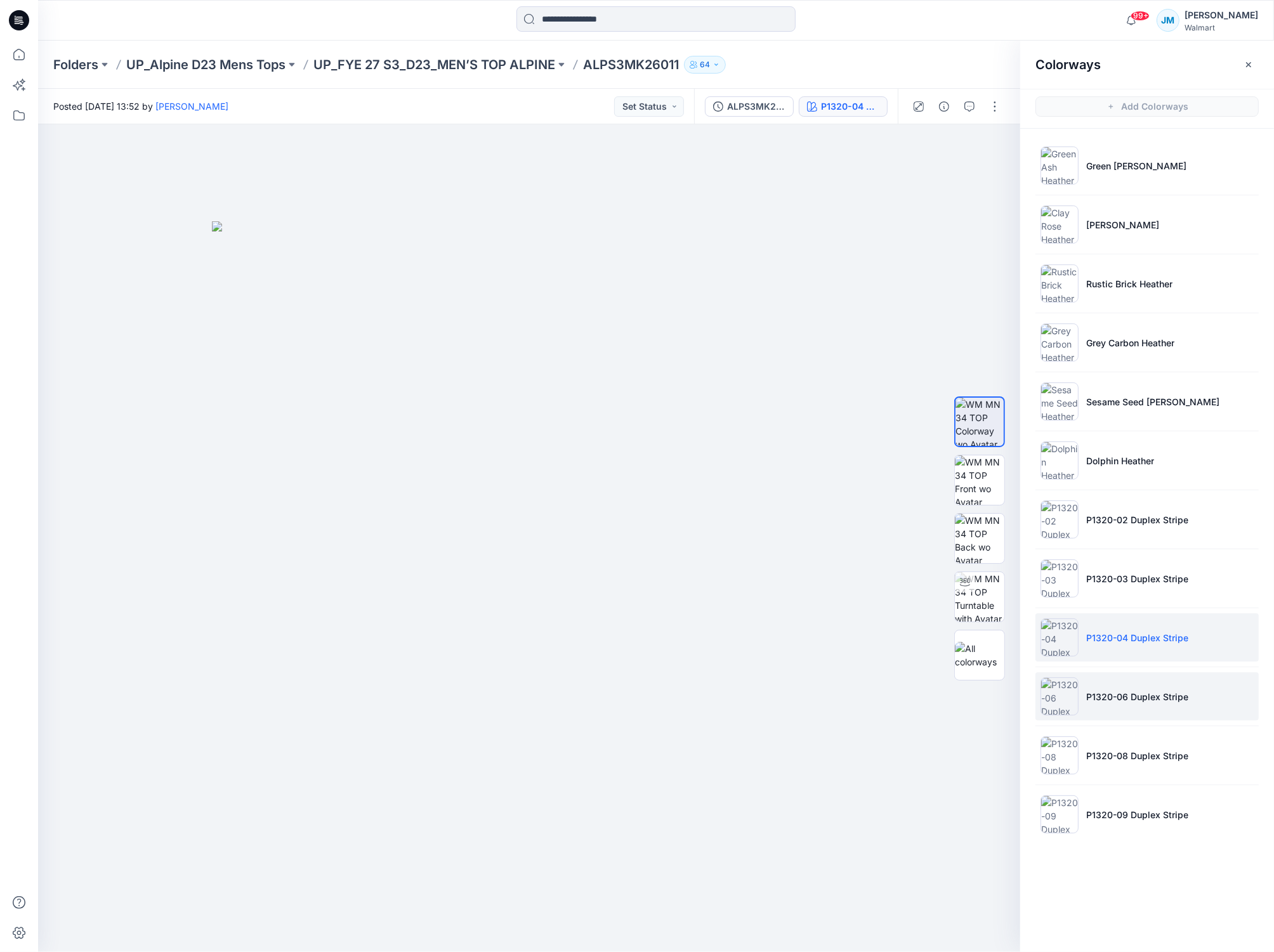
click at [1054, 707] on img at bounding box center [1059, 696] width 38 height 38
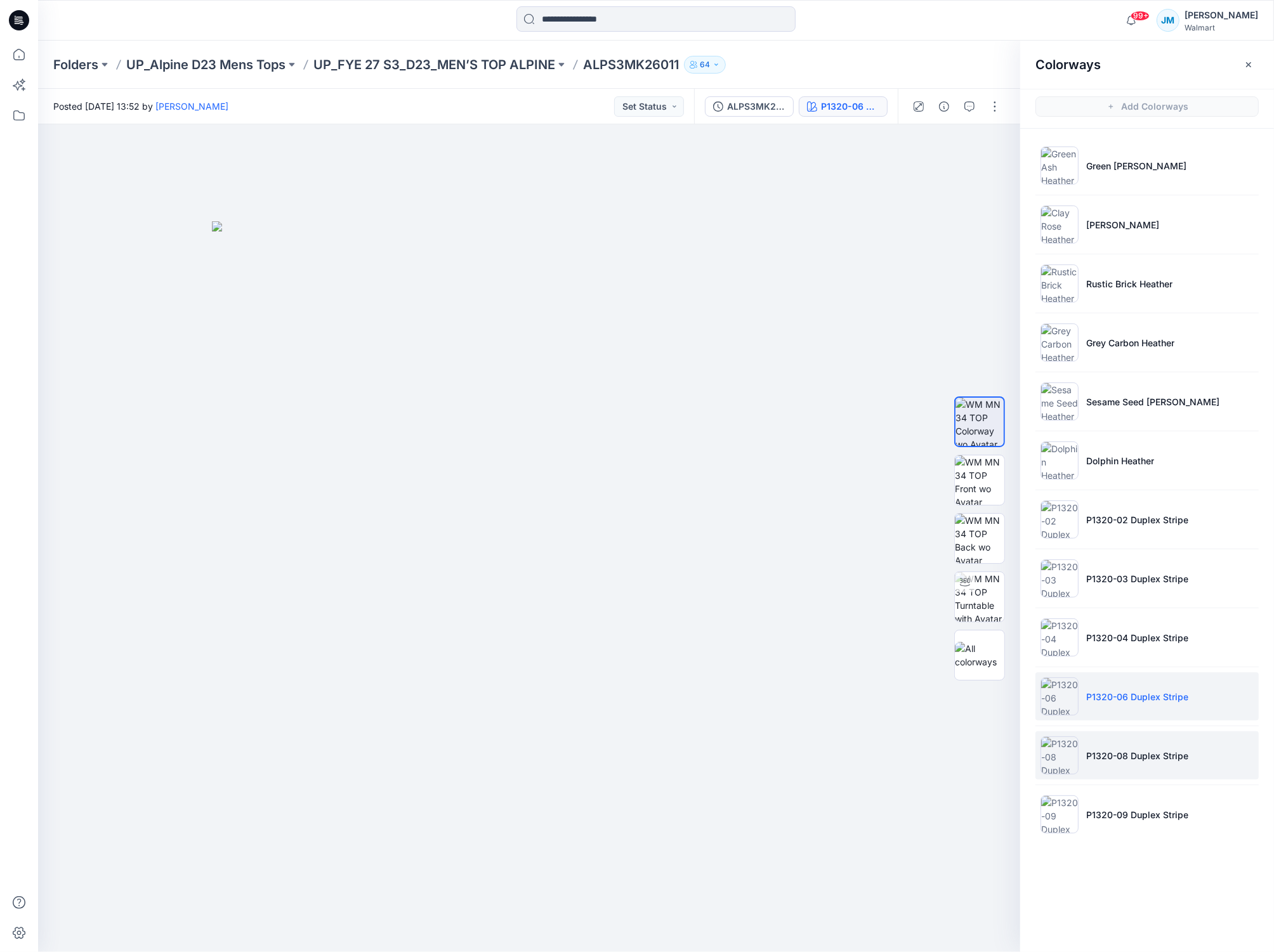
click at [1064, 760] on img at bounding box center [1059, 755] width 38 height 38
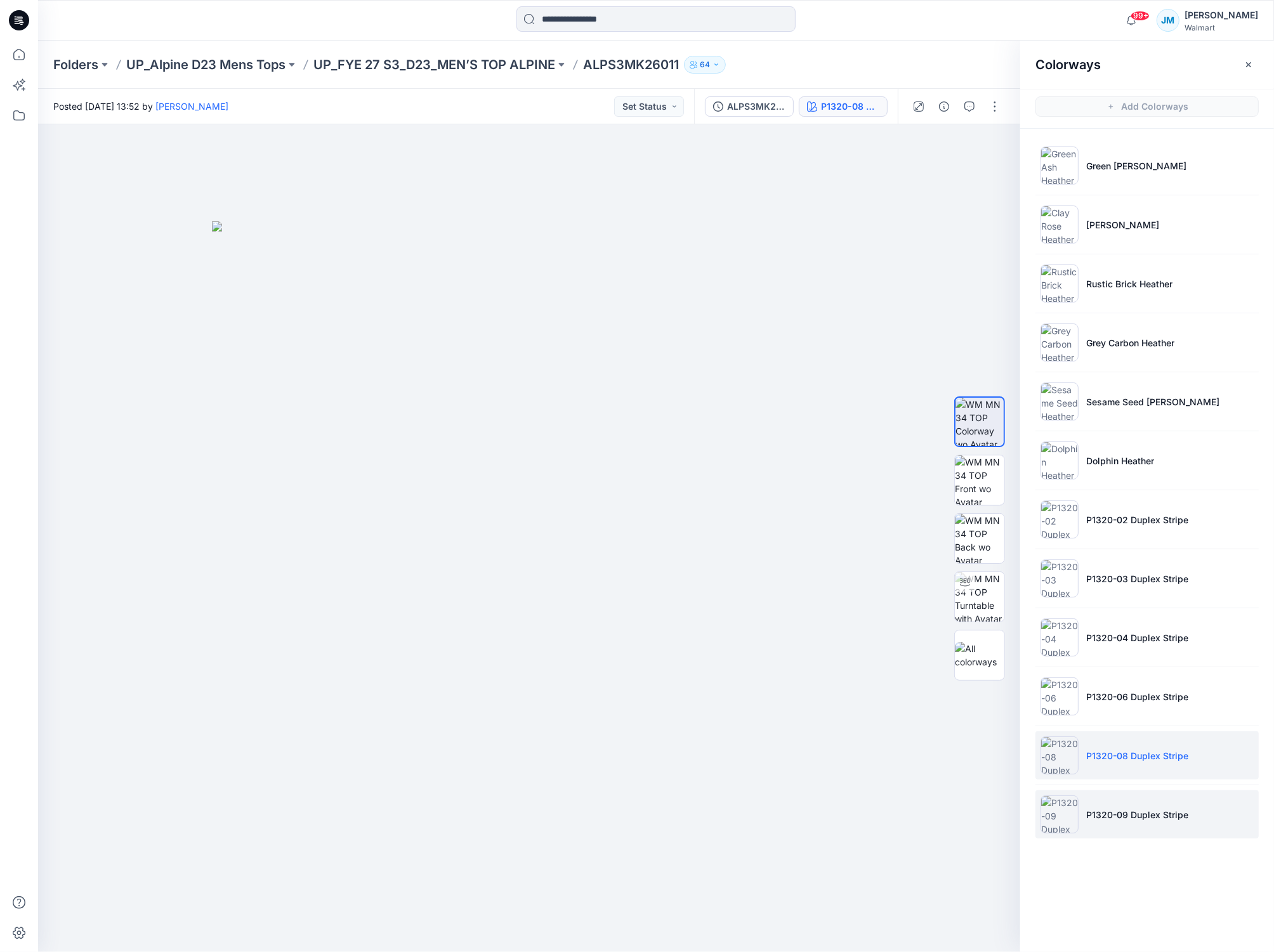
click at [1049, 815] on img at bounding box center [1059, 814] width 38 height 38
click at [470, 62] on p "UP_FYE 27 S3_D23_MEN’S TOP ALPINE" at bounding box center [434, 64] width 241 height 18
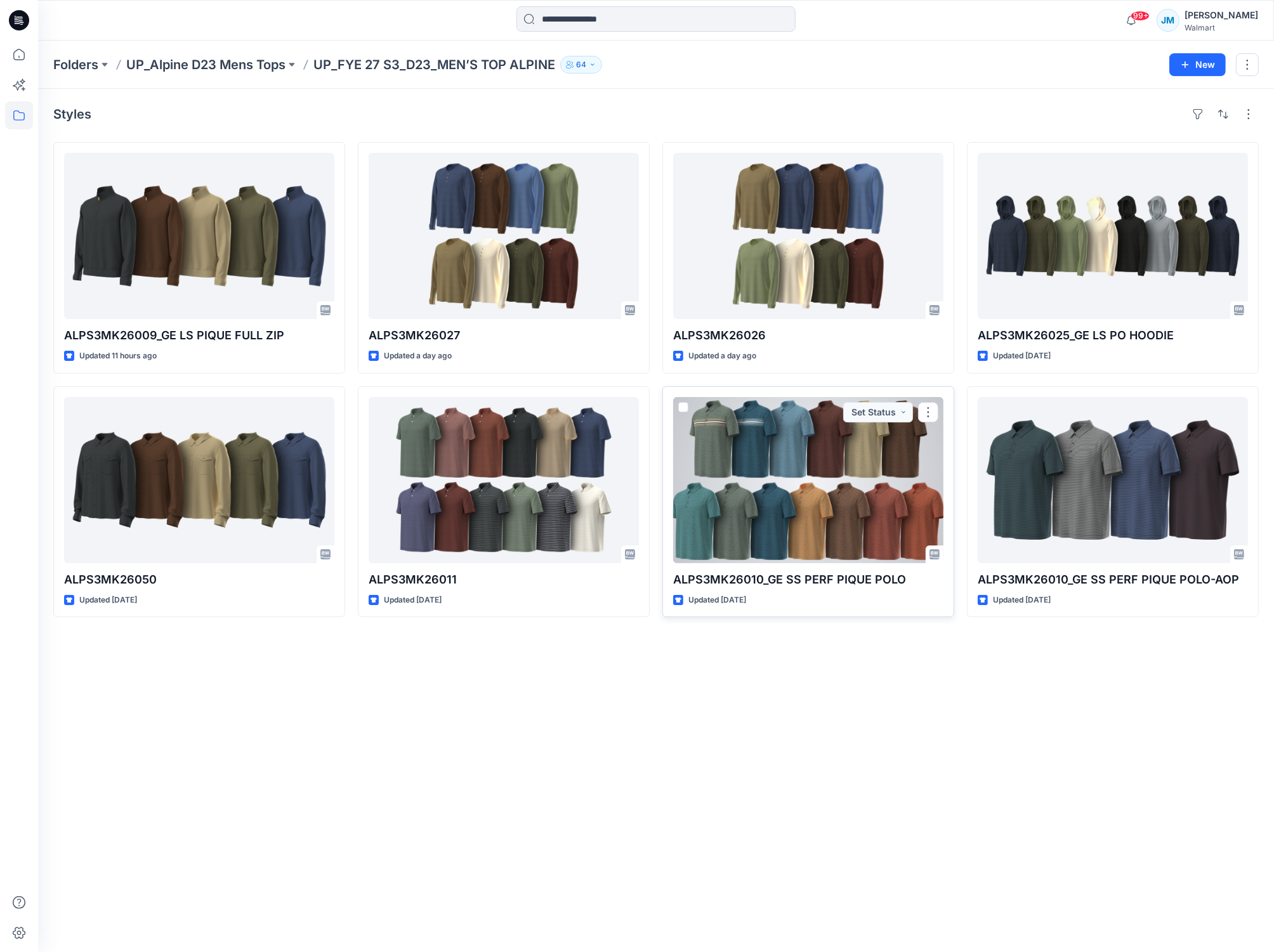
click at [804, 469] on div at bounding box center [808, 479] width 270 height 166
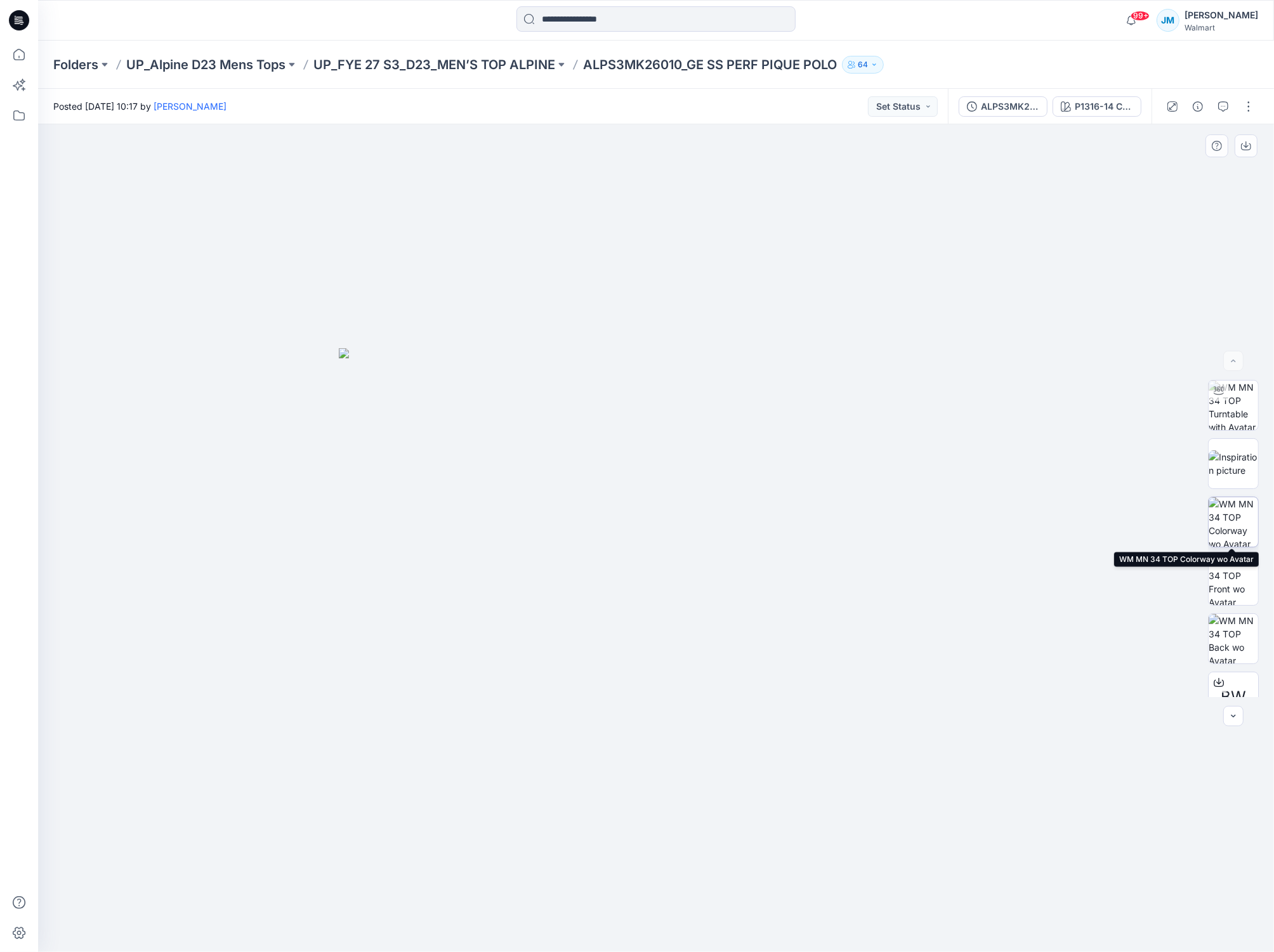
click at [1235, 523] on img at bounding box center [1233, 522] width 50 height 50
click at [1106, 111] on div "P1316-14 Current Stripe" at bounding box center [1103, 106] width 58 height 14
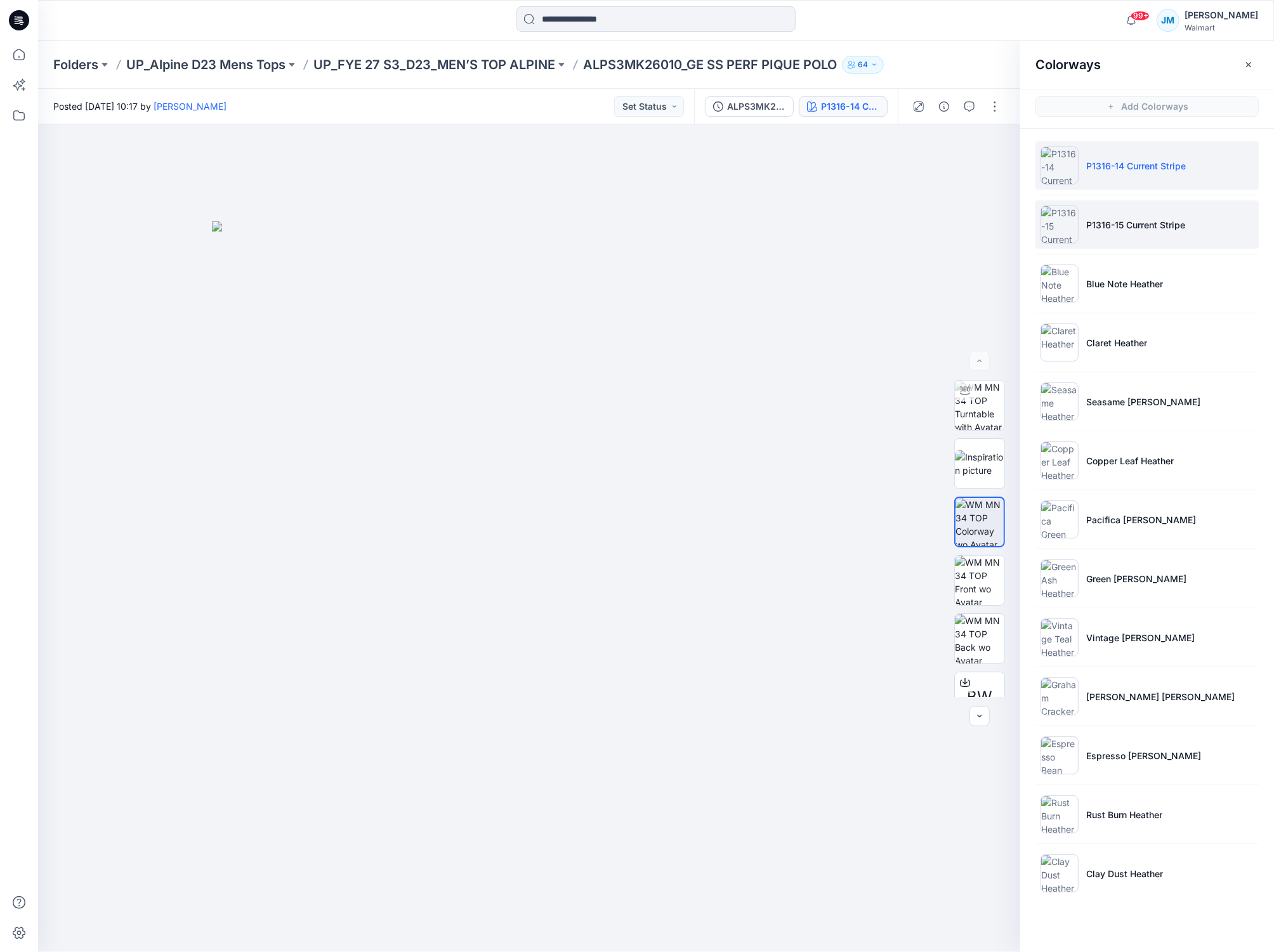
click at [1056, 227] on img at bounding box center [1059, 225] width 38 height 38
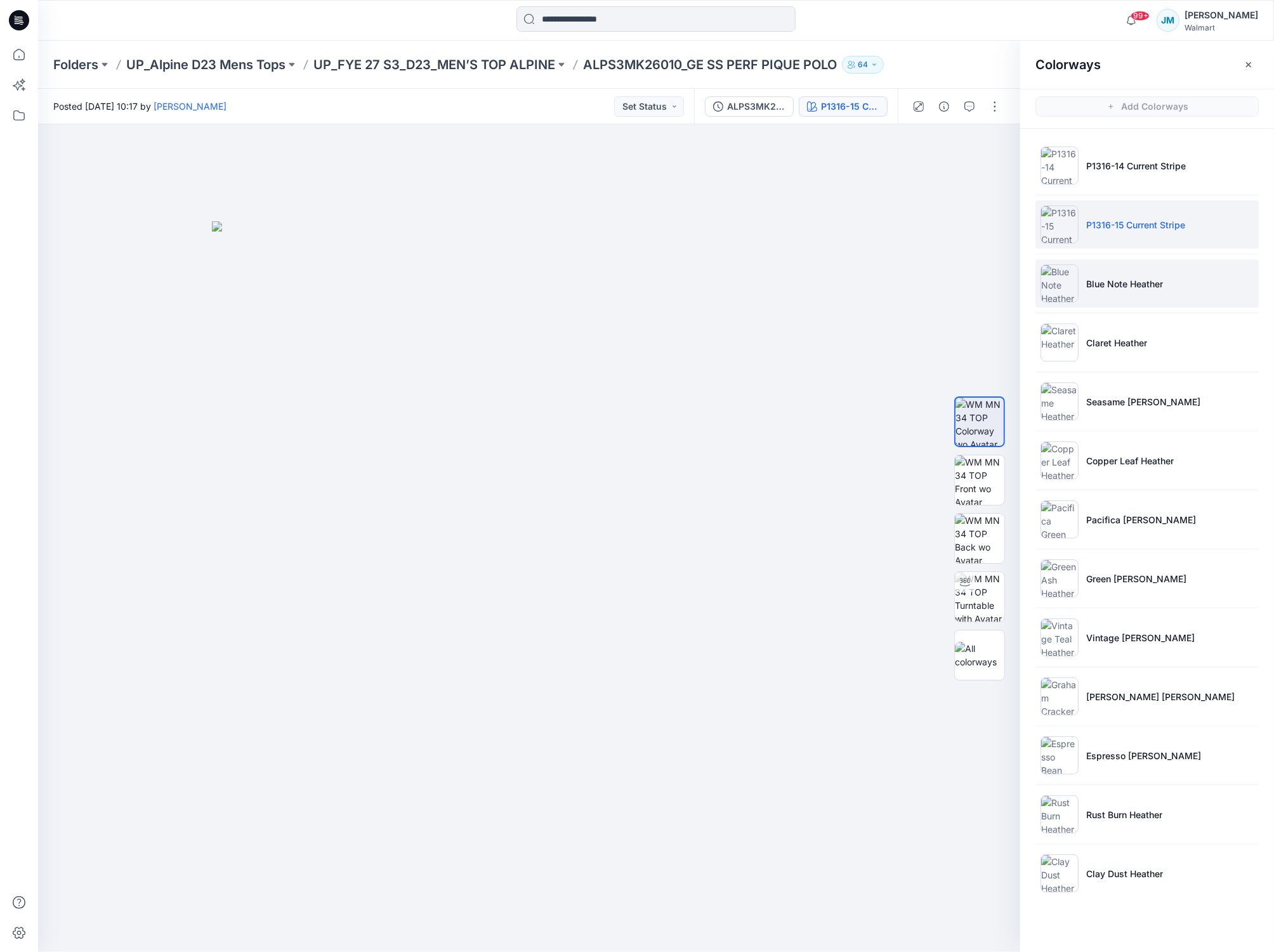
drag, startPoint x: 1090, startPoint y: 274, endPoint x: 1075, endPoint y: 275, distance: 15.0
click at [1089, 273] on li "Blue Note Heather" at bounding box center [1147, 284] width 223 height 48
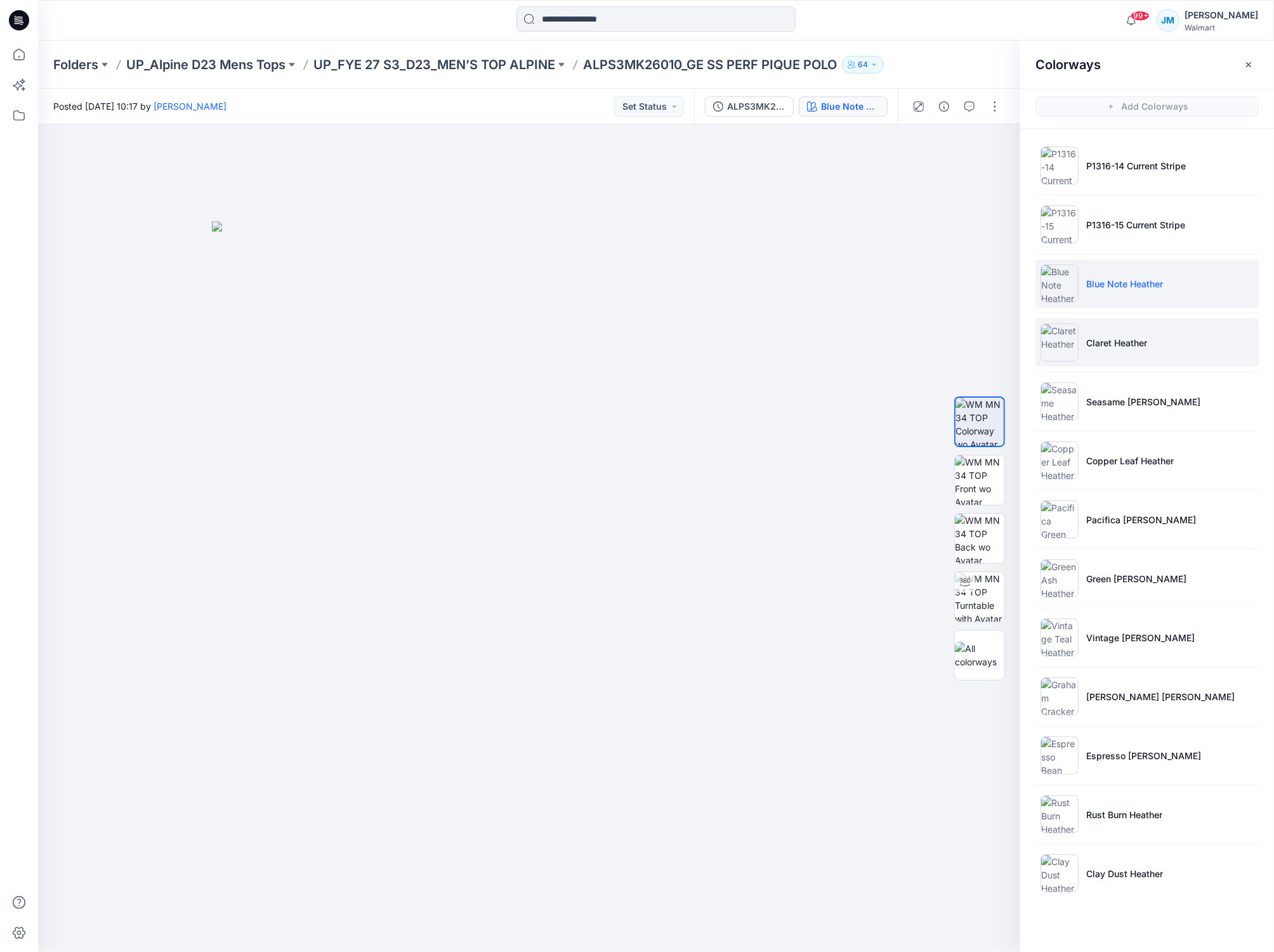
click at [1058, 342] on img at bounding box center [1059, 342] width 38 height 38
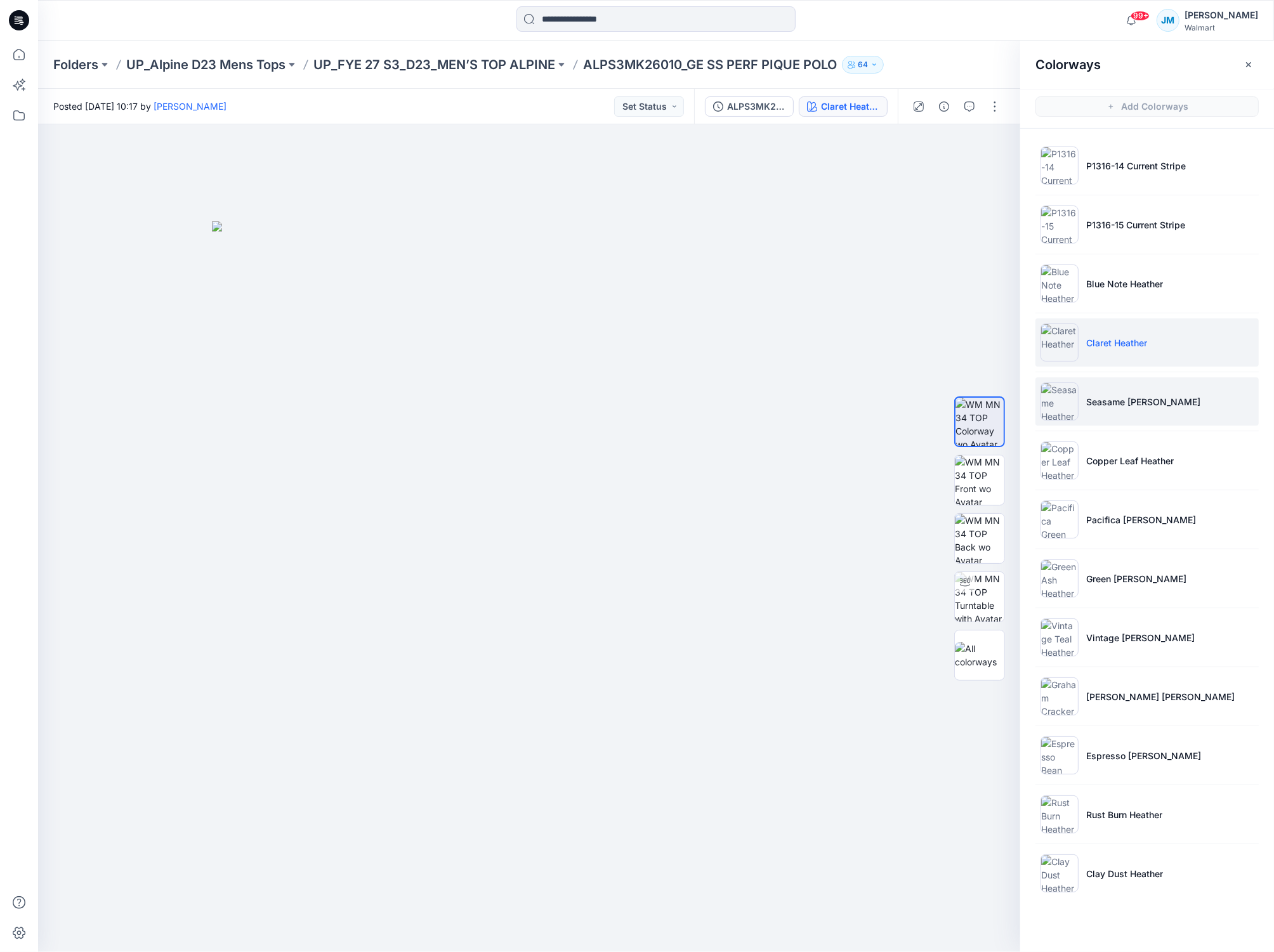
click at [1051, 405] on img at bounding box center [1059, 401] width 38 height 38
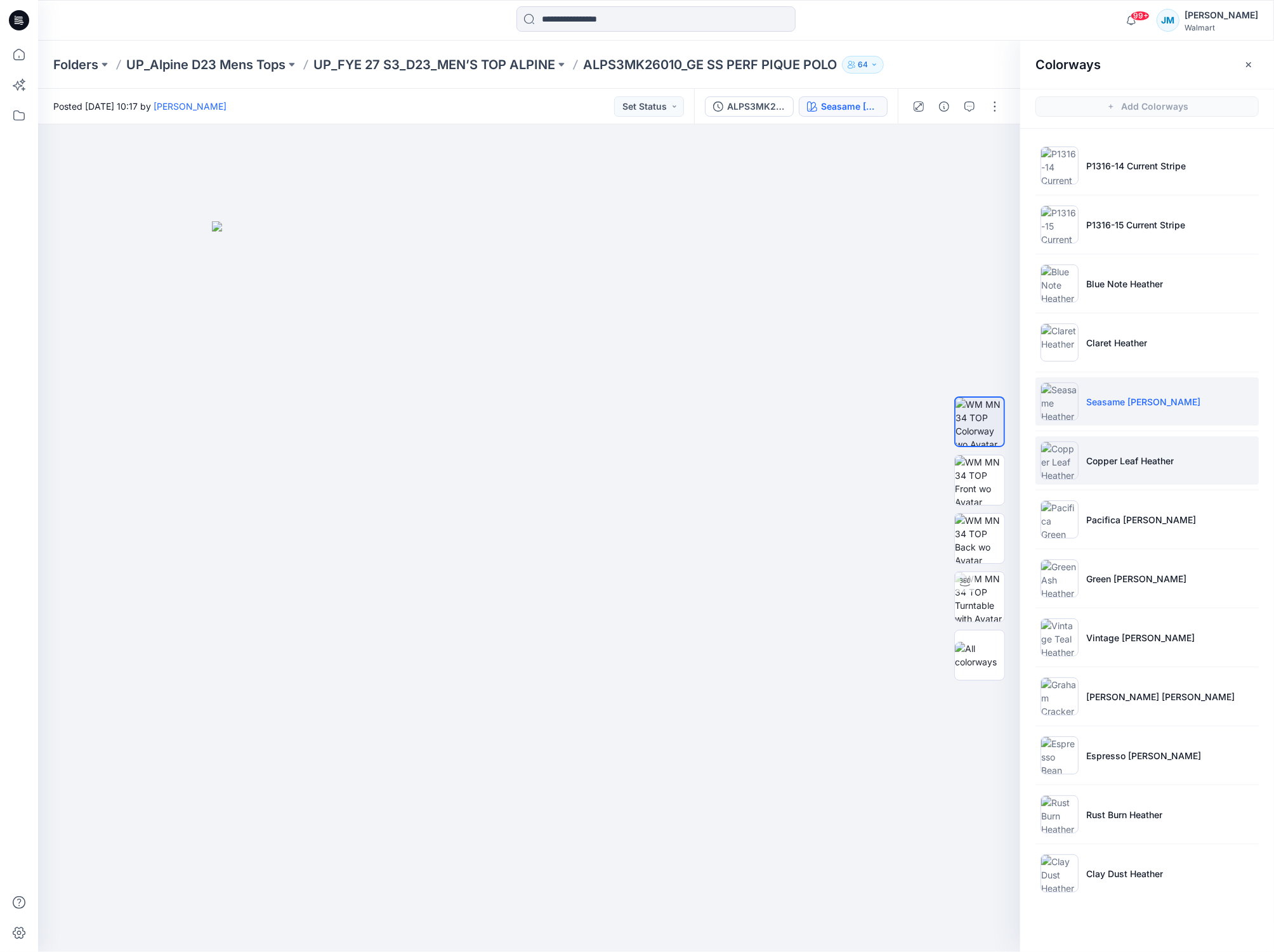
click at [1060, 457] on img at bounding box center [1059, 461] width 38 height 38
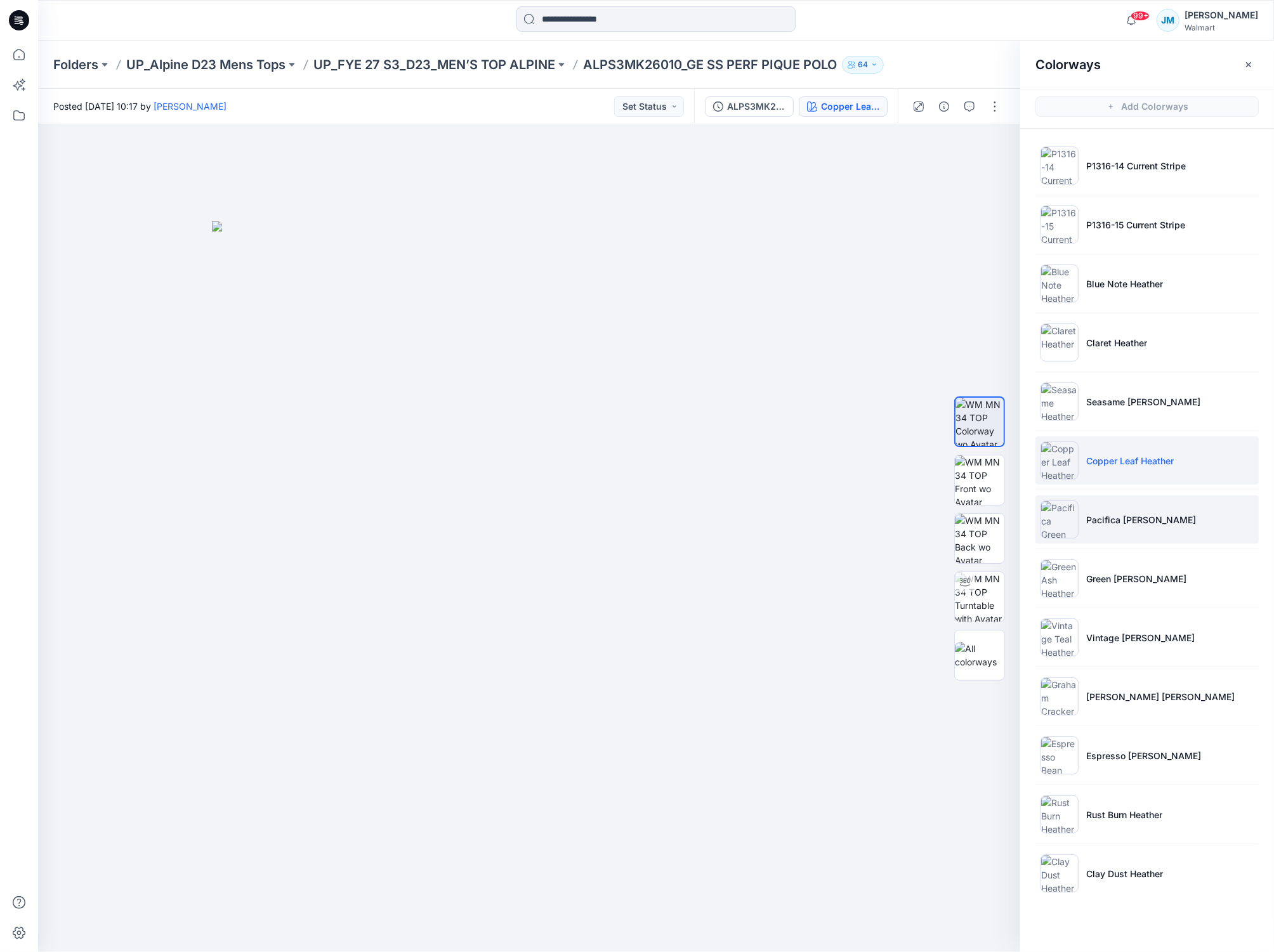
click at [1049, 514] on img at bounding box center [1059, 519] width 38 height 38
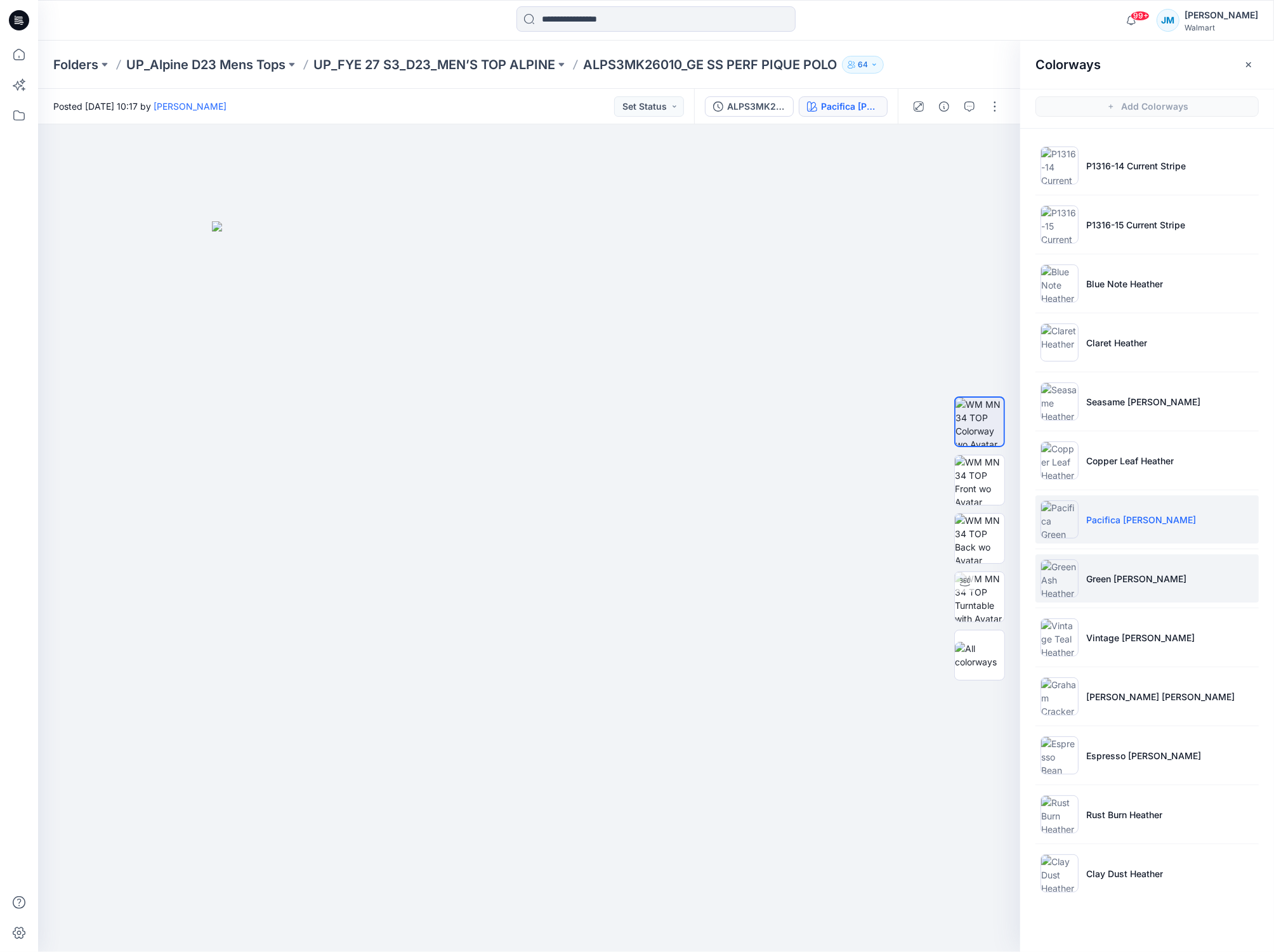
click at [1063, 574] on img at bounding box center [1059, 578] width 38 height 38
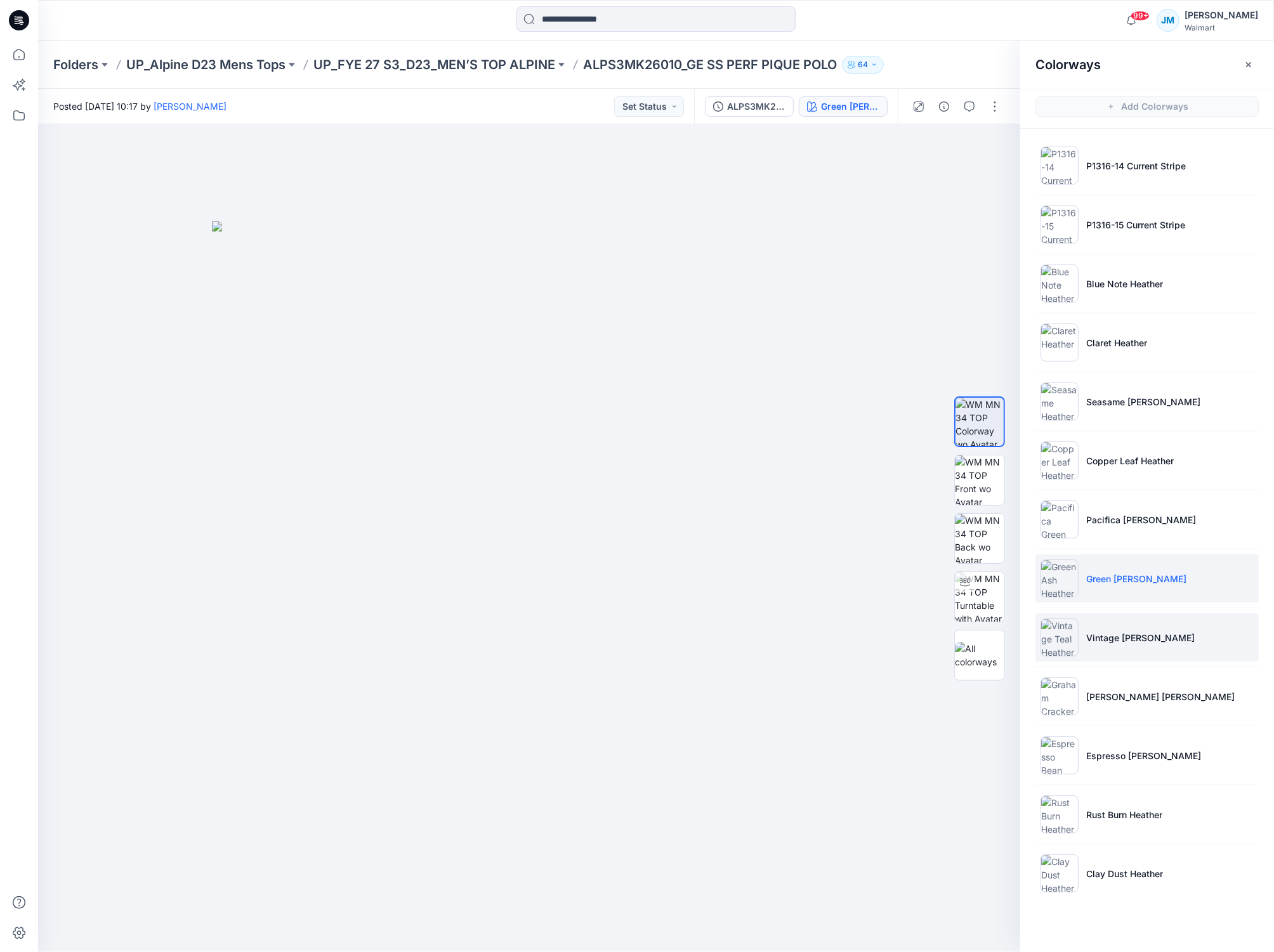
click at [1063, 640] on img at bounding box center [1059, 638] width 38 height 38
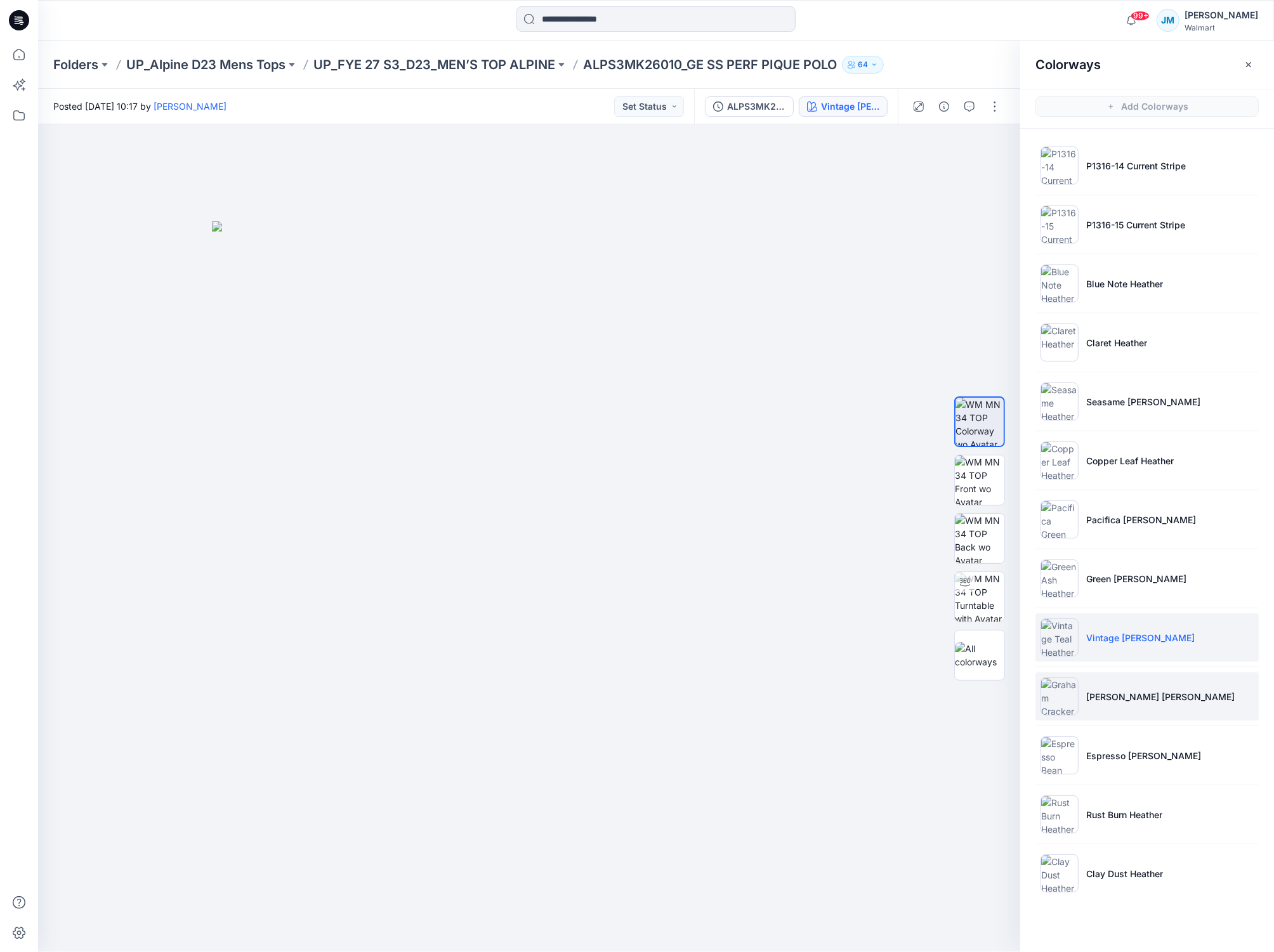
click at [1063, 702] on img at bounding box center [1059, 696] width 38 height 38
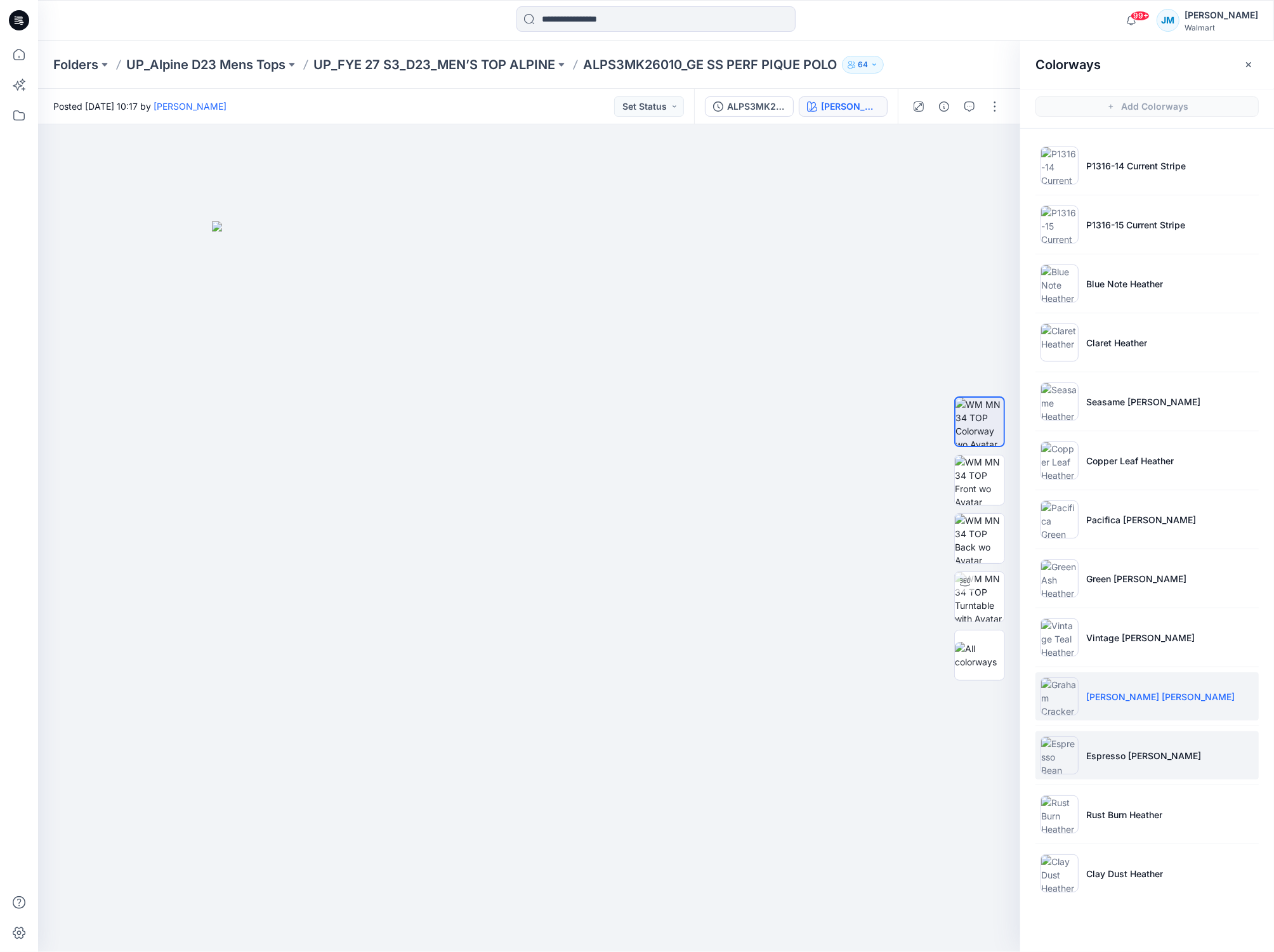
drag, startPoint x: 1067, startPoint y: 759, endPoint x: 1056, endPoint y: 759, distance: 11.0
click at [1065, 759] on img at bounding box center [1059, 755] width 38 height 38
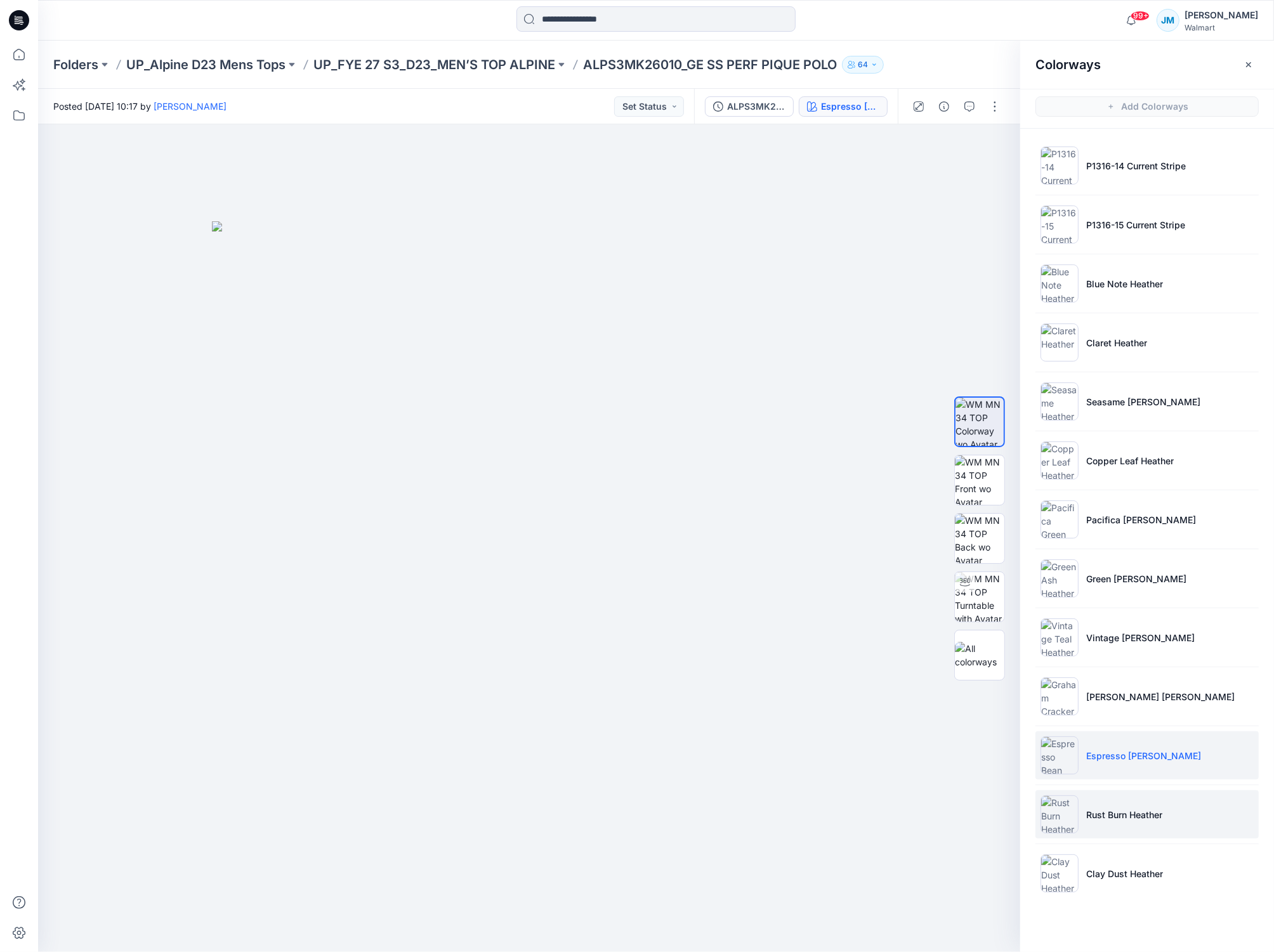
click at [1064, 817] on img at bounding box center [1059, 814] width 38 height 38
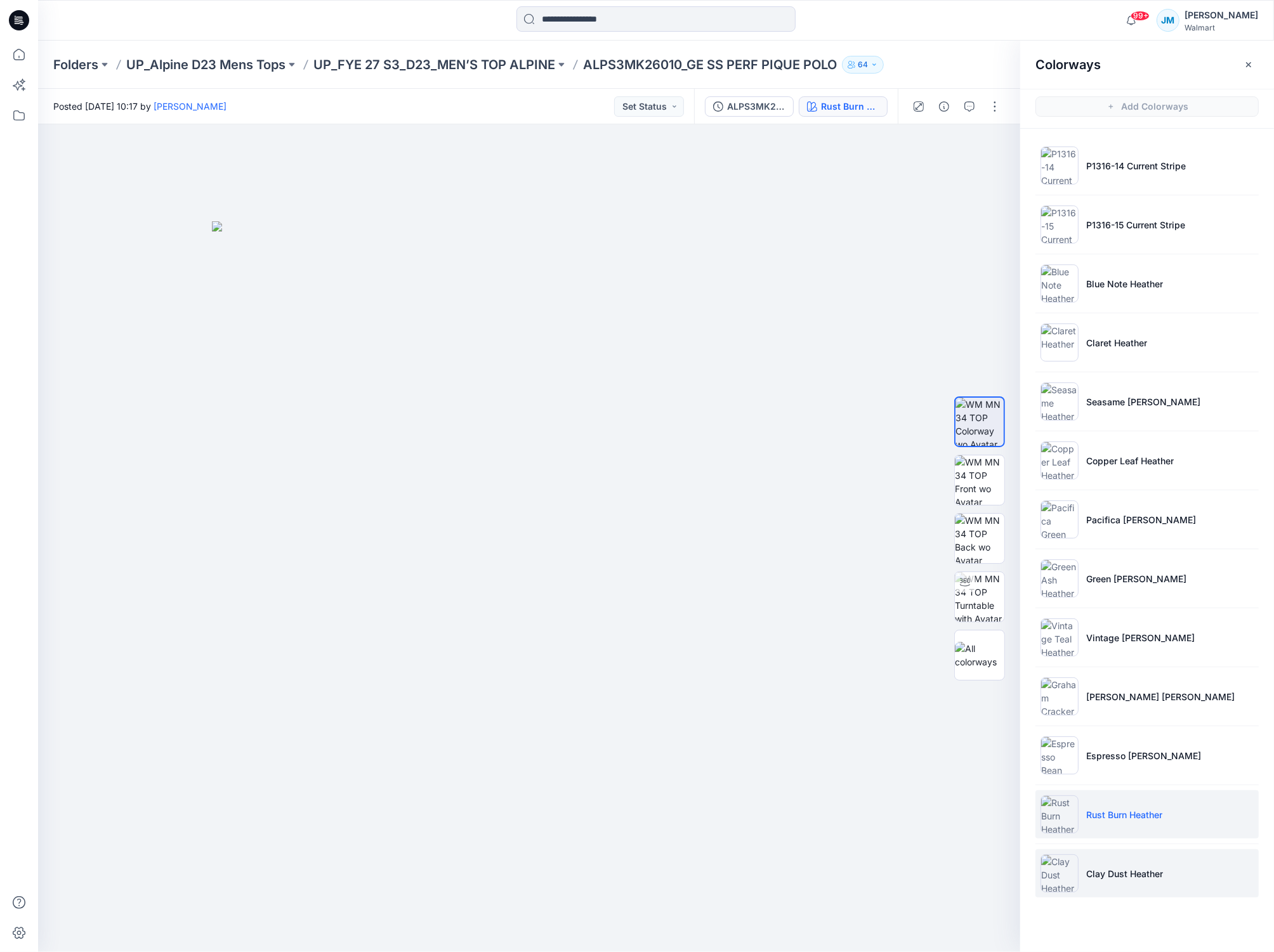
click at [1067, 874] on img at bounding box center [1059, 874] width 38 height 38
click at [920, 738] on div at bounding box center [528, 538] width 982 height 828
click at [819, 621] on img at bounding box center [529, 587] width 634 height 732
click at [395, 64] on p "UP_FYE 27 S3_D23_MEN’S TOP ALPINE" at bounding box center [434, 64] width 241 height 18
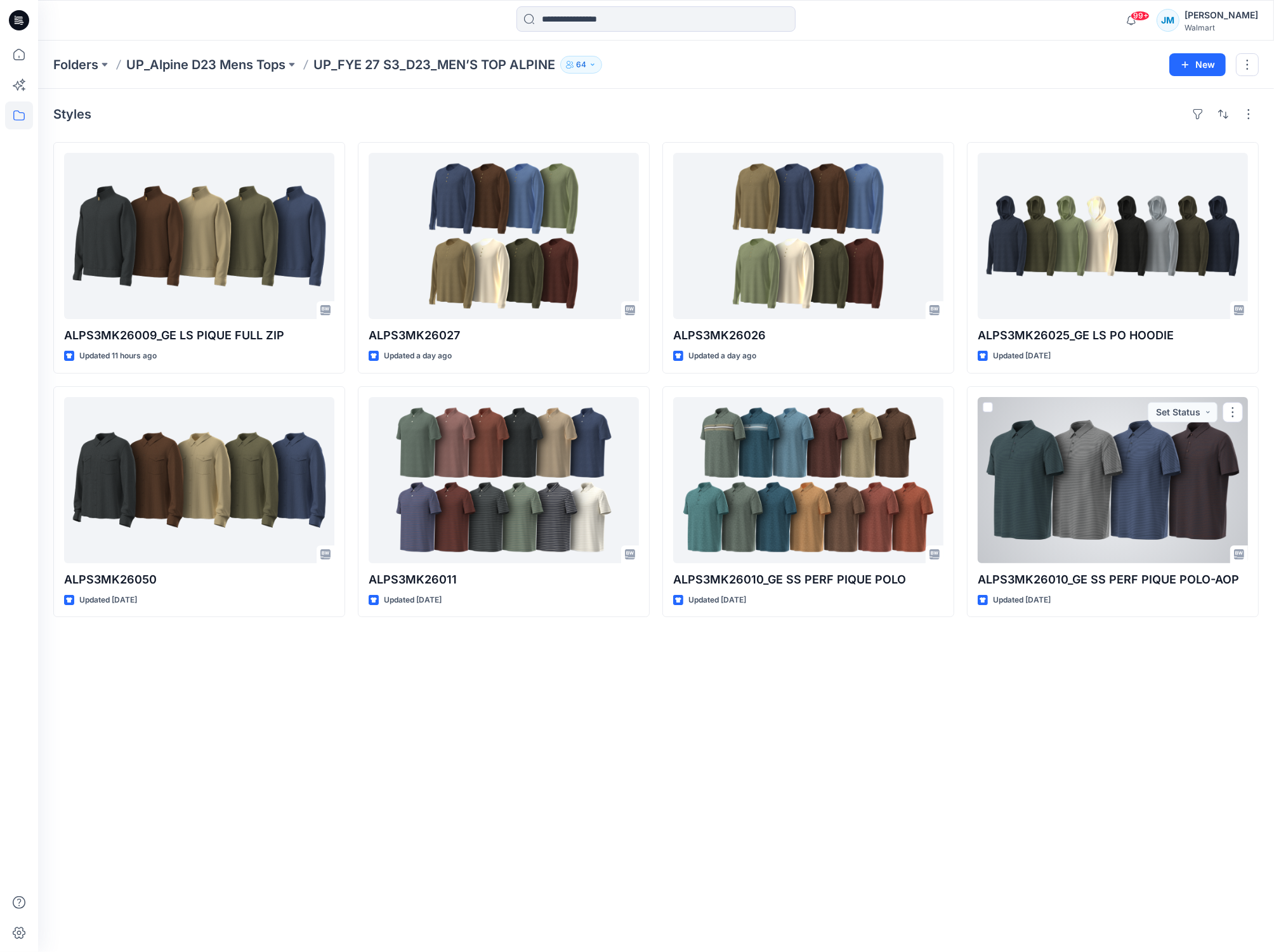
click at [1059, 482] on div at bounding box center [1112, 479] width 270 height 166
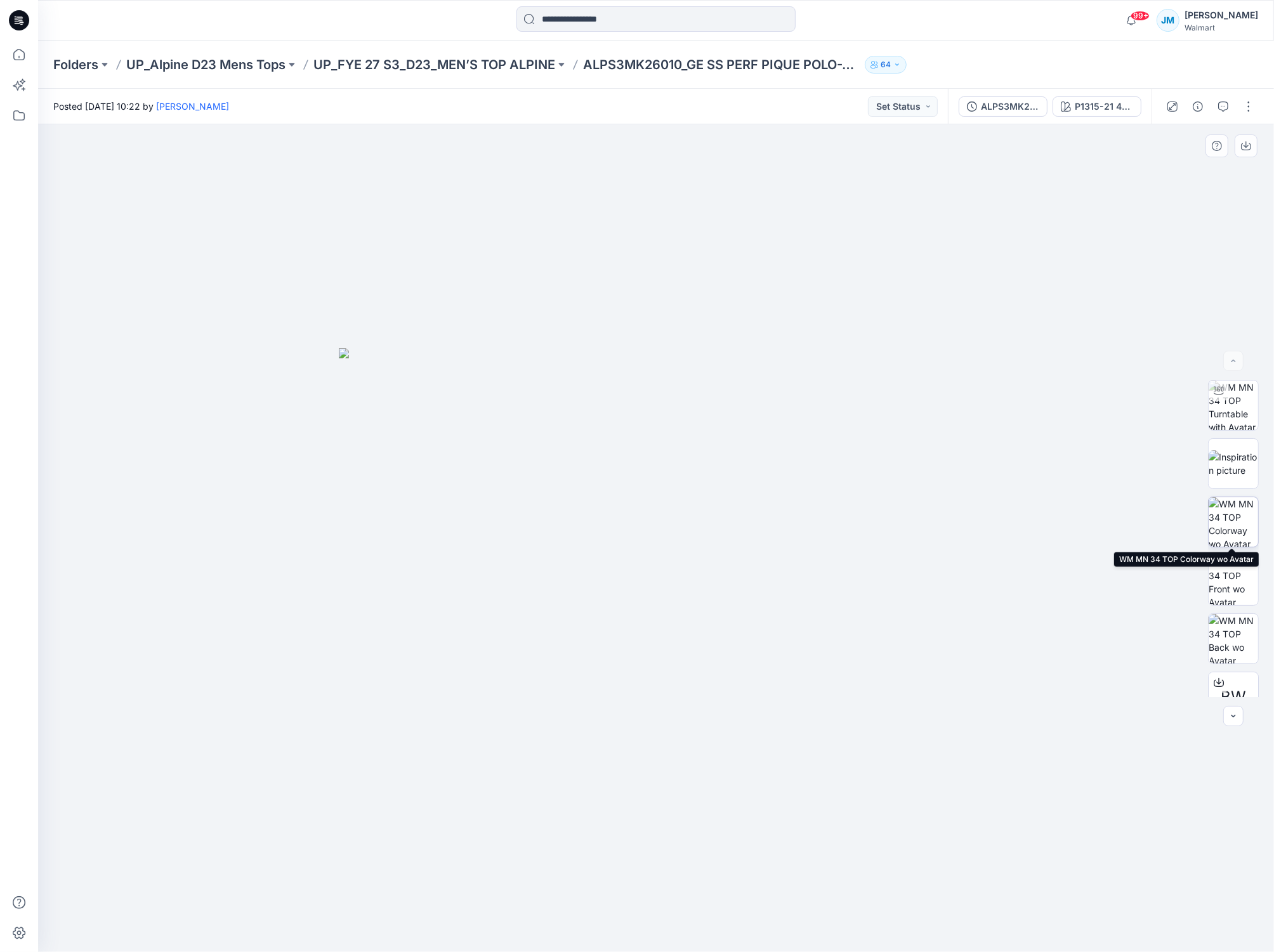
click at [1236, 518] on img at bounding box center [1233, 522] width 50 height 50
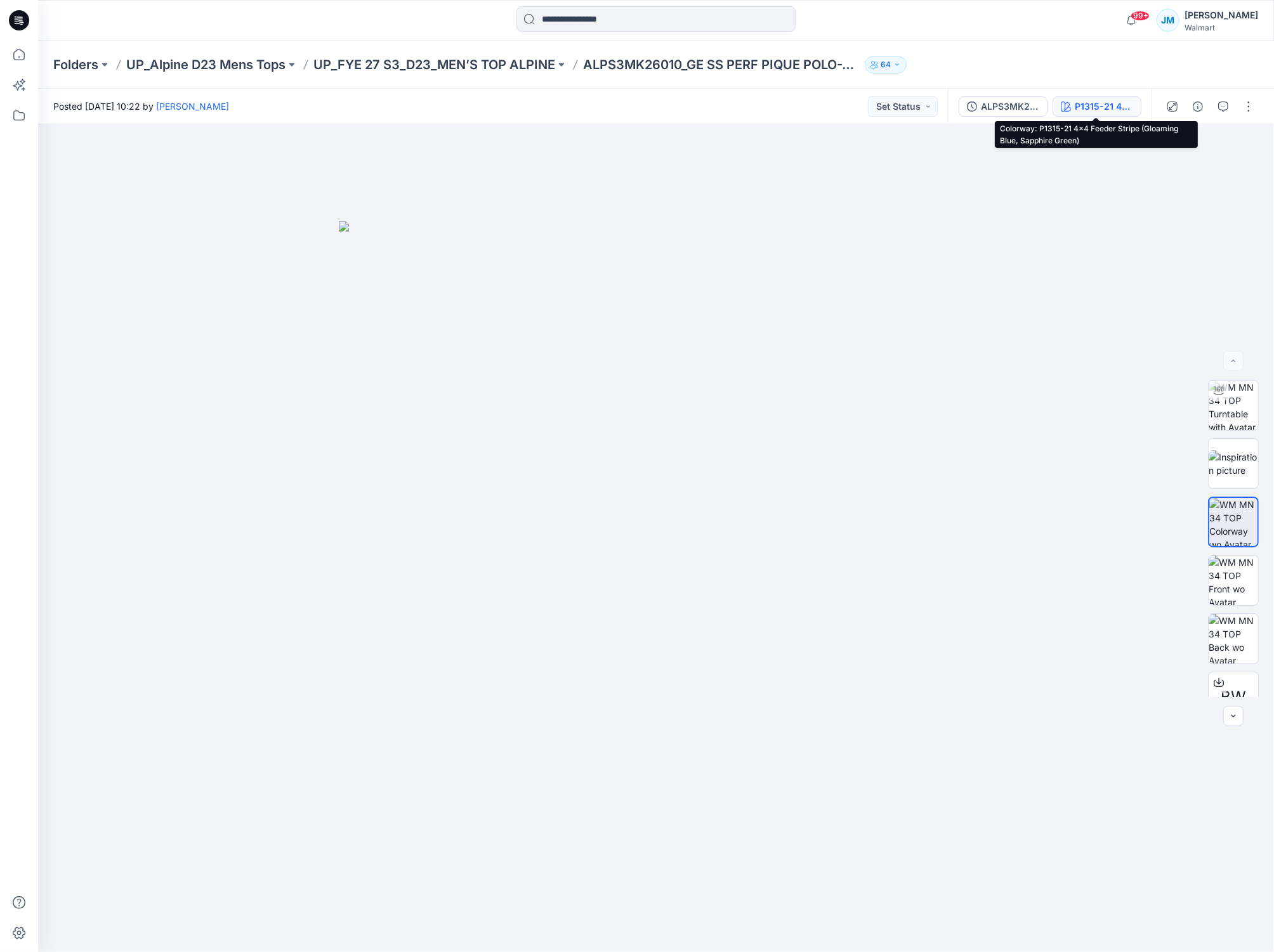
click at [1079, 98] on button "P1315-21 4x4 Feeder Stripe (Gloaming Blue, Sapphire Green)" at bounding box center [1096, 106] width 89 height 20
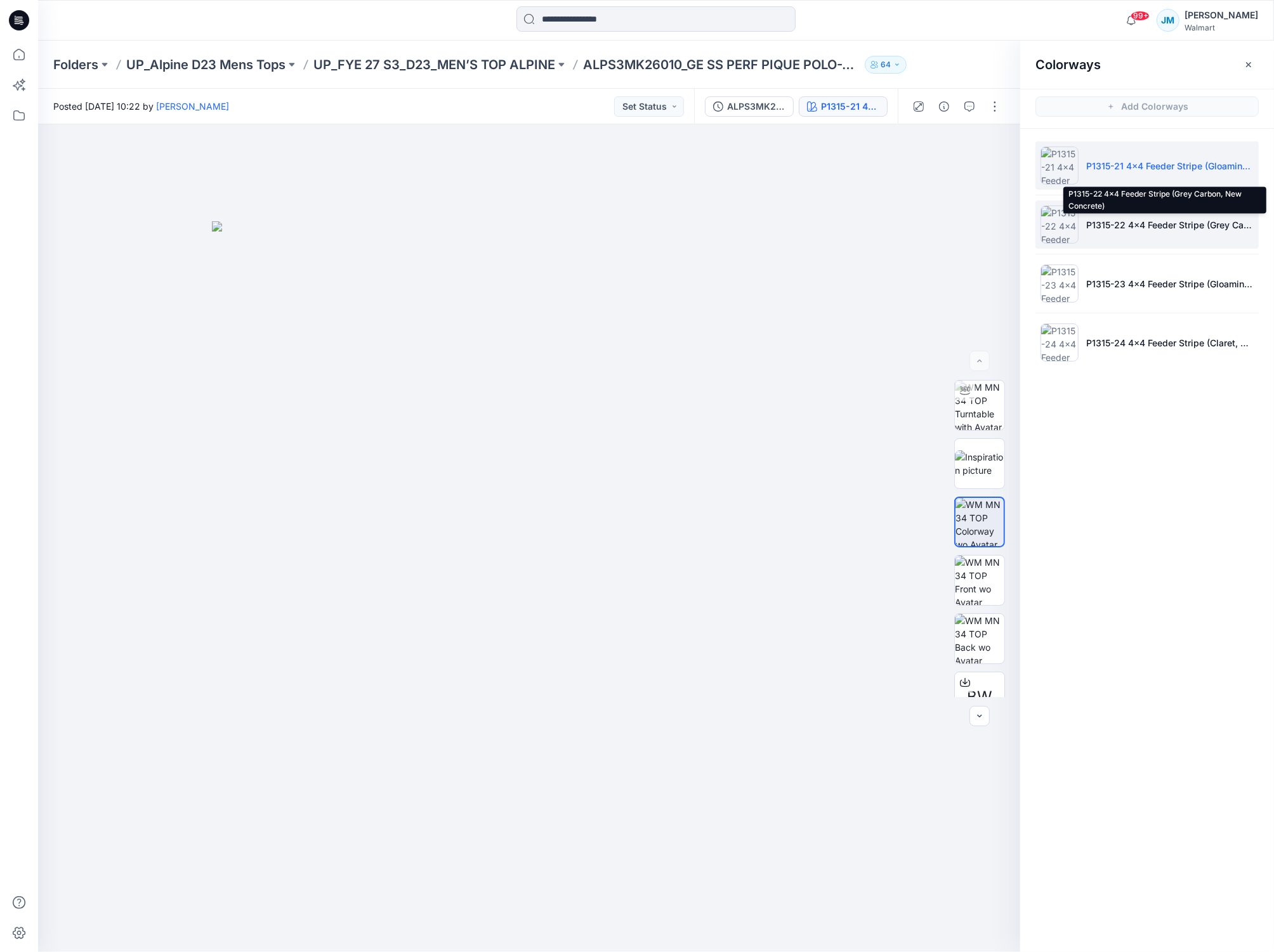
click at [1123, 230] on p "P1315-22 4x4 Feeder Stripe (Grey Carbon, New Concrete)" at bounding box center [1169, 225] width 167 height 13
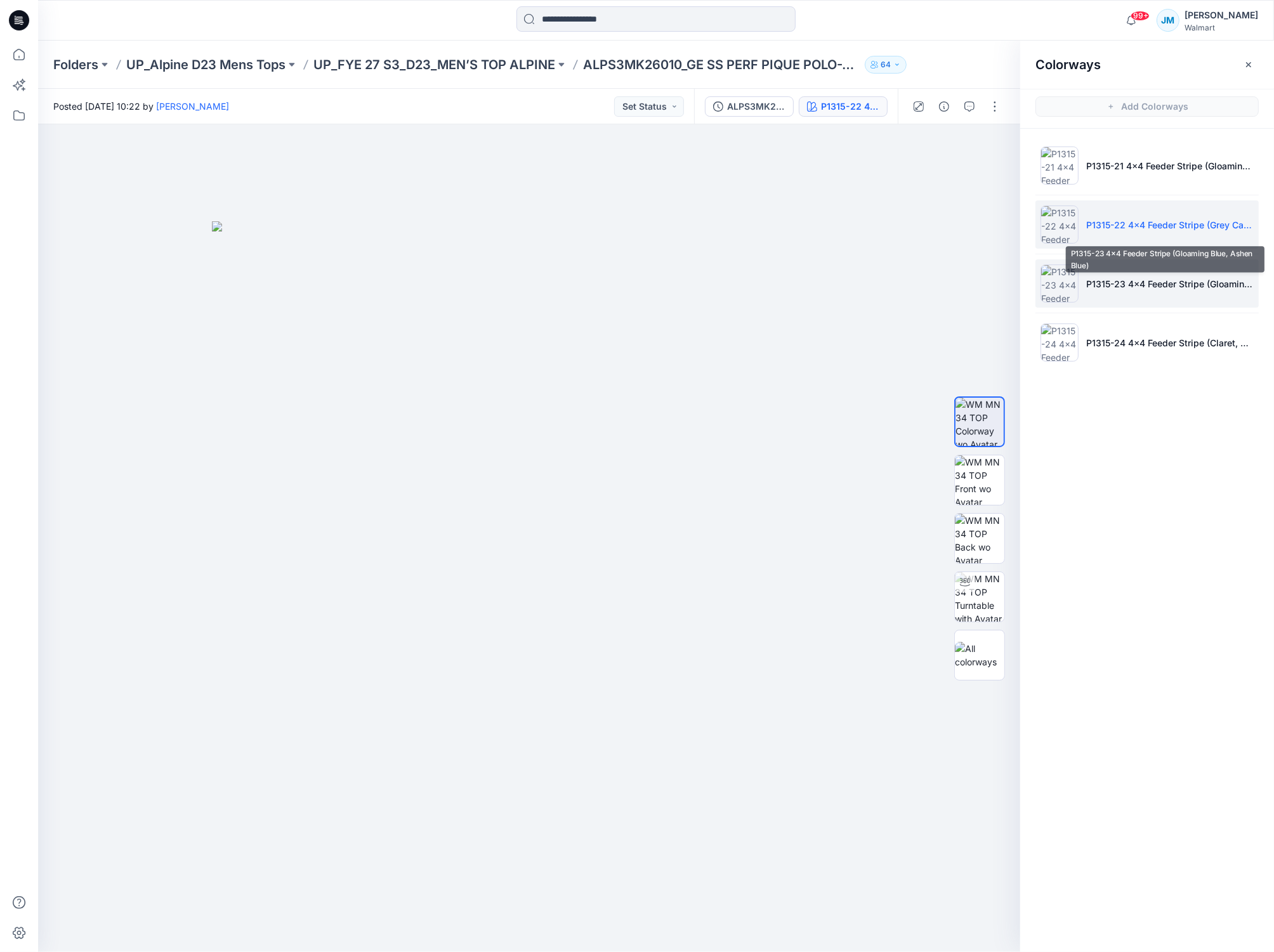
click at [1070, 284] on li "P1315-23 4x4 Feeder Stripe (Gloaming Blue, Ashen Blue)" at bounding box center [1147, 284] width 223 height 48
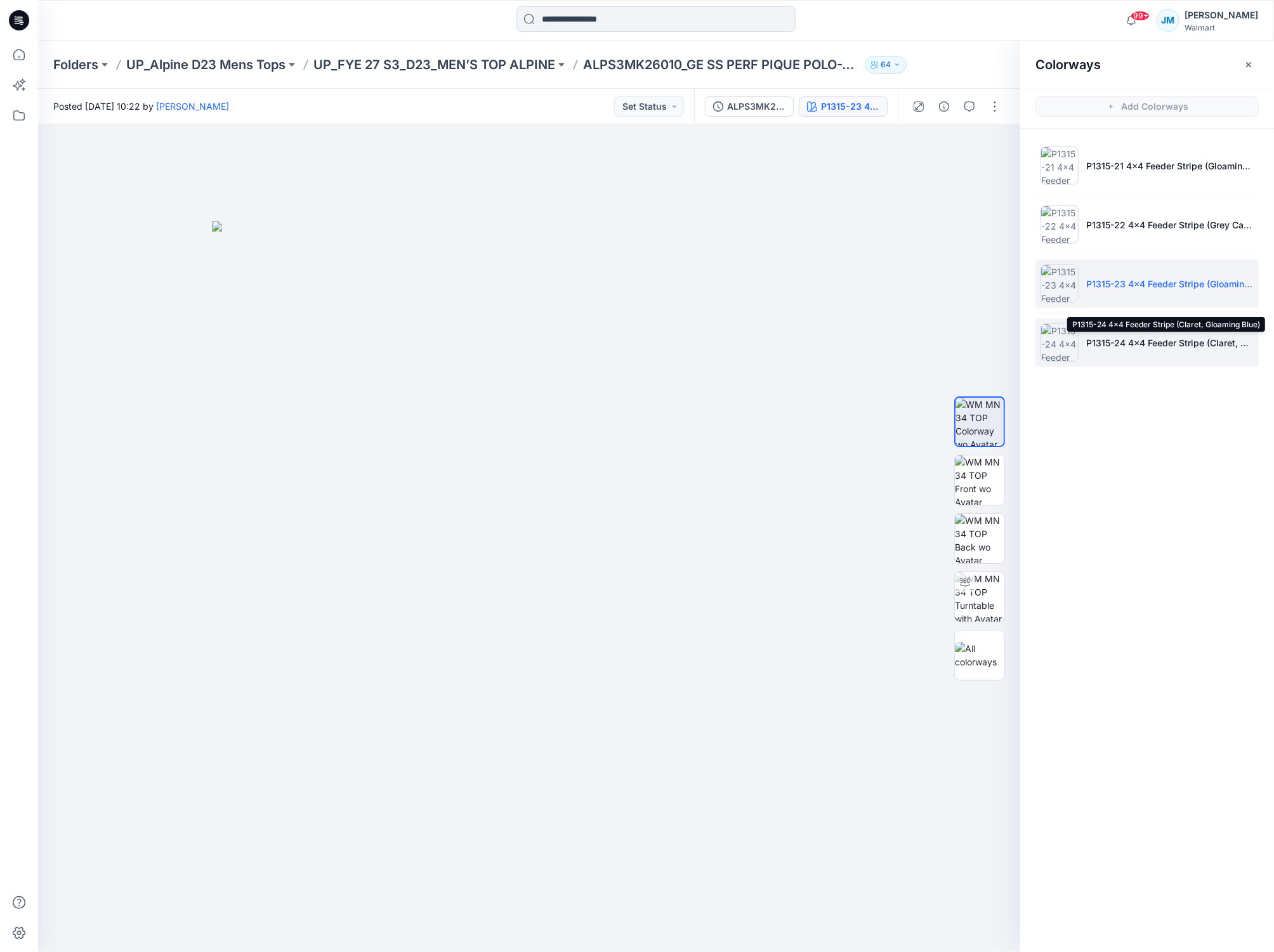
click at [1123, 344] on p "P1315-24 4x4 Feeder Stripe (Claret, Gloaming Blue)" at bounding box center [1169, 342] width 167 height 13
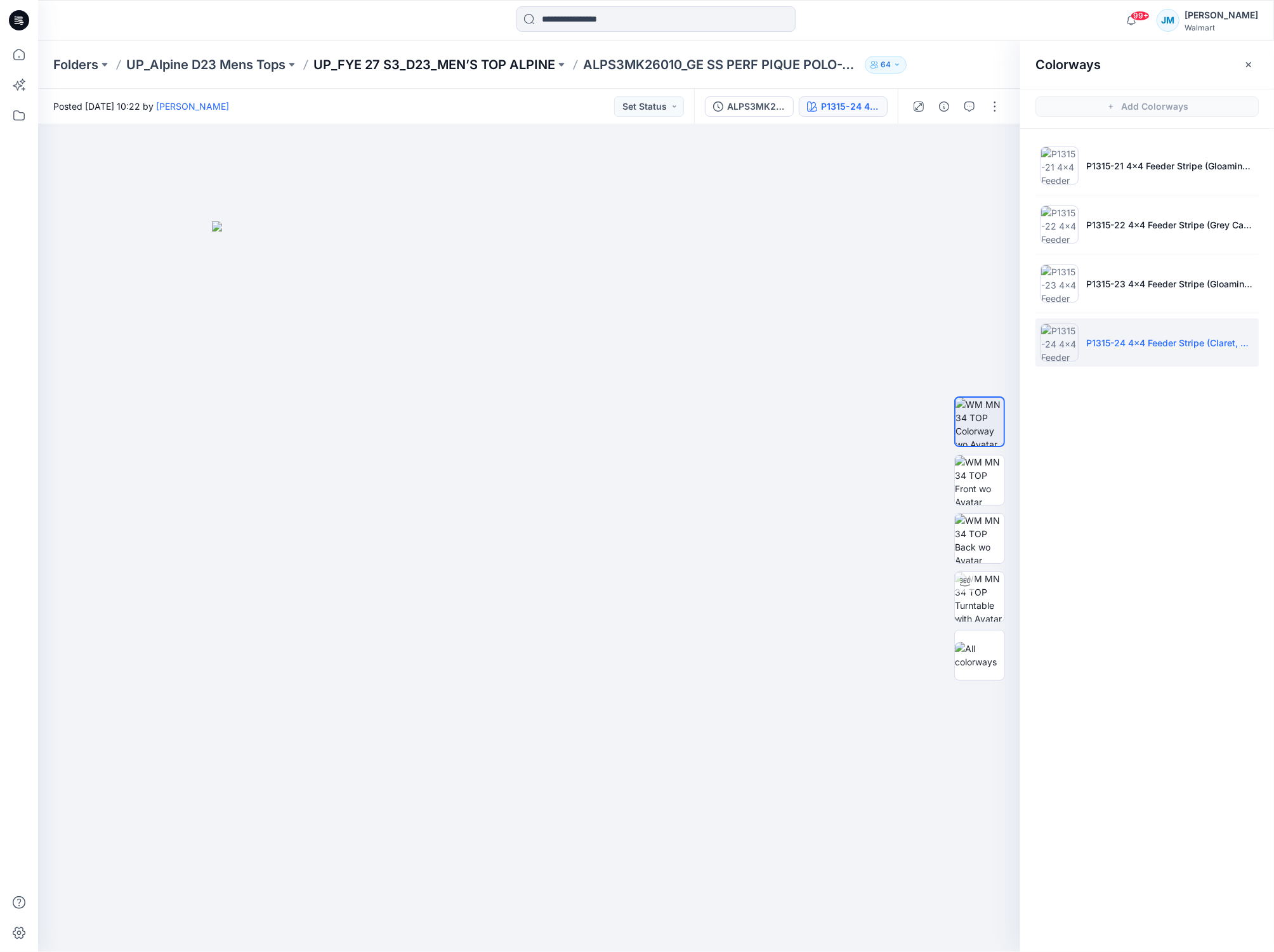
click at [496, 62] on p "UP_FYE 27 S3_D23_MEN’S TOP ALPINE" at bounding box center [434, 64] width 241 height 18
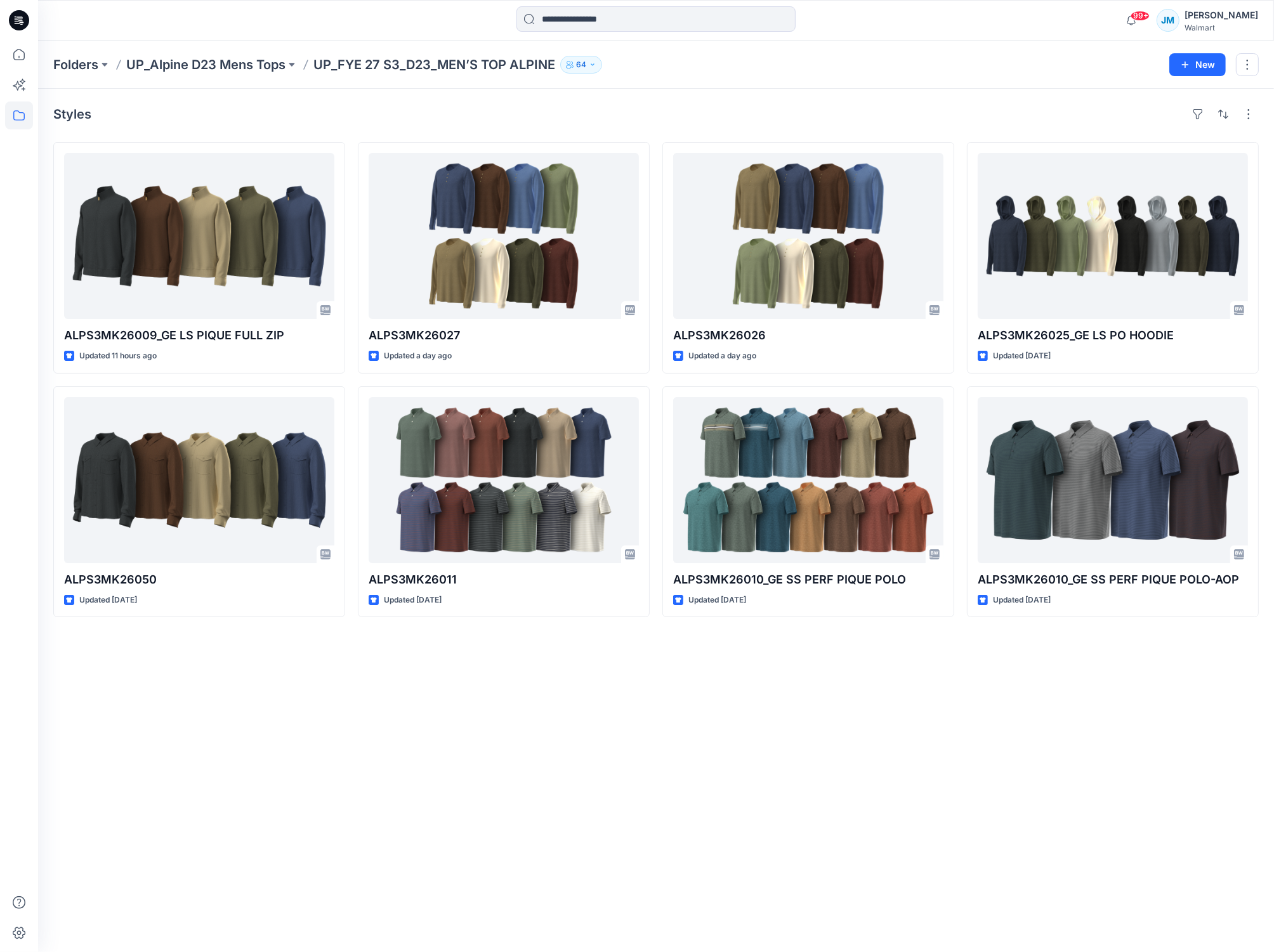
click at [1021, 750] on div "Styles ALPS3MK26009_GE LS PIQUE FULL ZIP Updated 11 hours ago ALPS3MK26050 Upda…" at bounding box center [655, 520] width 1236 height 863
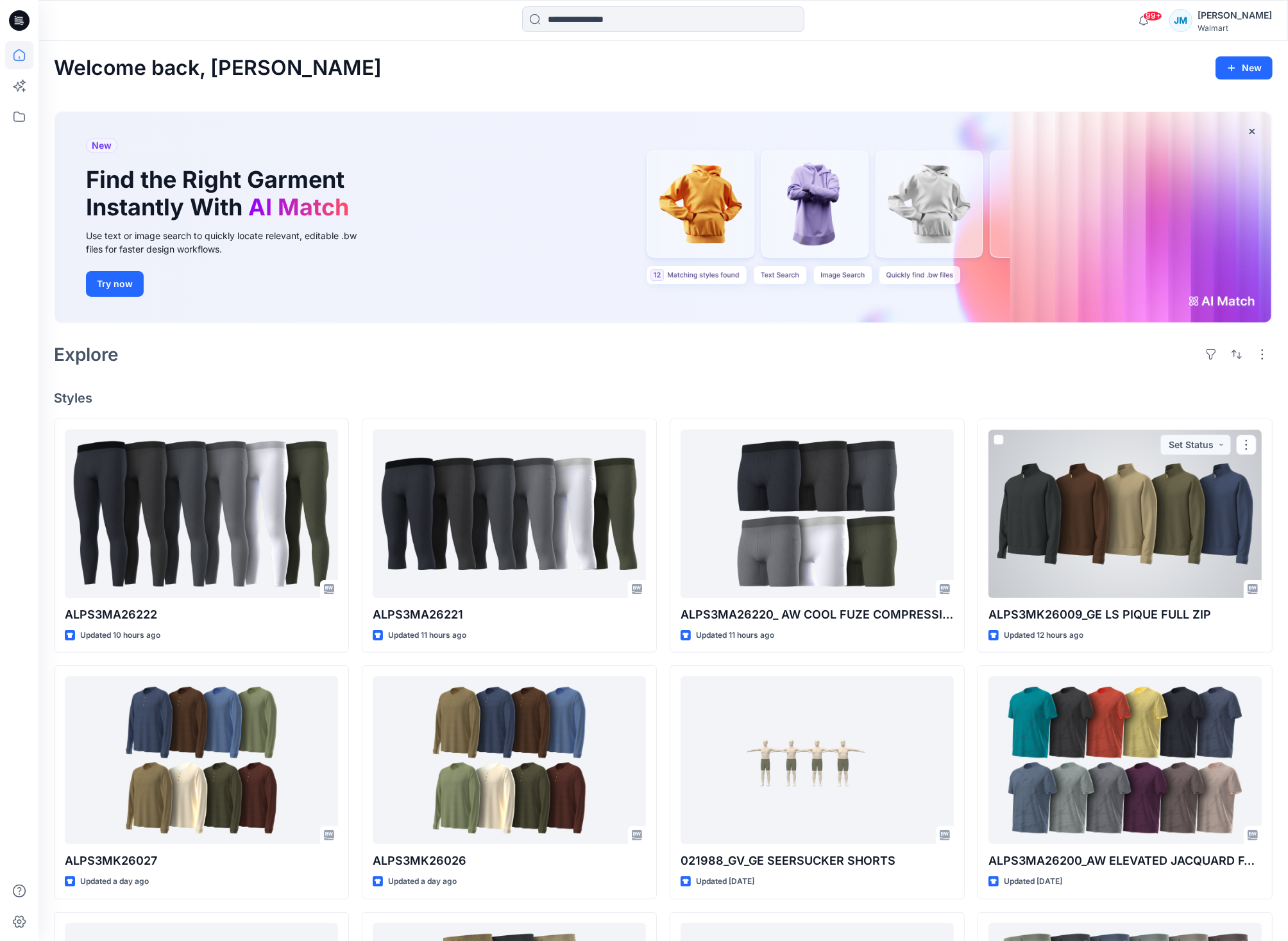
click at [1049, 553] on div at bounding box center [1125, 513] width 273 height 168
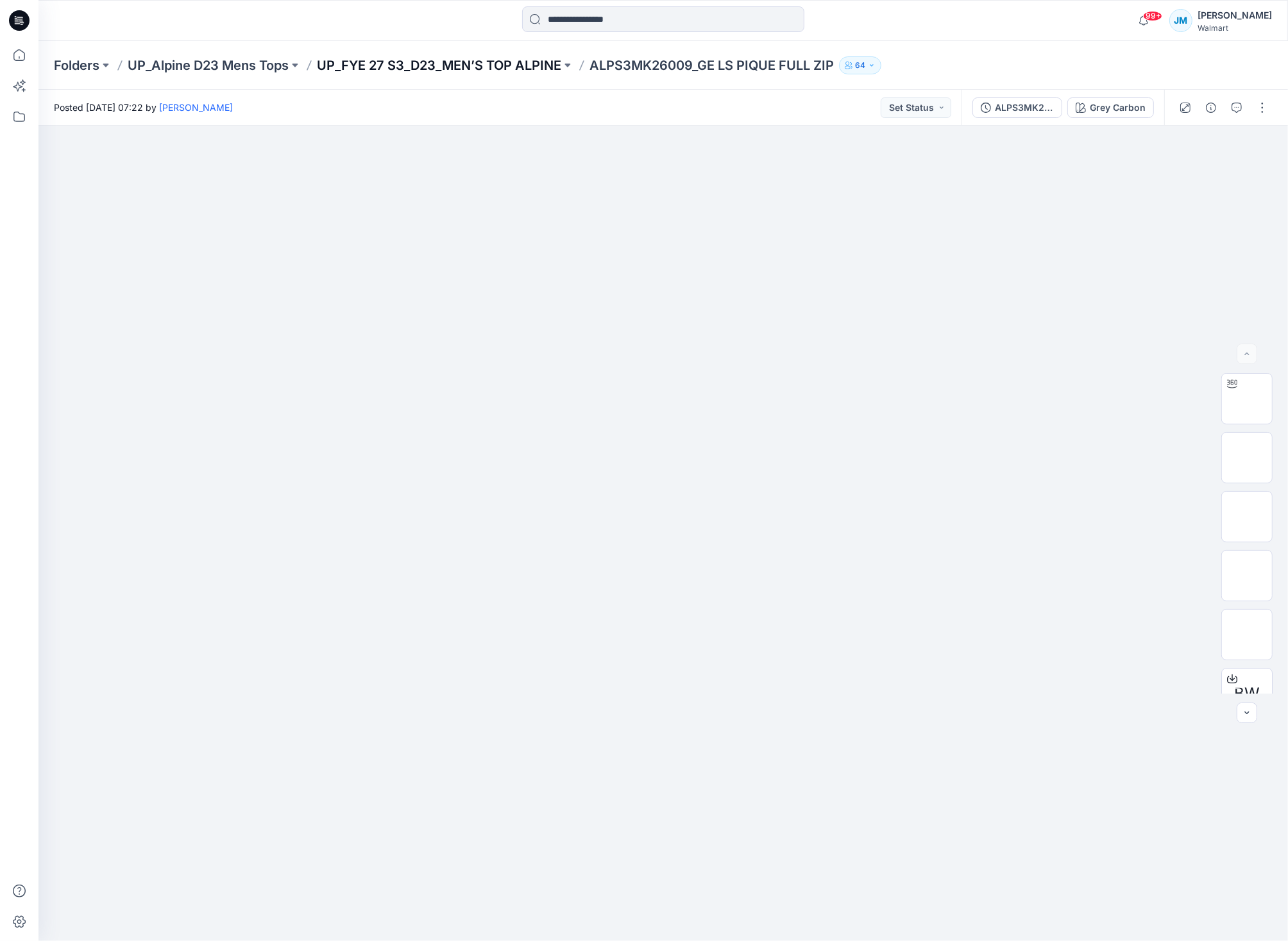
click at [456, 67] on p "UP_FYE 27 S3_D23_MEN’S TOP ALPINE" at bounding box center [439, 65] width 244 height 18
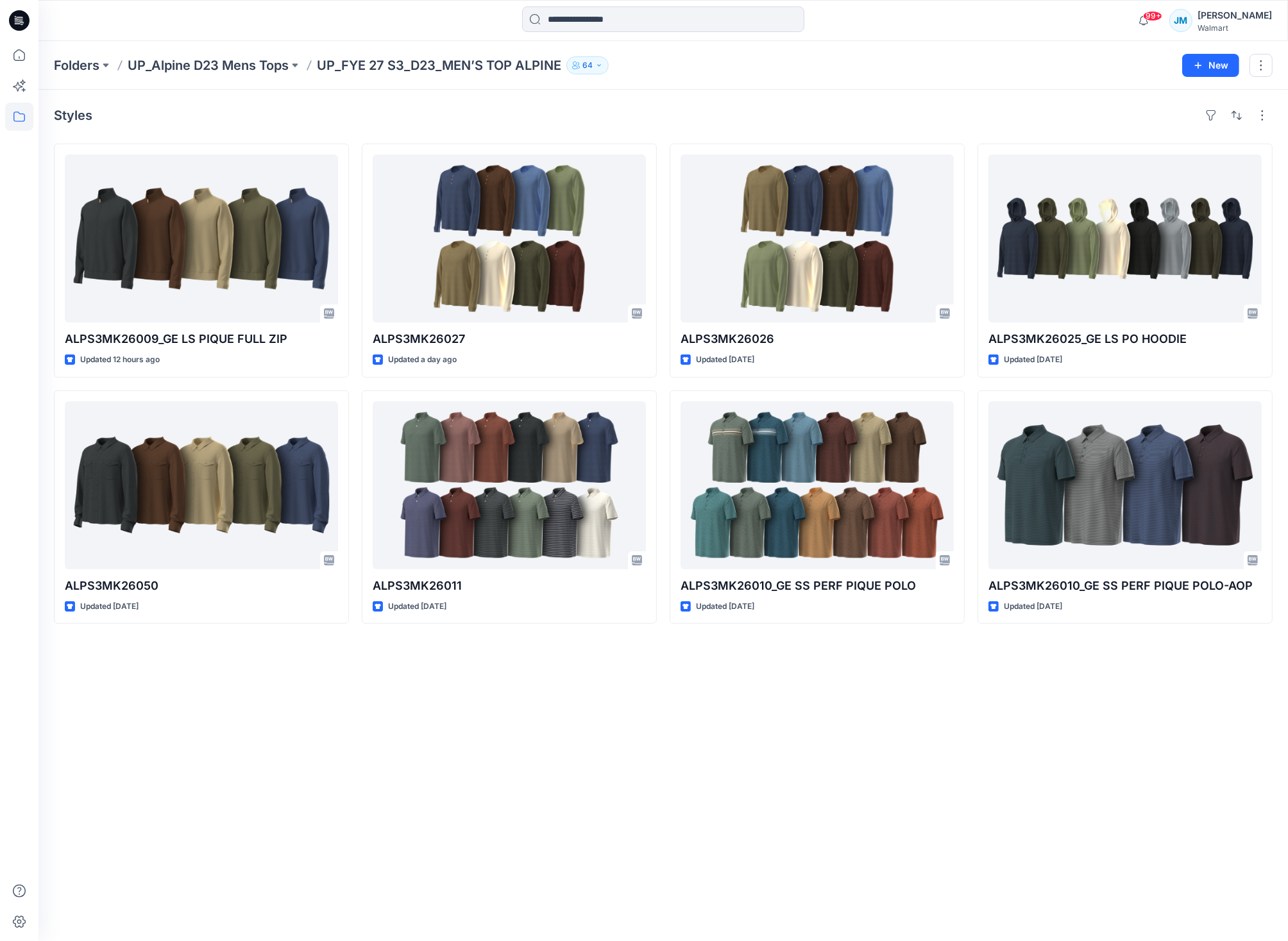
click at [964, 749] on div "Styles ALPS3MK26009_GE LS PIQUE FULL ZIP Updated 12 hours ago ALPS3MK26050 Upda…" at bounding box center [662, 515] width 1249 height 851
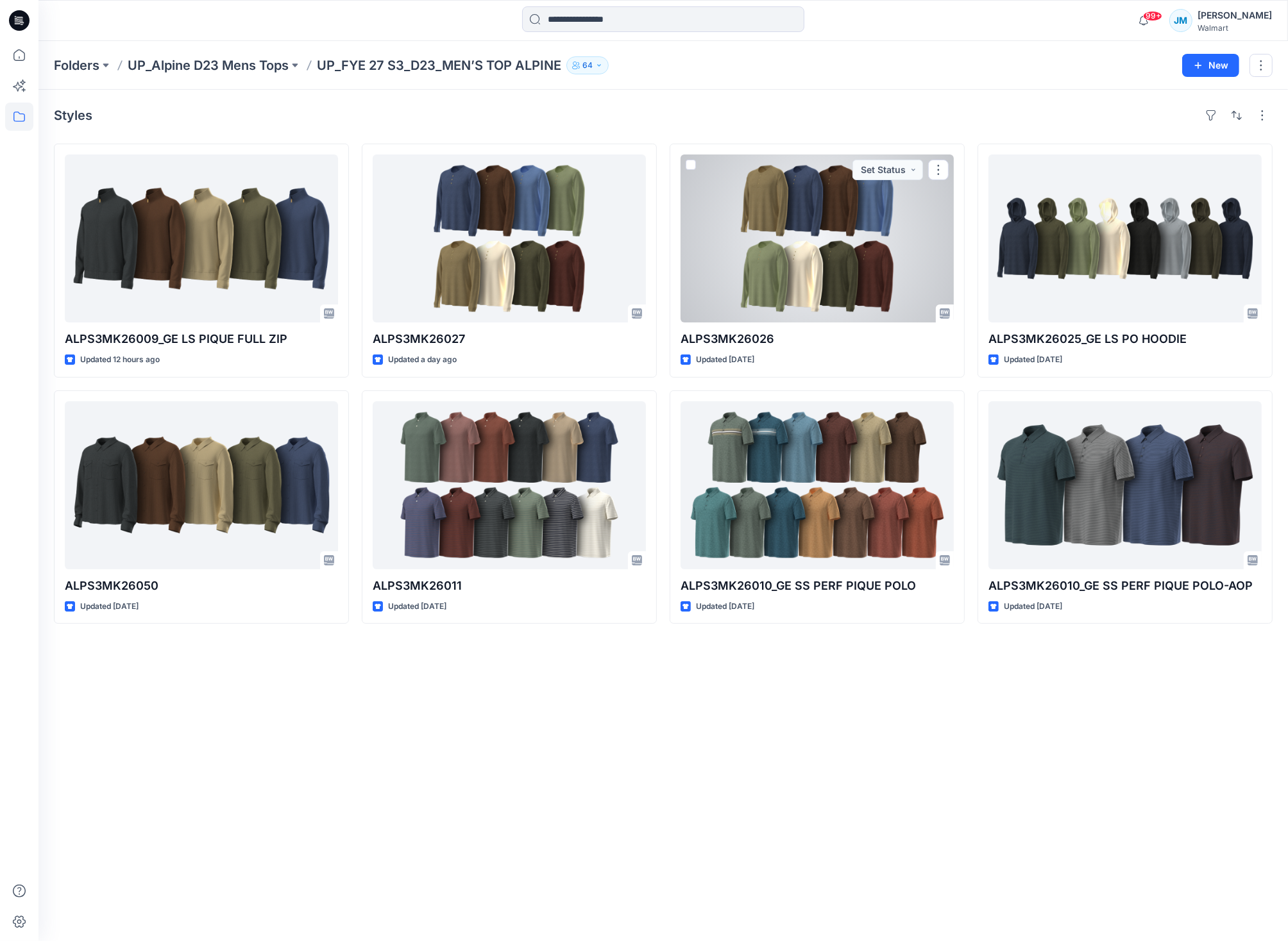
click at [761, 270] on div at bounding box center [817, 238] width 273 height 168
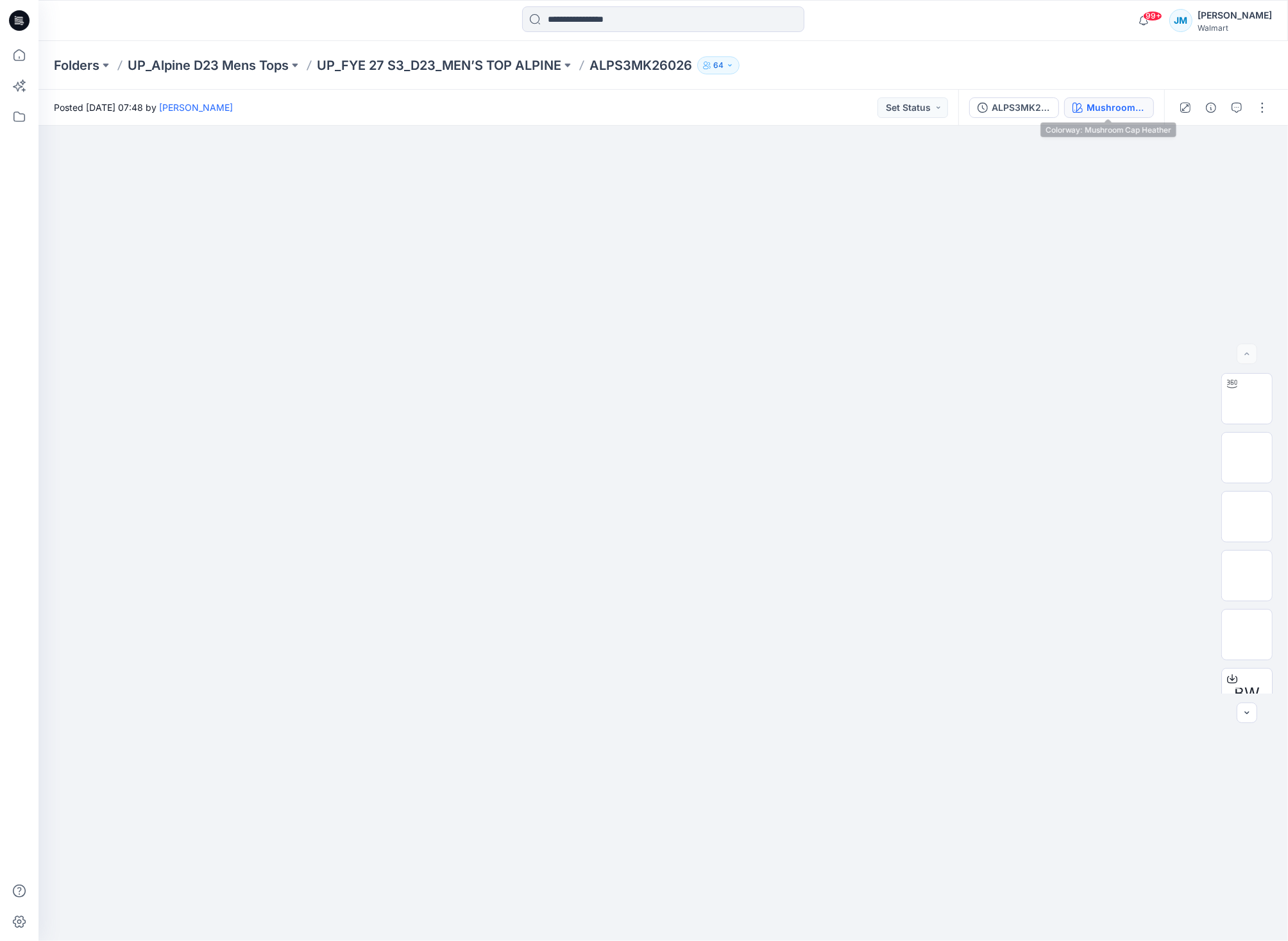
click at [1101, 108] on div "Mushroom Cap Heather" at bounding box center [1115, 108] width 59 height 14
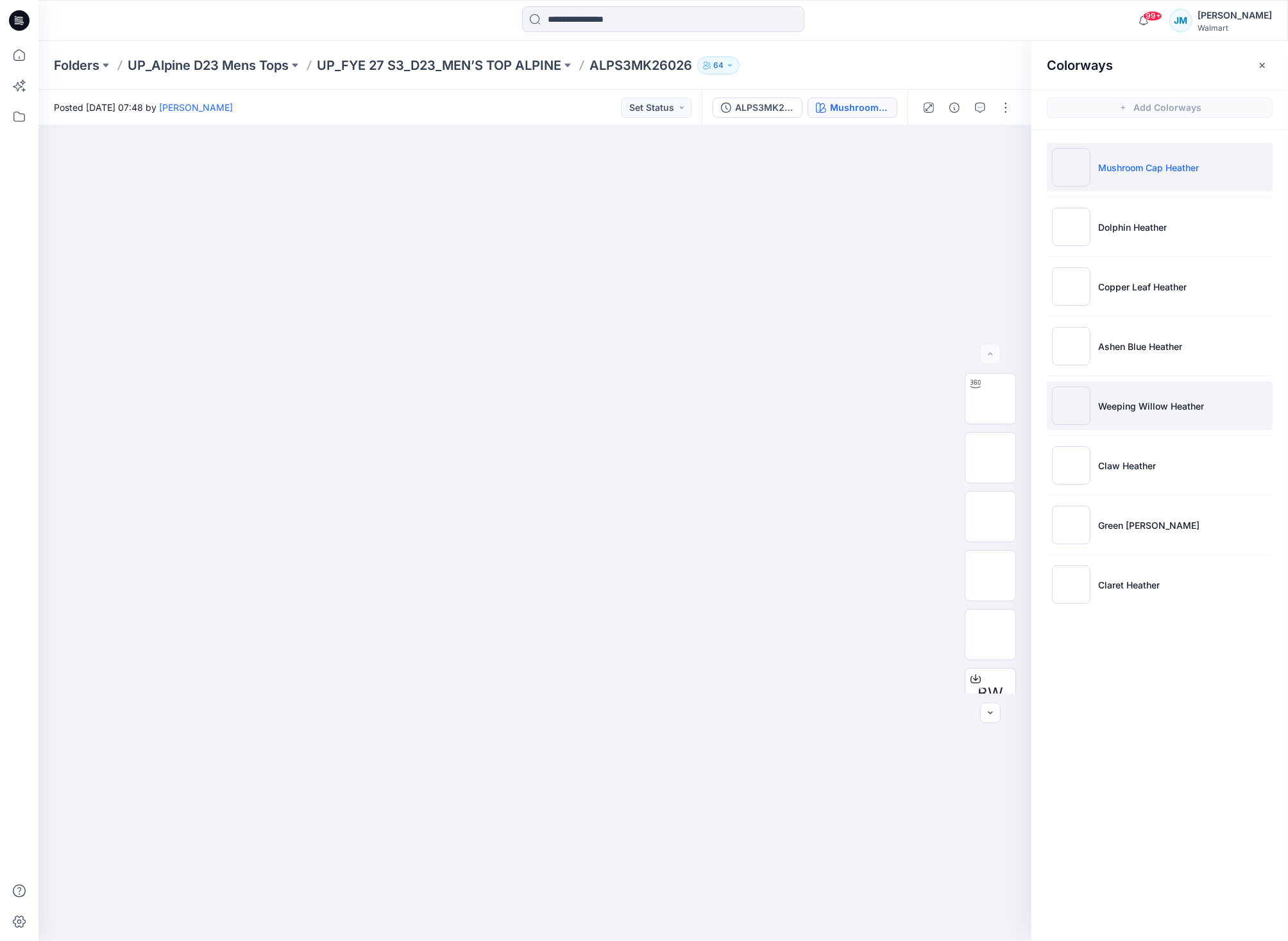
click at [1129, 413] on li "Weeping Willow Heather" at bounding box center [1159, 405] width 226 height 49
click at [441, 67] on p "UP_FYE 27 S3_D23_MEN’S TOP ALPINE" at bounding box center [439, 65] width 244 height 18
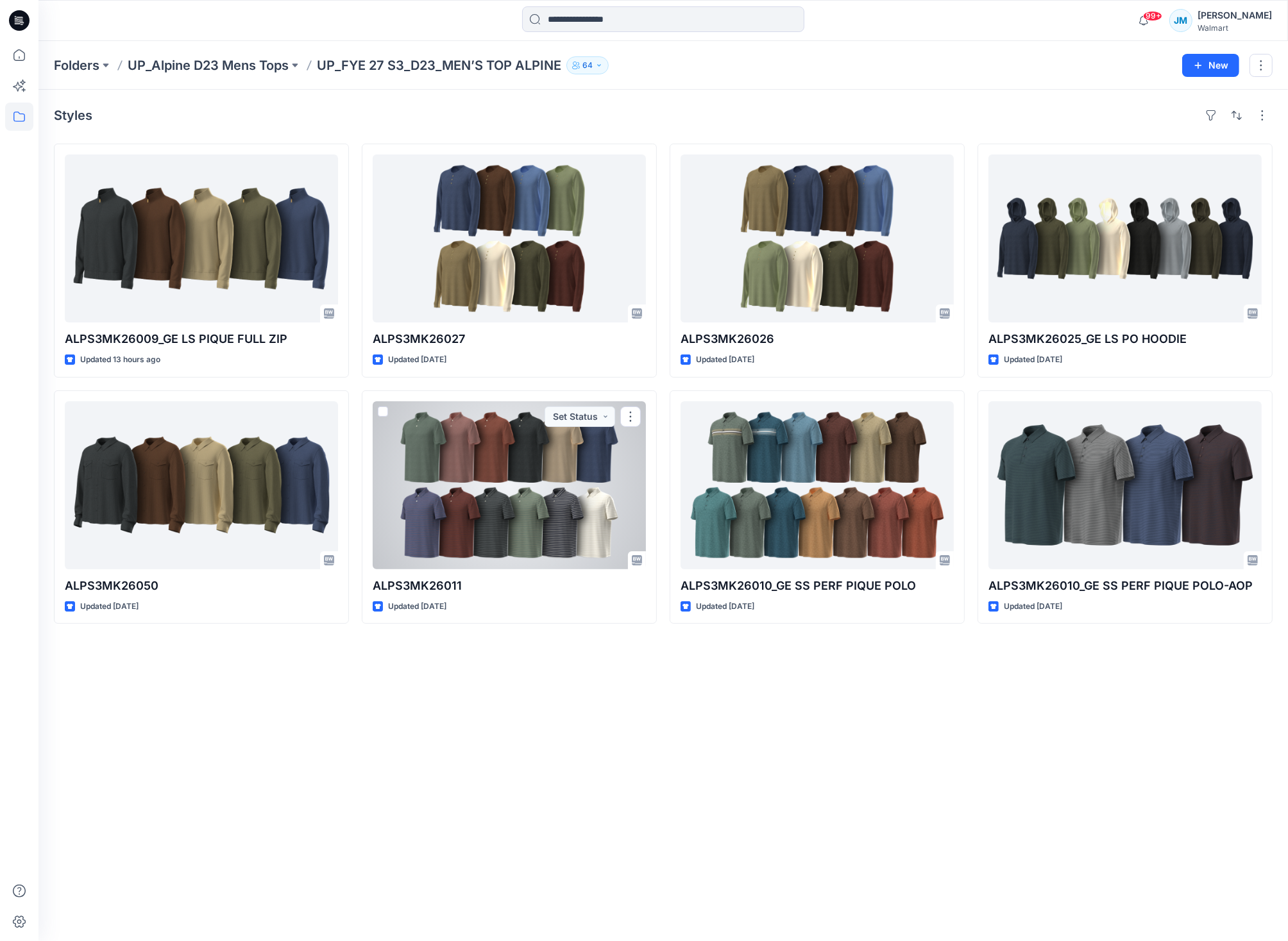
click at [573, 490] on div at bounding box center [509, 485] width 273 height 168
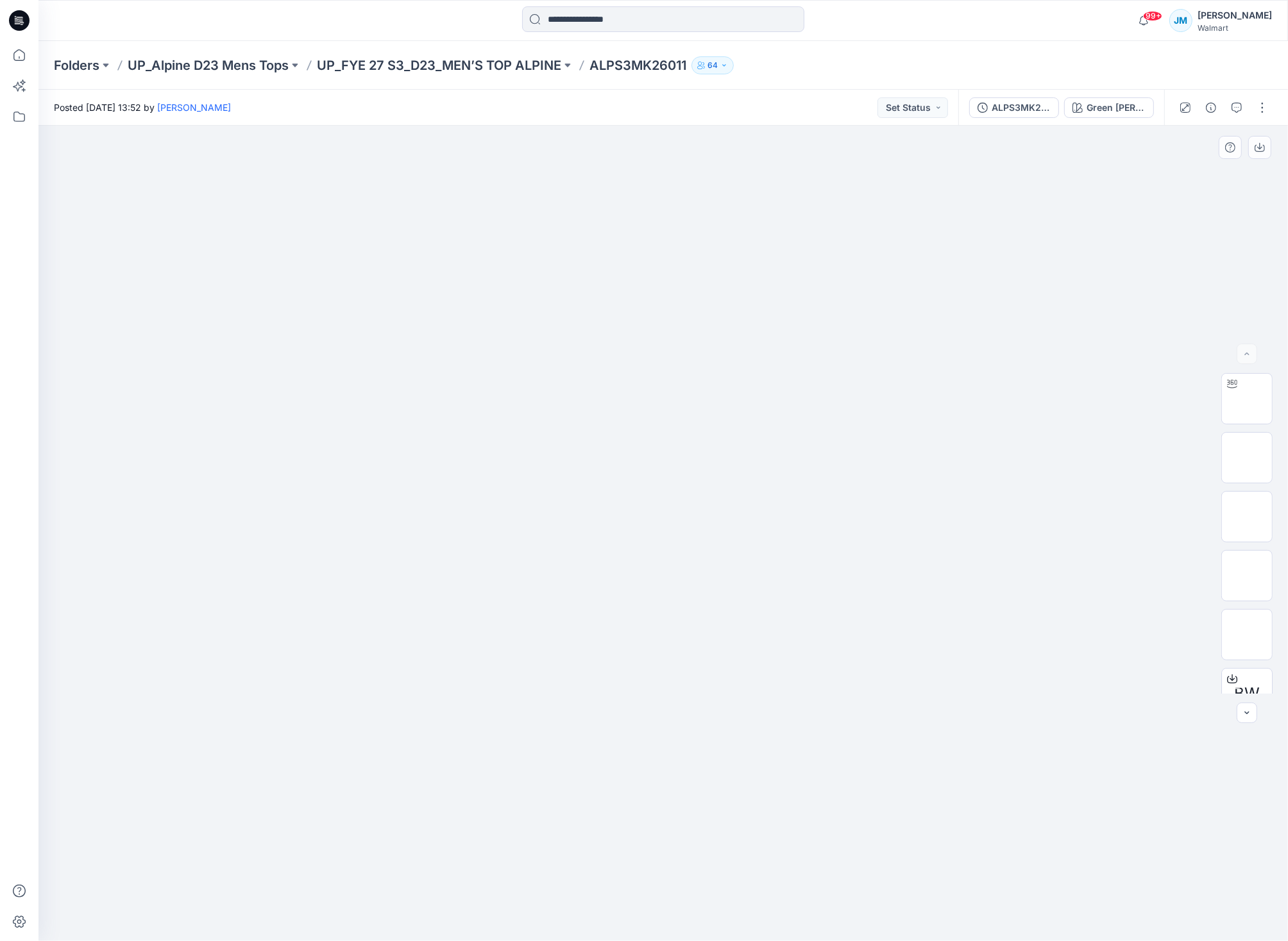
drag, startPoint x: 903, startPoint y: 471, endPoint x: 1038, endPoint y: 277, distance: 236.3
click at [903, 341] on img at bounding box center [663, 341] width 641 height 0
click at [1098, 108] on div "Green [PERSON_NAME]" at bounding box center [1115, 108] width 59 height 14
